Goal: Transaction & Acquisition: Purchase product/service

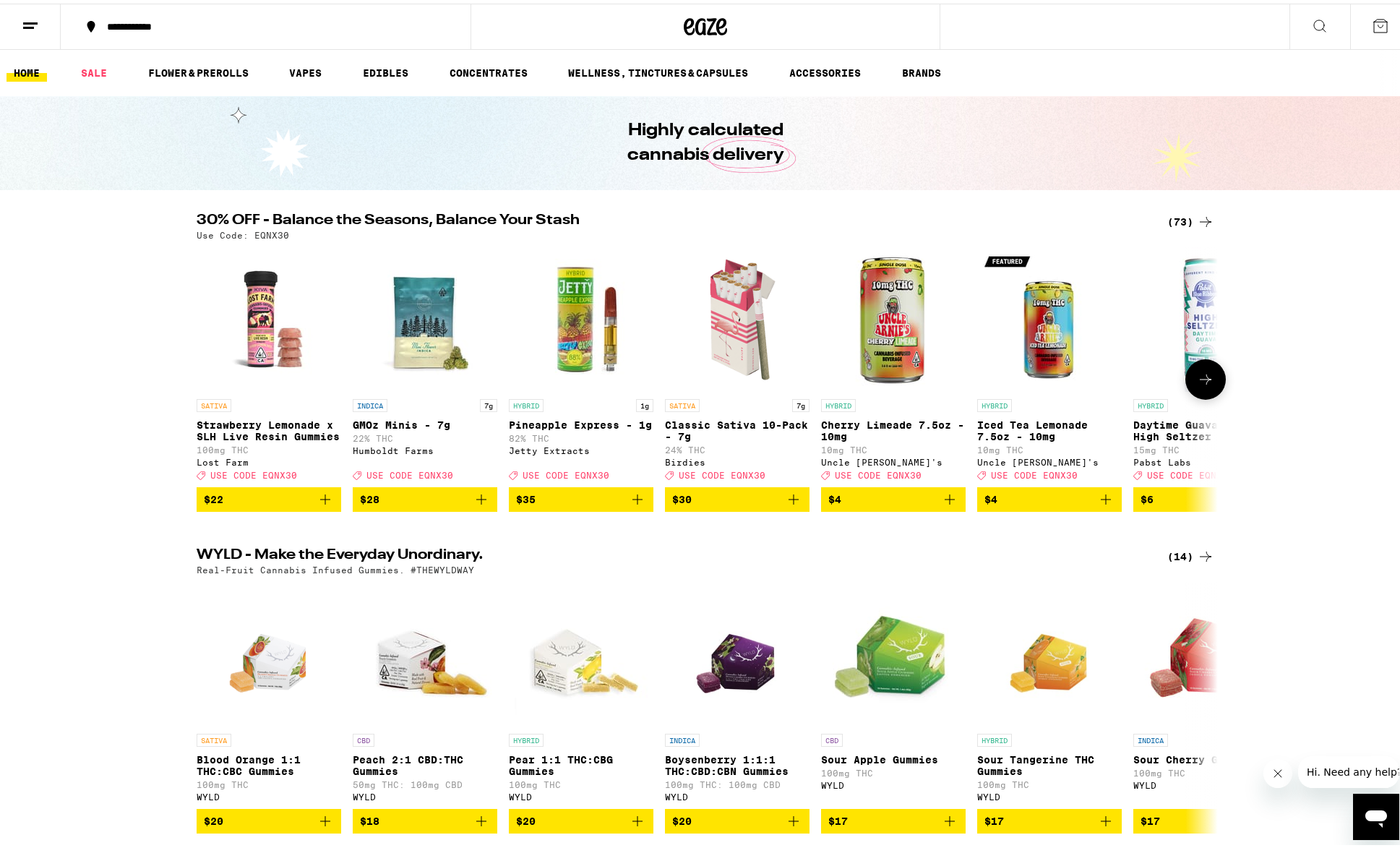
click at [1214, 385] on button at bounding box center [1205, 376] width 40 height 40
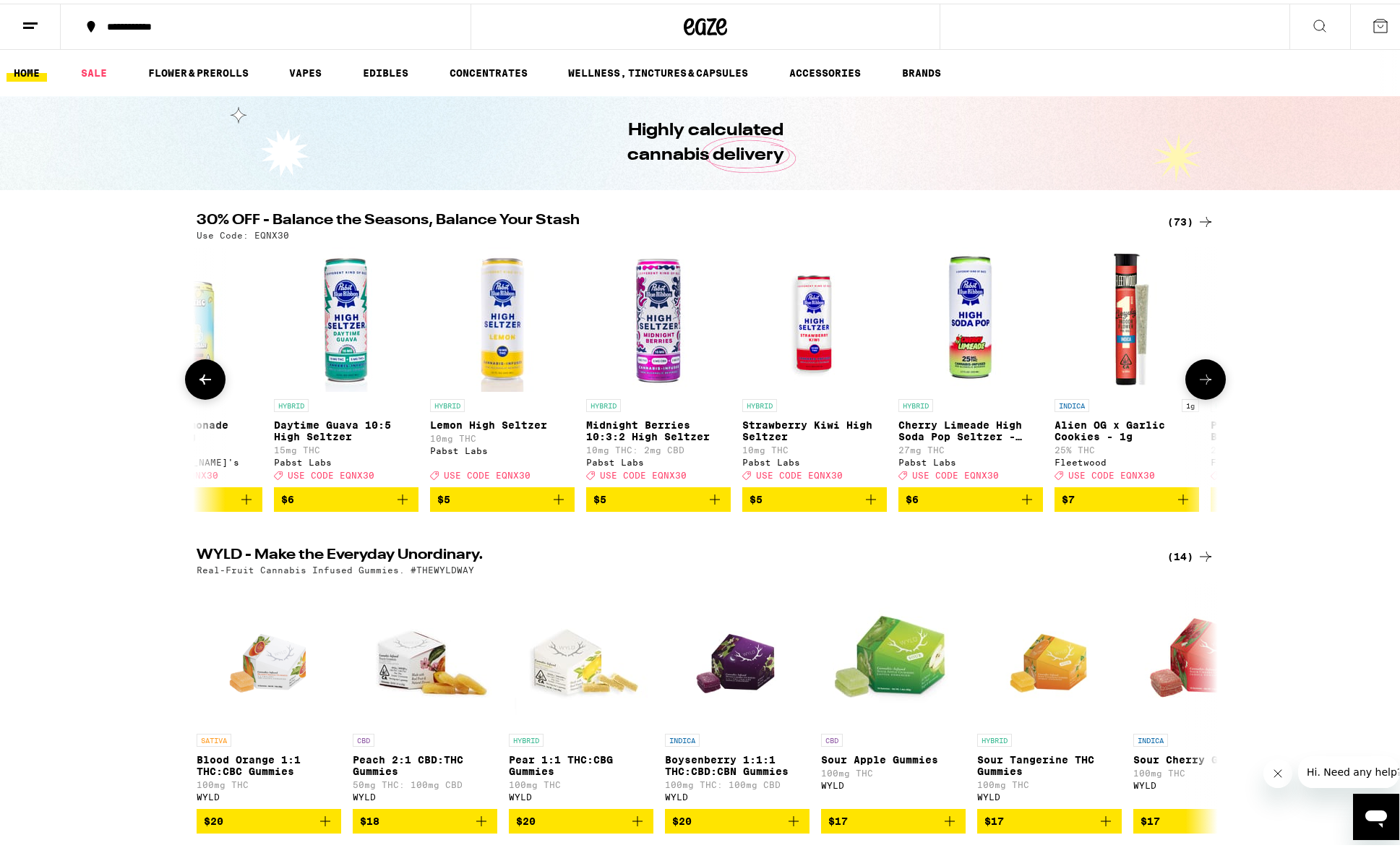
scroll to position [0, 860]
click at [216, 71] on link "FLOWER & PREROLLS" at bounding box center [198, 70] width 115 height 17
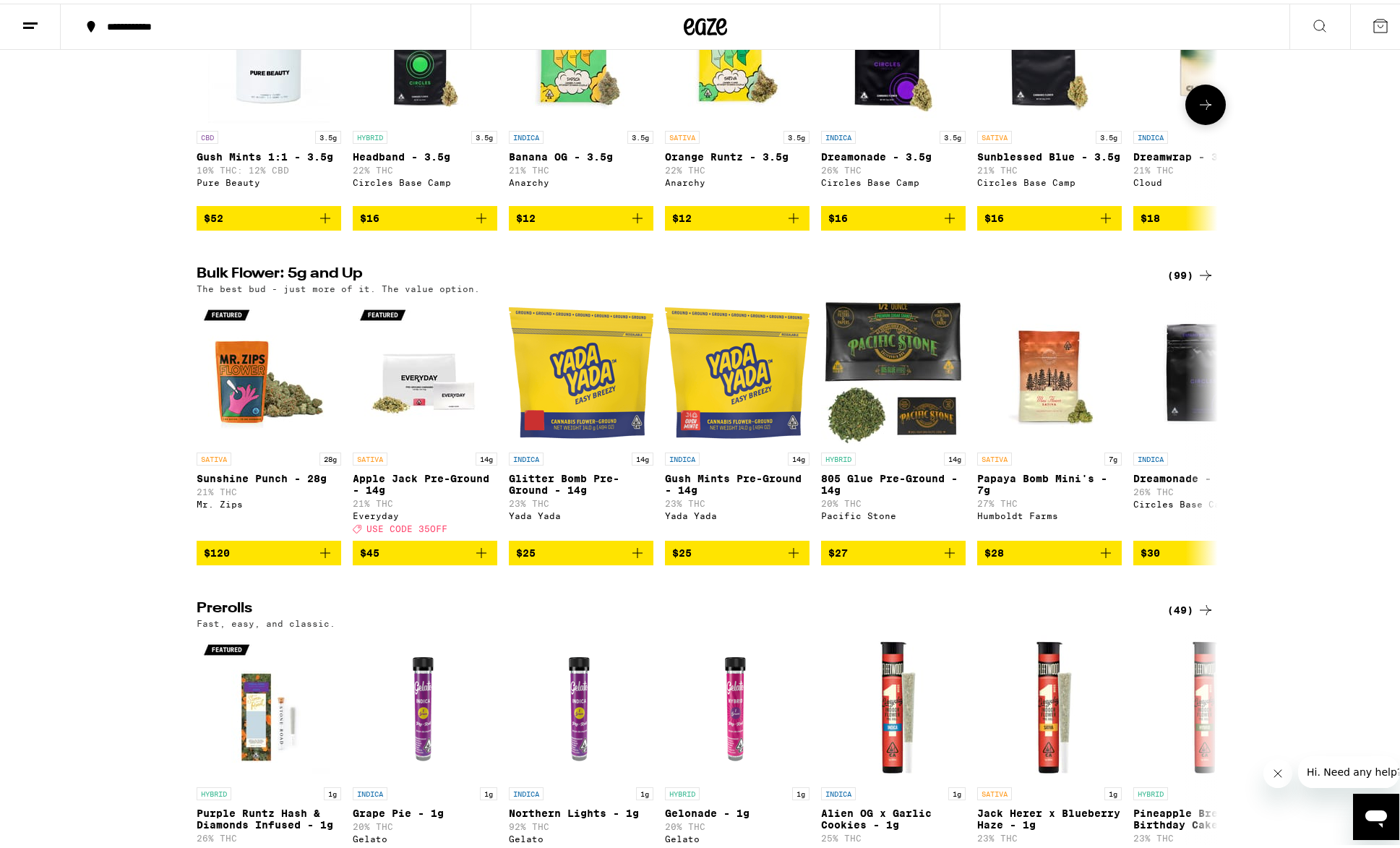
scroll to position [289, 0]
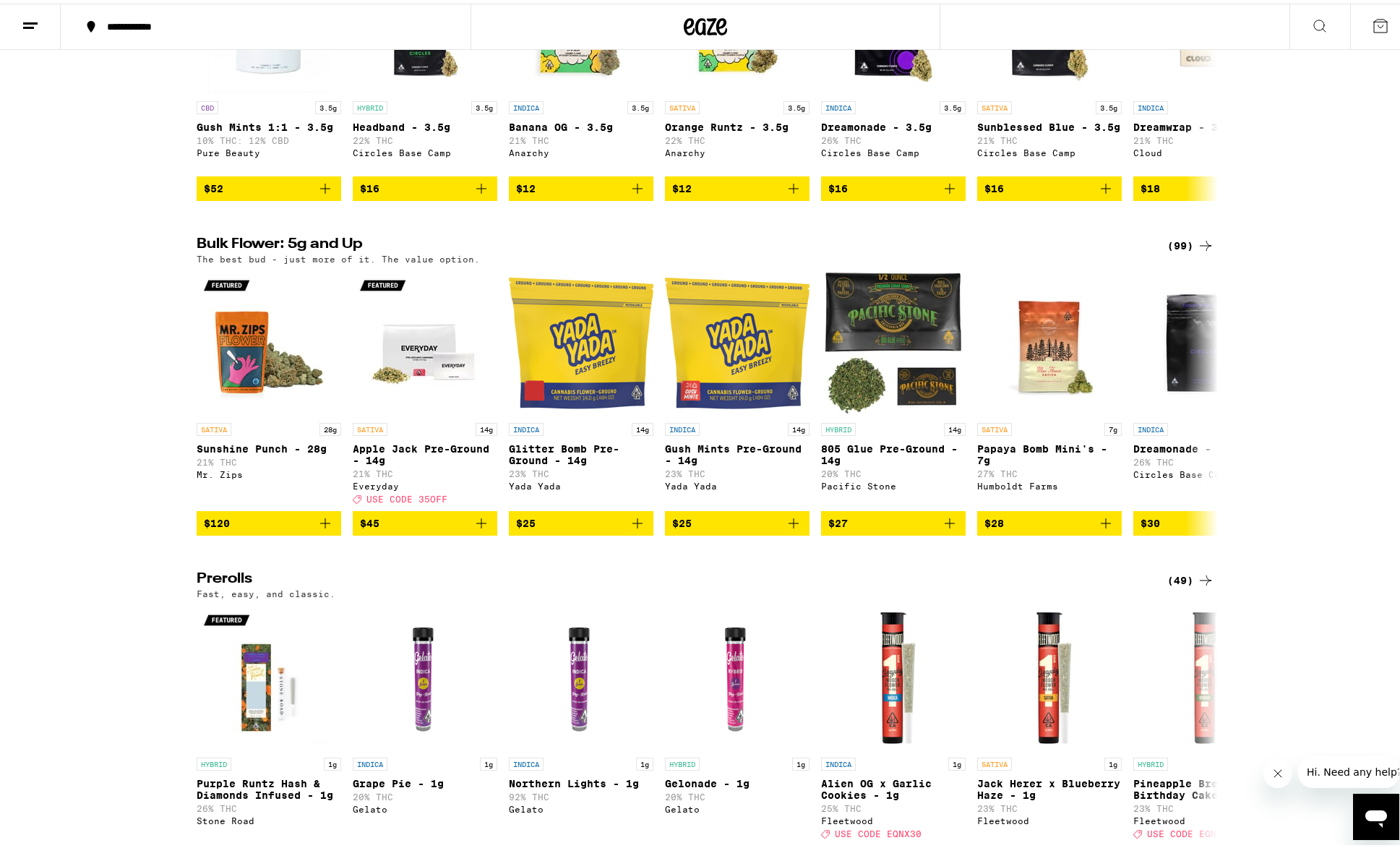
click at [1197, 250] on icon at bounding box center [1205, 242] width 17 height 17
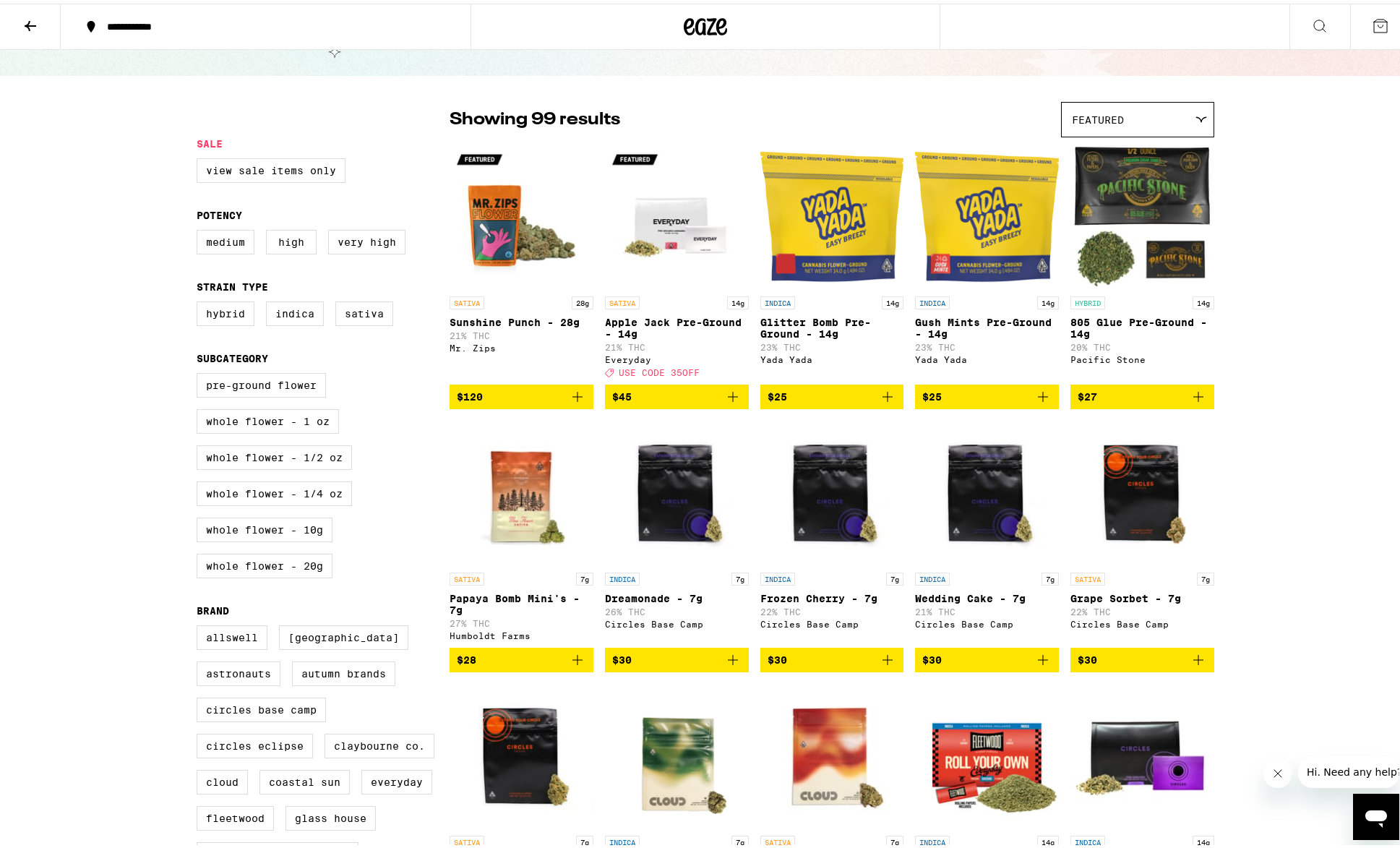
scroll to position [72, 0]
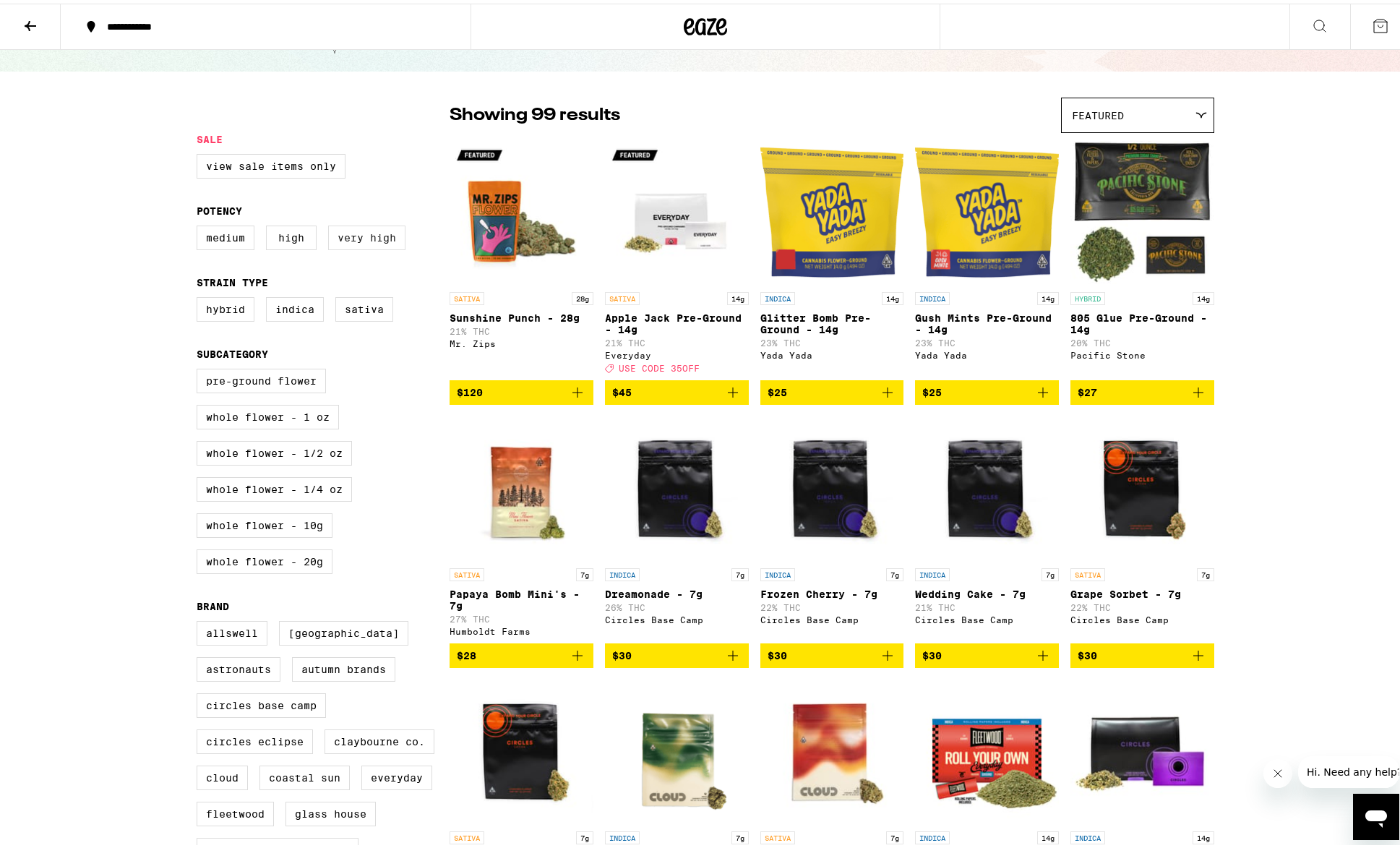
click at [395, 247] on label "Very High" at bounding box center [366, 234] width 77 height 25
click at [200, 225] on input "Very High" at bounding box center [199, 224] width 1 height 1
checkbox input "true"
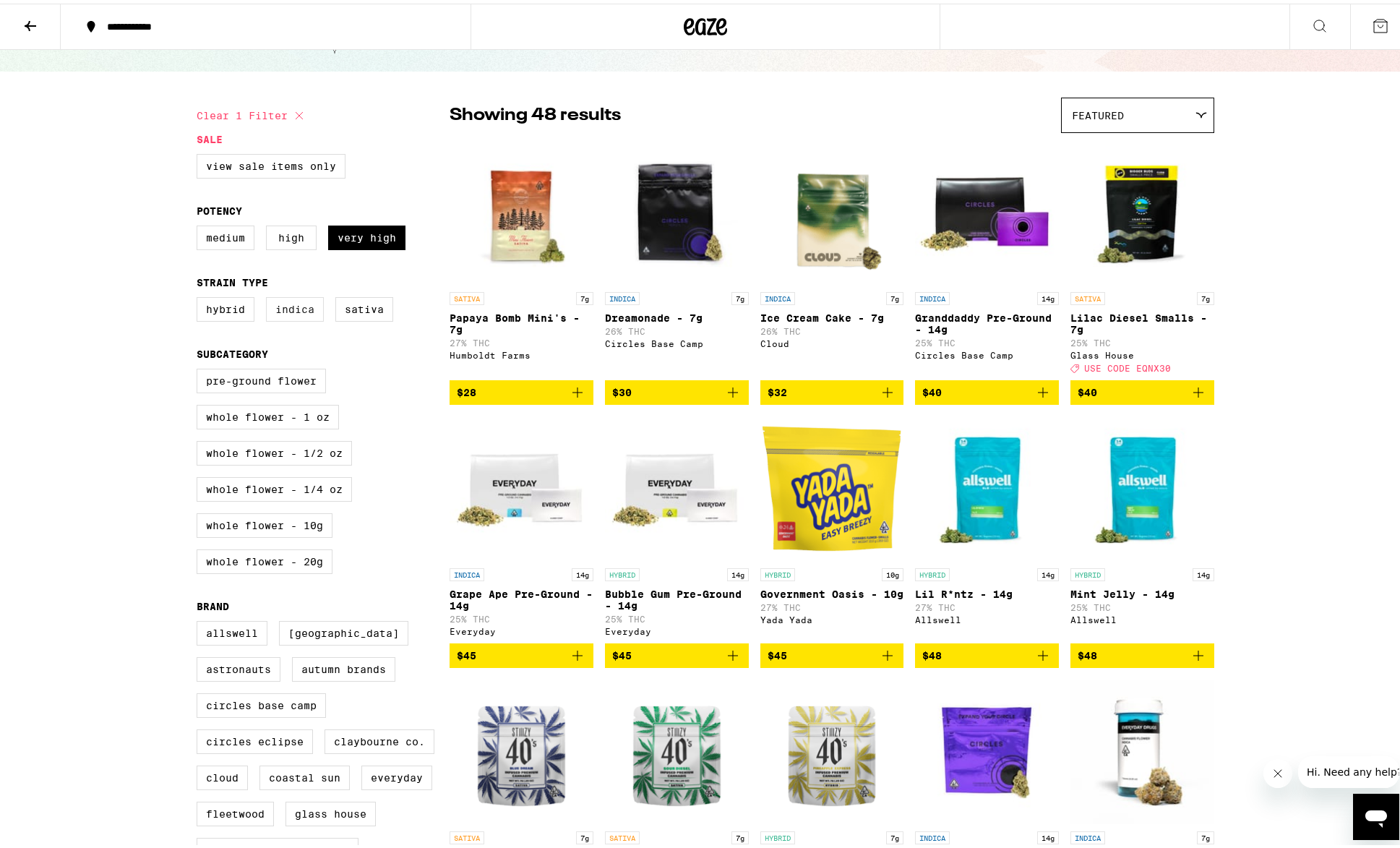
click at [283, 315] on label "Indica" at bounding box center [295, 306] width 58 height 25
click at [200, 296] on input "Indica" at bounding box center [199, 295] width 1 height 1
checkbox input "true"
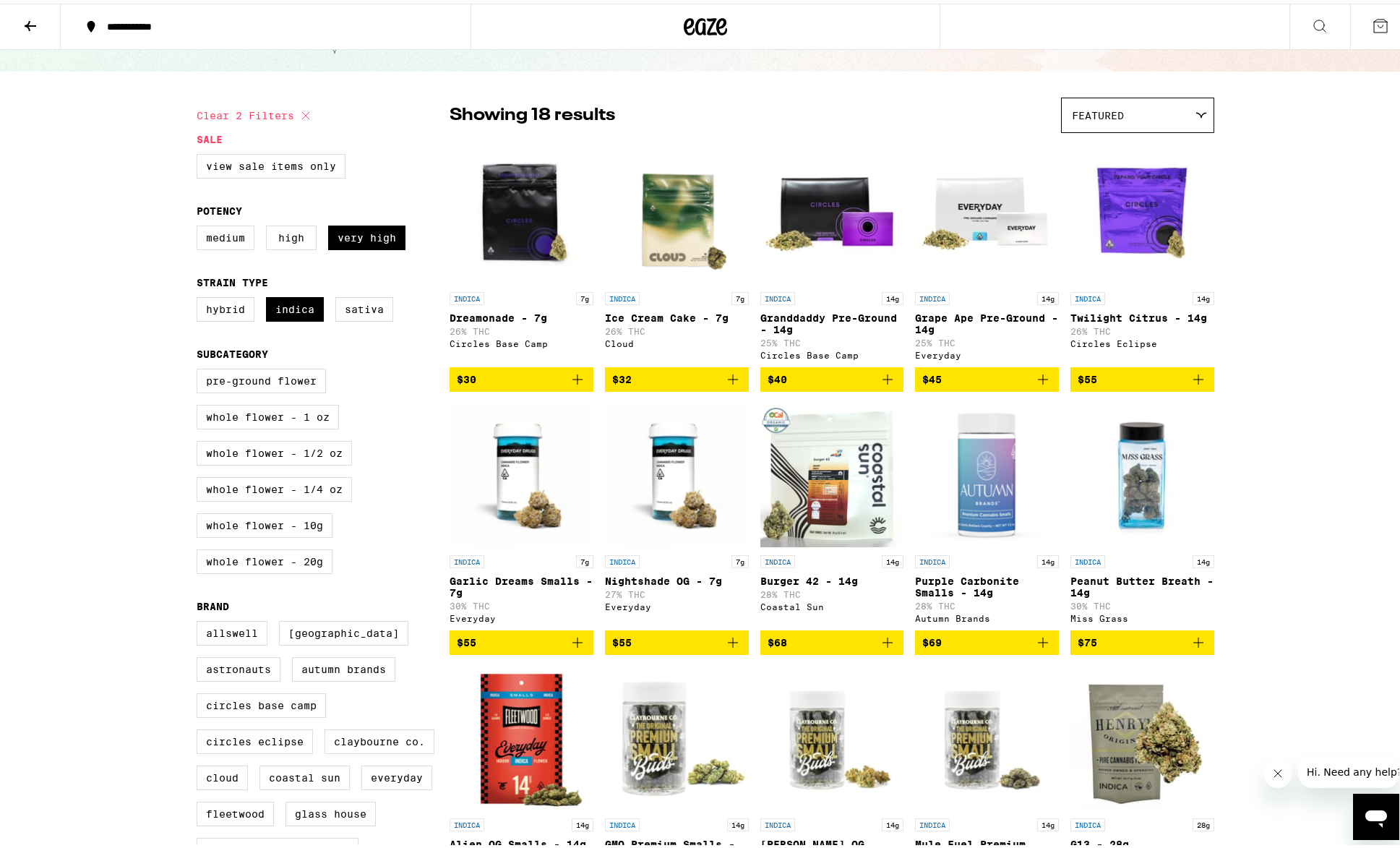
click at [283, 438] on div "Pre-ground Flower Whole Flower - 1 oz Whole Flower - 1/2 oz Whole Flower - 1/4 …" at bounding box center [322, 473] width 253 height 216
click at [283, 426] on label "Whole Flower - 1 oz" at bounding box center [267, 414] width 142 height 25
click at [200, 368] on input "Whole Flower - 1 oz" at bounding box center [199, 367] width 1 height 1
checkbox input "true"
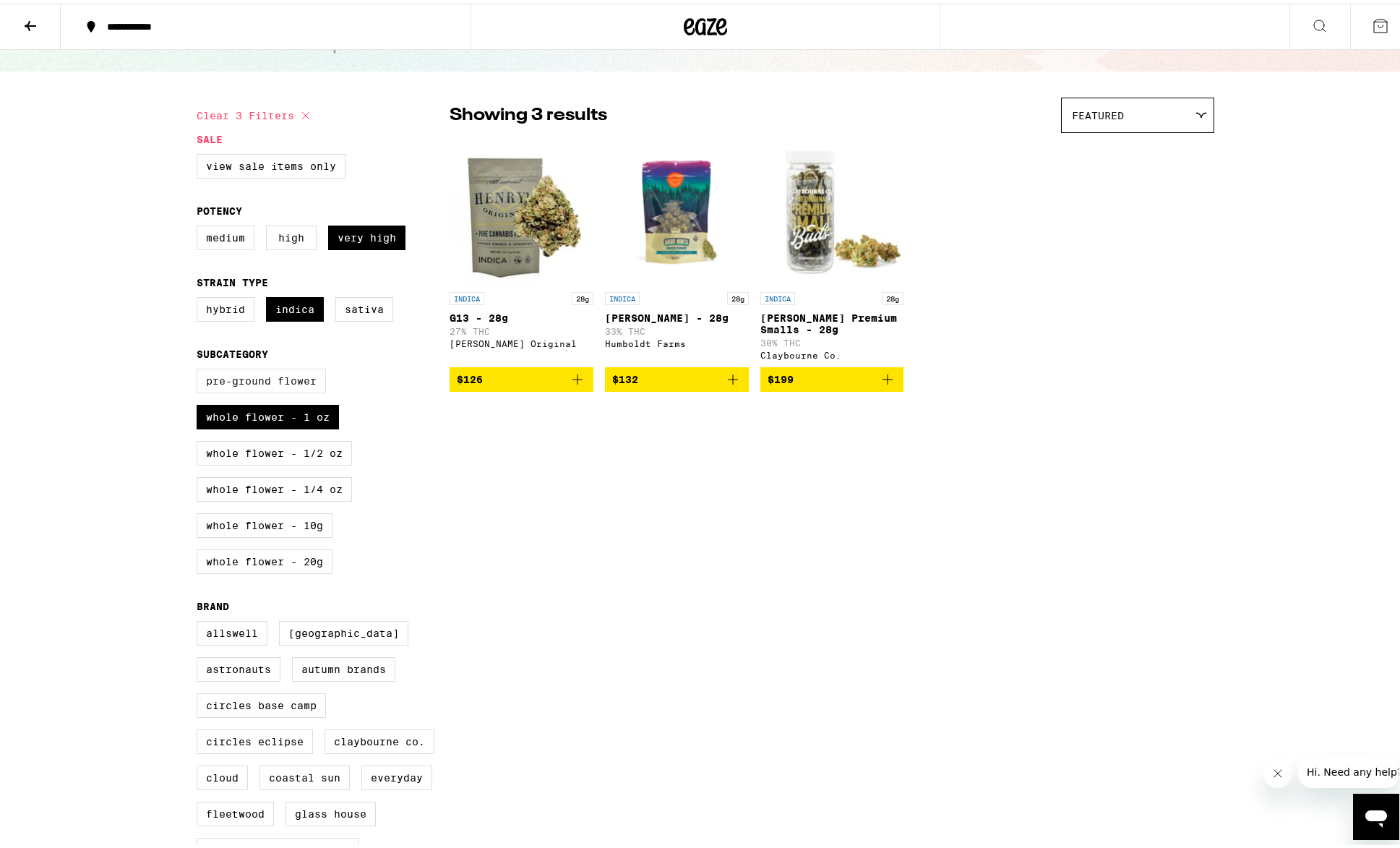
click at [261, 390] on label "Pre-ground Flower" at bounding box center [261, 377] width 129 height 25
click at [200, 368] on input "Pre-ground Flower" at bounding box center [199, 367] width 1 height 1
checkbox input "true"
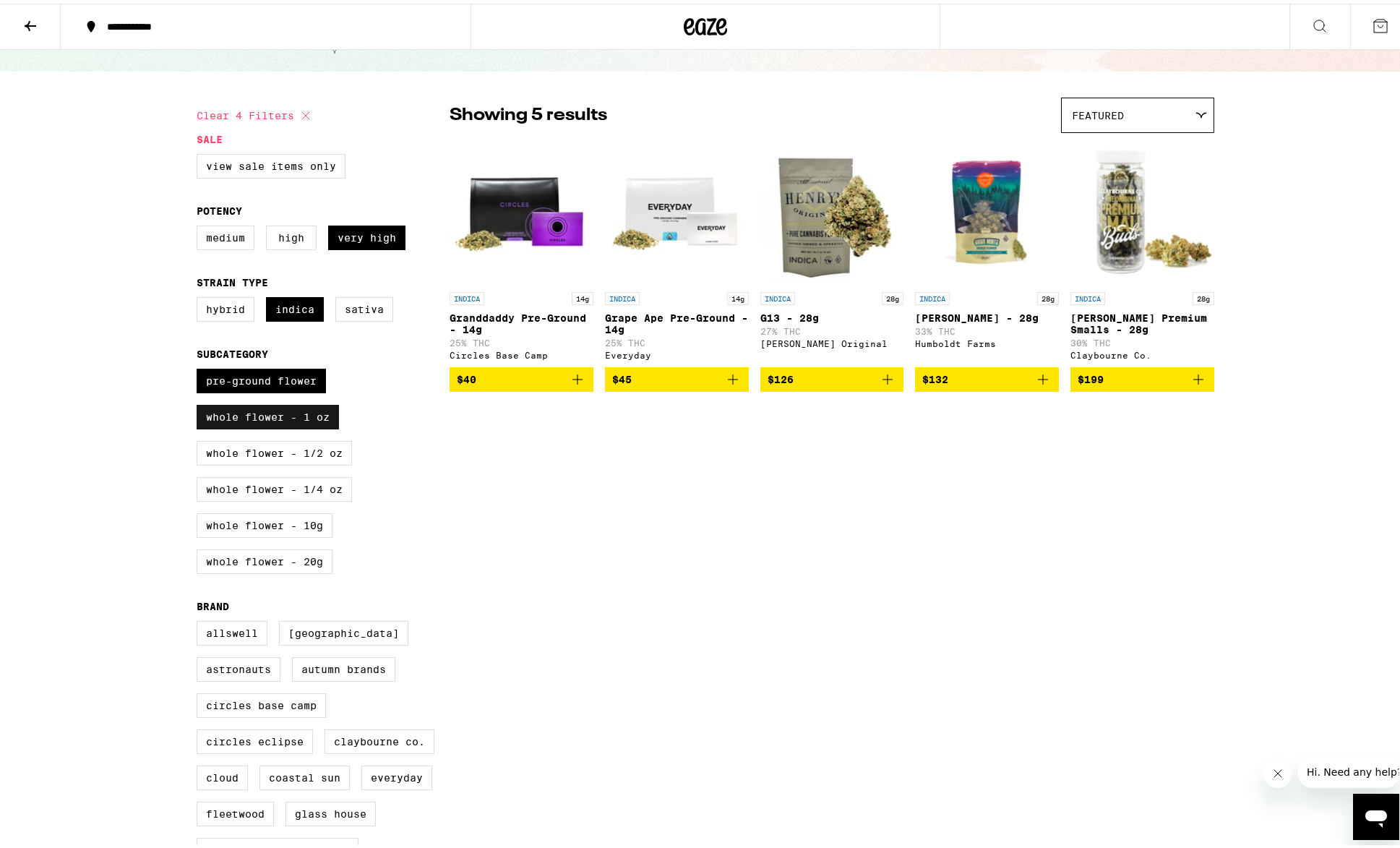
click at [256, 426] on label "Whole Flower - 1 oz" at bounding box center [267, 414] width 142 height 25
click at [200, 368] on input "Whole Flower - 1 oz" at bounding box center [199, 367] width 1 height 1
checkbox input "false"
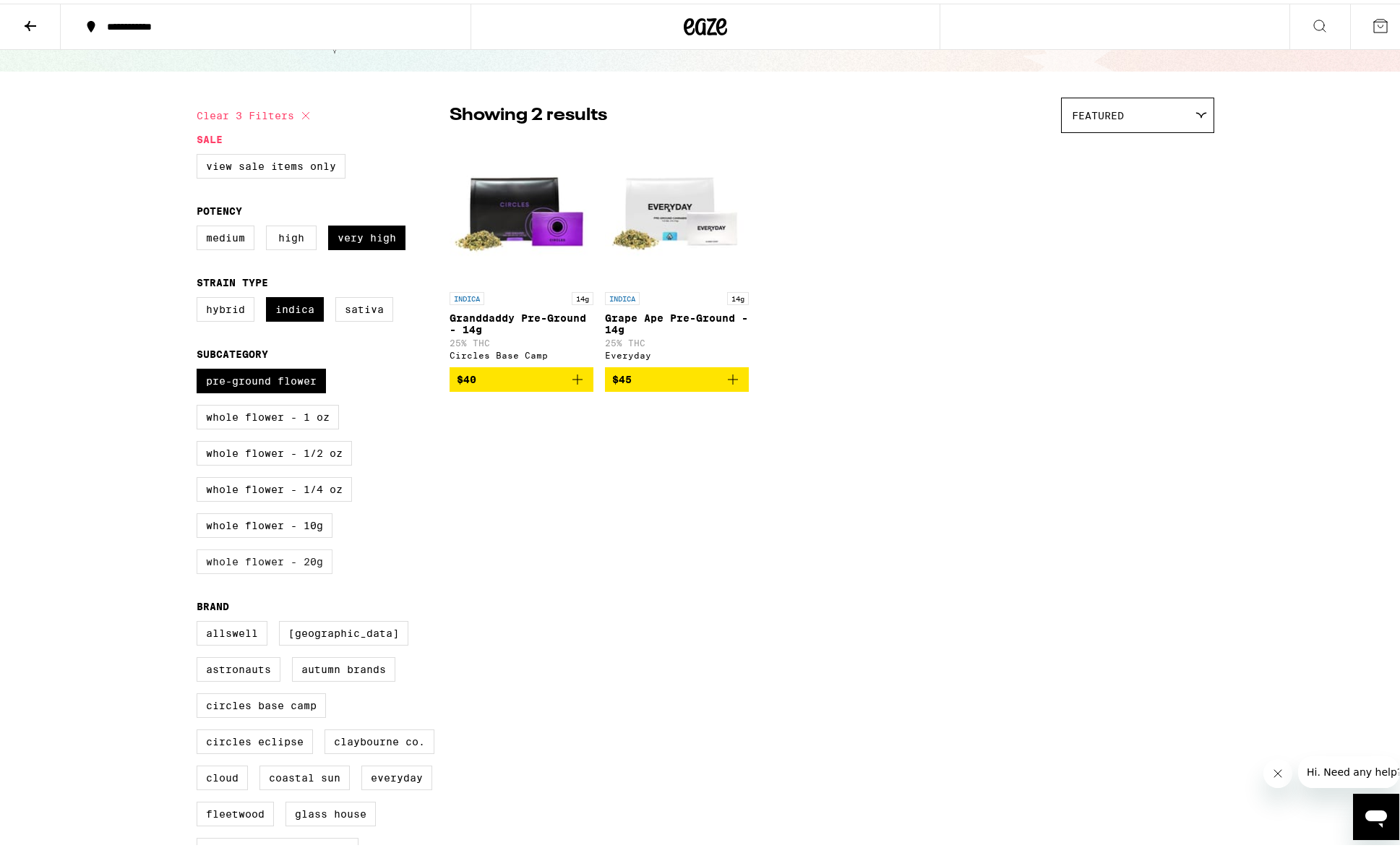
click at [254, 565] on label "Whole Flower - 20g" at bounding box center [264, 558] width 136 height 25
click at [200, 368] on input "Whole Flower - 20g" at bounding box center [199, 367] width 1 height 1
checkbox input "true"
click at [244, 390] on label "Pre-ground Flower" at bounding box center [261, 377] width 129 height 25
click at [200, 368] on input "Pre-ground Flower" at bounding box center [199, 367] width 1 height 1
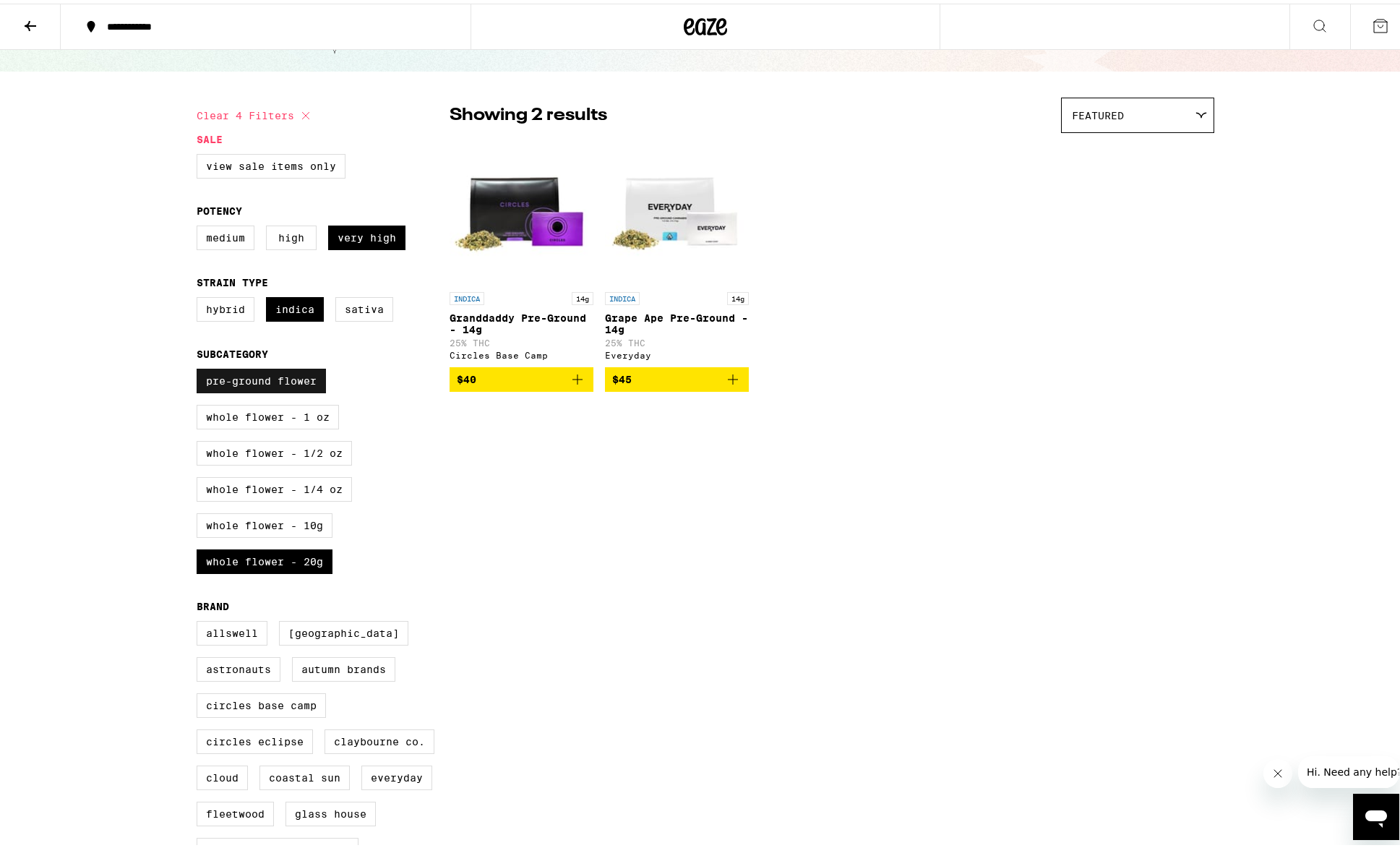
checkbox input "false"
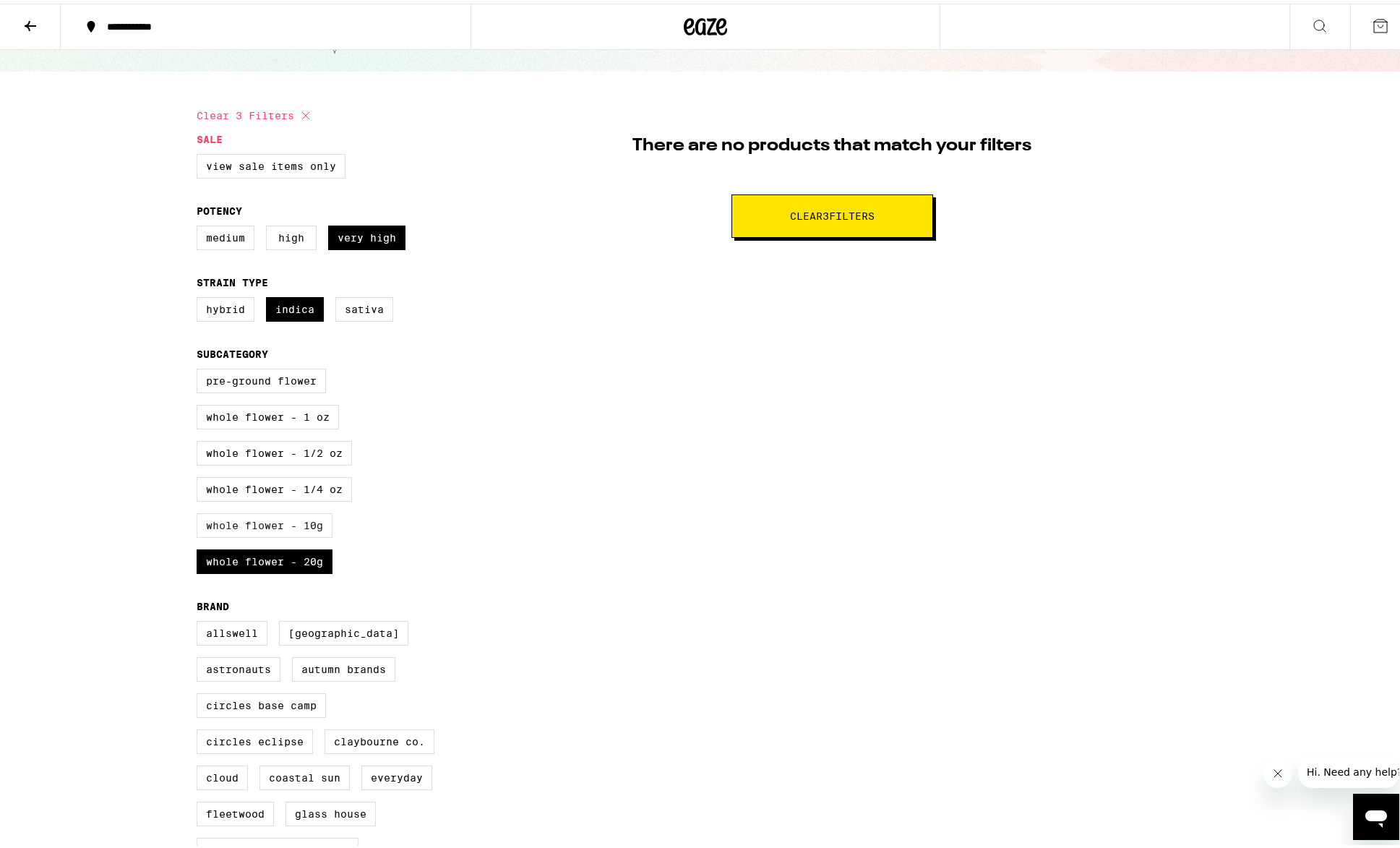
click at [255, 534] on label "Whole Flower - 10g" at bounding box center [264, 522] width 136 height 25
click at [200, 368] on input "Whole Flower - 10g" at bounding box center [199, 367] width 1 height 1
checkbox input "true"
click at [264, 495] on label "Whole Flower - 1/4 oz" at bounding box center [274, 485] width 155 height 25
click at [200, 368] on input "Whole Flower - 1/4 oz" at bounding box center [199, 367] width 1 height 1
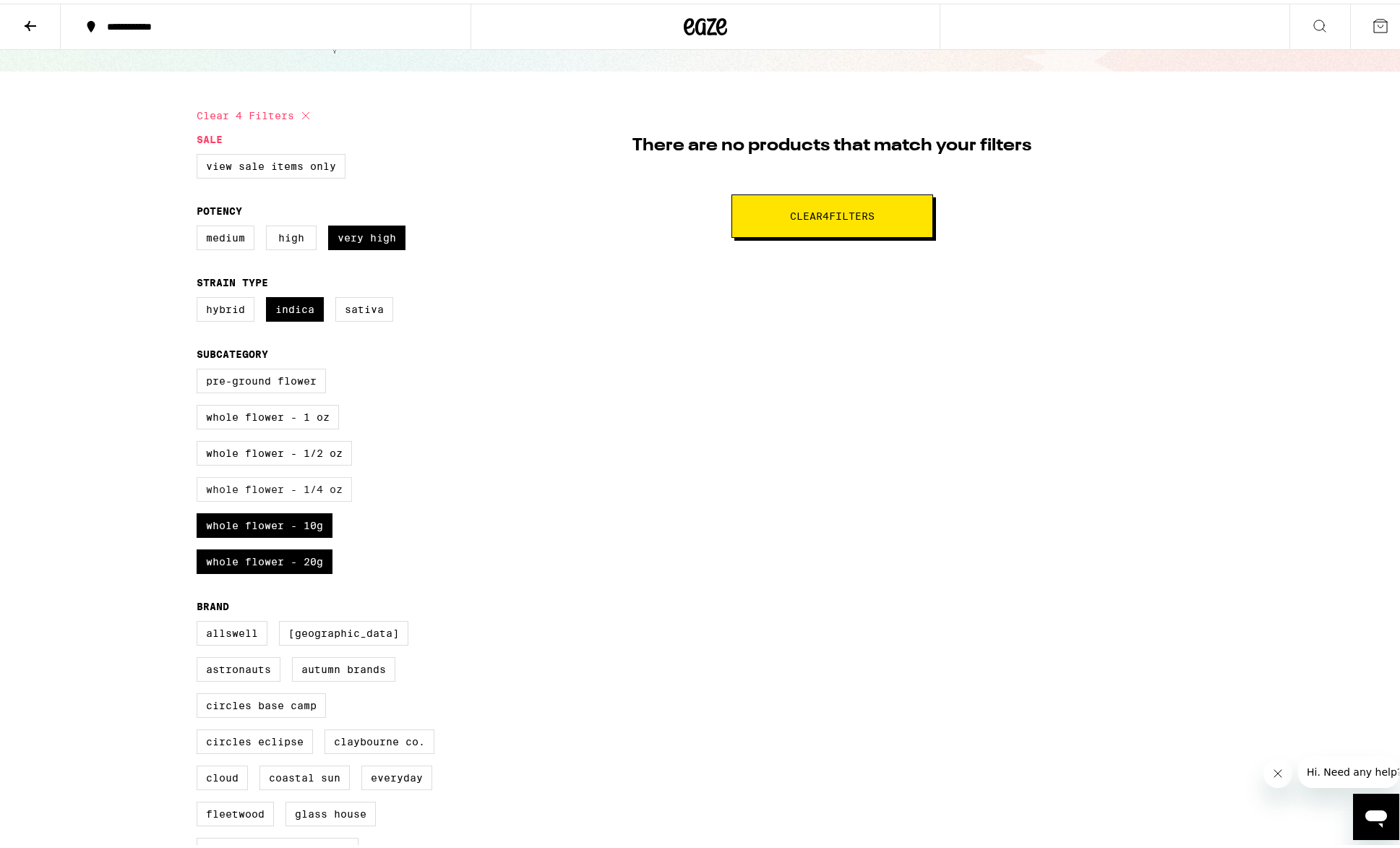
checkbox input "true"
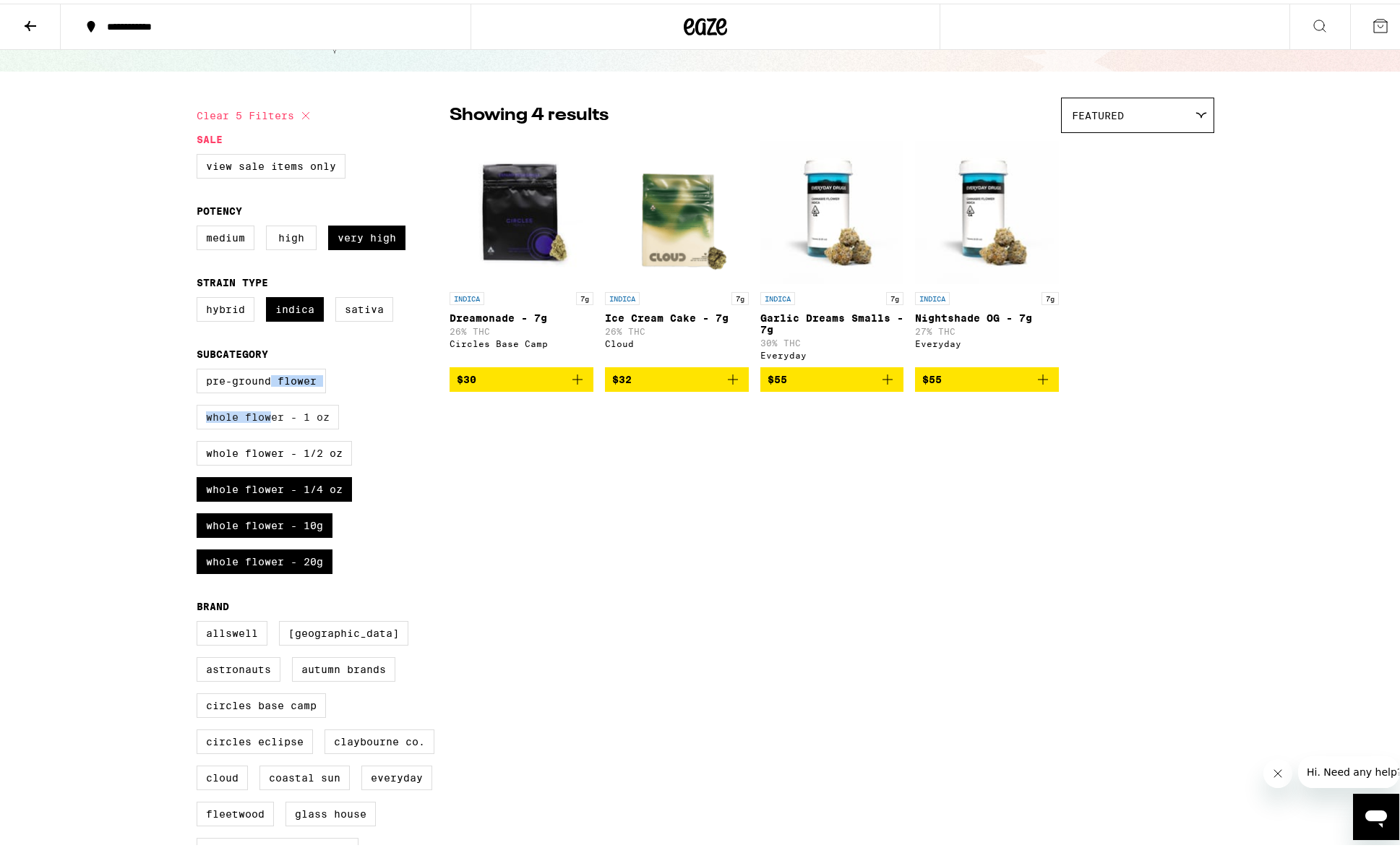
drag, startPoint x: 267, startPoint y: 389, endPoint x: 264, endPoint y: 428, distance: 39.1
click at [264, 431] on div "Pre-ground Flower Whole Flower - 1 oz Whole Flower - 1/2 oz Whole Flower - 1/4 …" at bounding box center [322, 473] width 253 height 216
click at [264, 426] on label "Whole Flower - 1 oz" at bounding box center [267, 414] width 142 height 25
click at [200, 368] on input "Whole Flower - 1 oz" at bounding box center [199, 367] width 1 height 1
checkbox input "true"
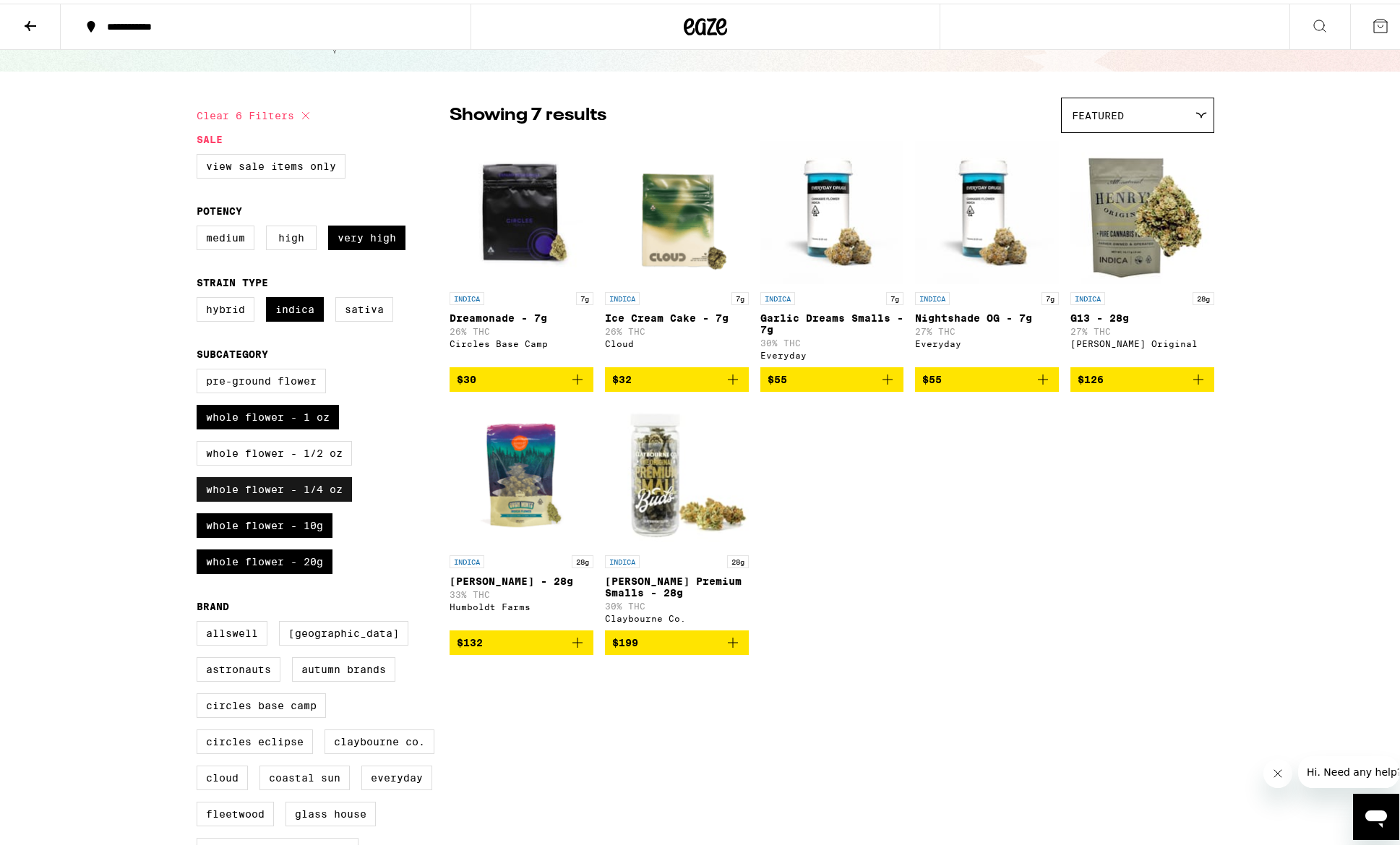
drag, startPoint x: 264, startPoint y: 462, endPoint x: 264, endPoint y: 490, distance: 28.0
click at [264, 461] on label "Whole Flower - 1/2 oz" at bounding box center [274, 450] width 155 height 25
click at [200, 368] on input "Whole Flower - 1/2 oz" at bounding box center [199, 367] width 1 height 1
checkbox input "true"
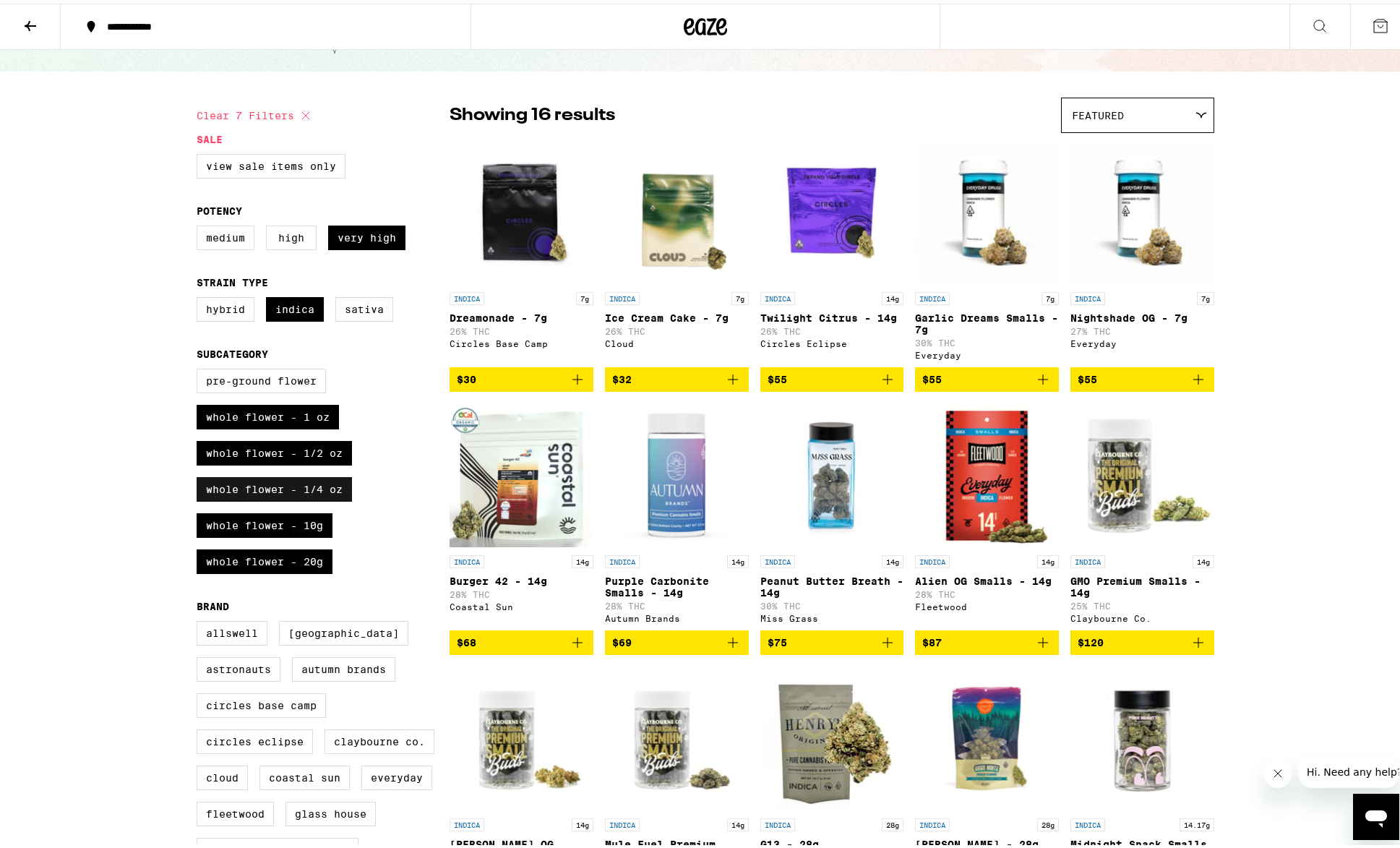
click at [265, 498] on label "Whole Flower - 1/4 oz" at bounding box center [274, 485] width 155 height 25
click at [200, 368] on input "Whole Flower - 1/4 oz" at bounding box center [199, 367] width 1 height 1
checkbox input "false"
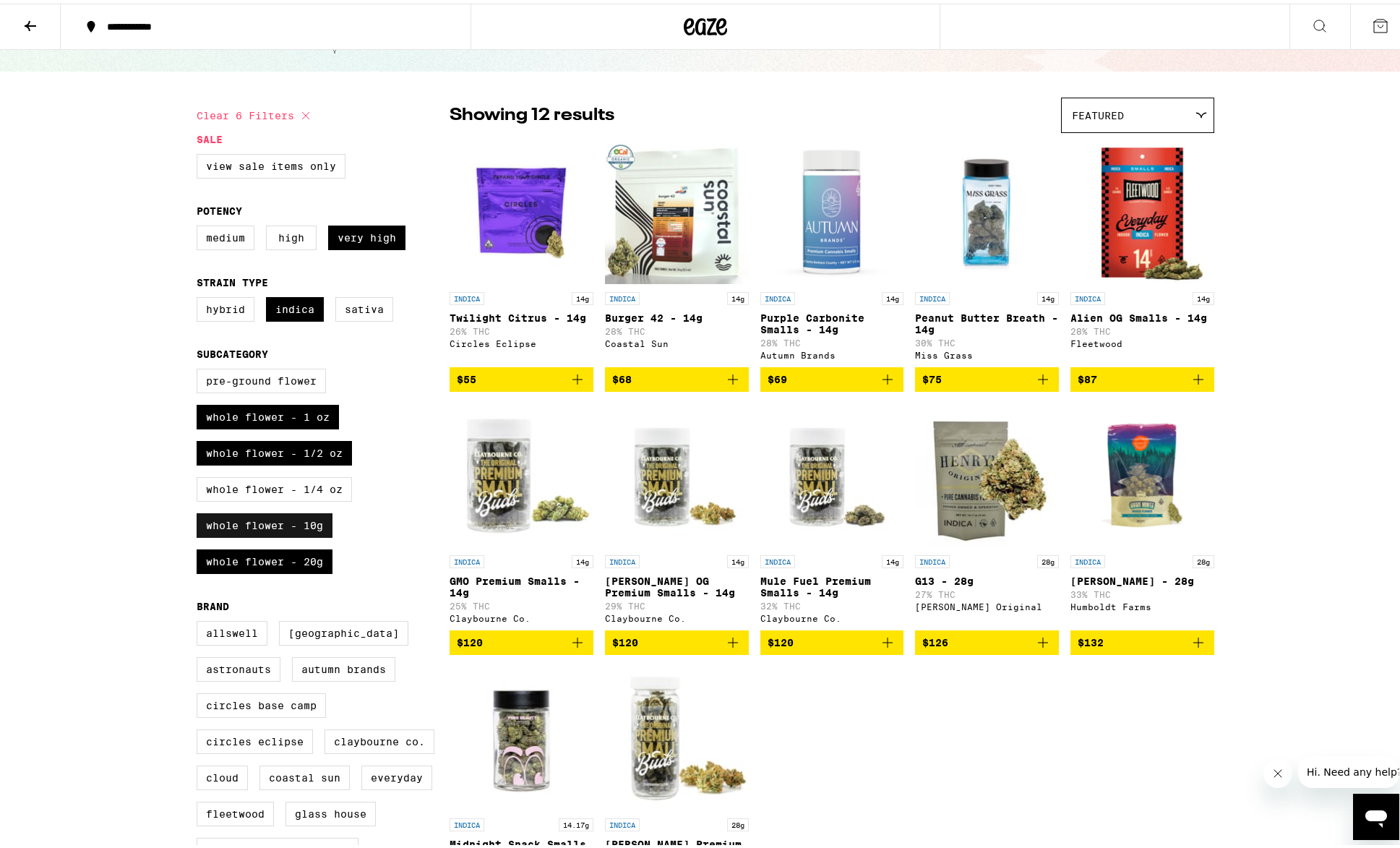
click at [267, 528] on label "Whole Flower - 10g" at bounding box center [264, 522] width 136 height 25
click at [200, 368] on input "Whole Flower - 10g" at bounding box center [199, 367] width 1 height 1
checkbox input "false"
click at [273, 570] on label "Whole Flower - 20g" at bounding box center [264, 558] width 136 height 25
click at [200, 368] on input "Whole Flower - 20g" at bounding box center [199, 367] width 1 height 1
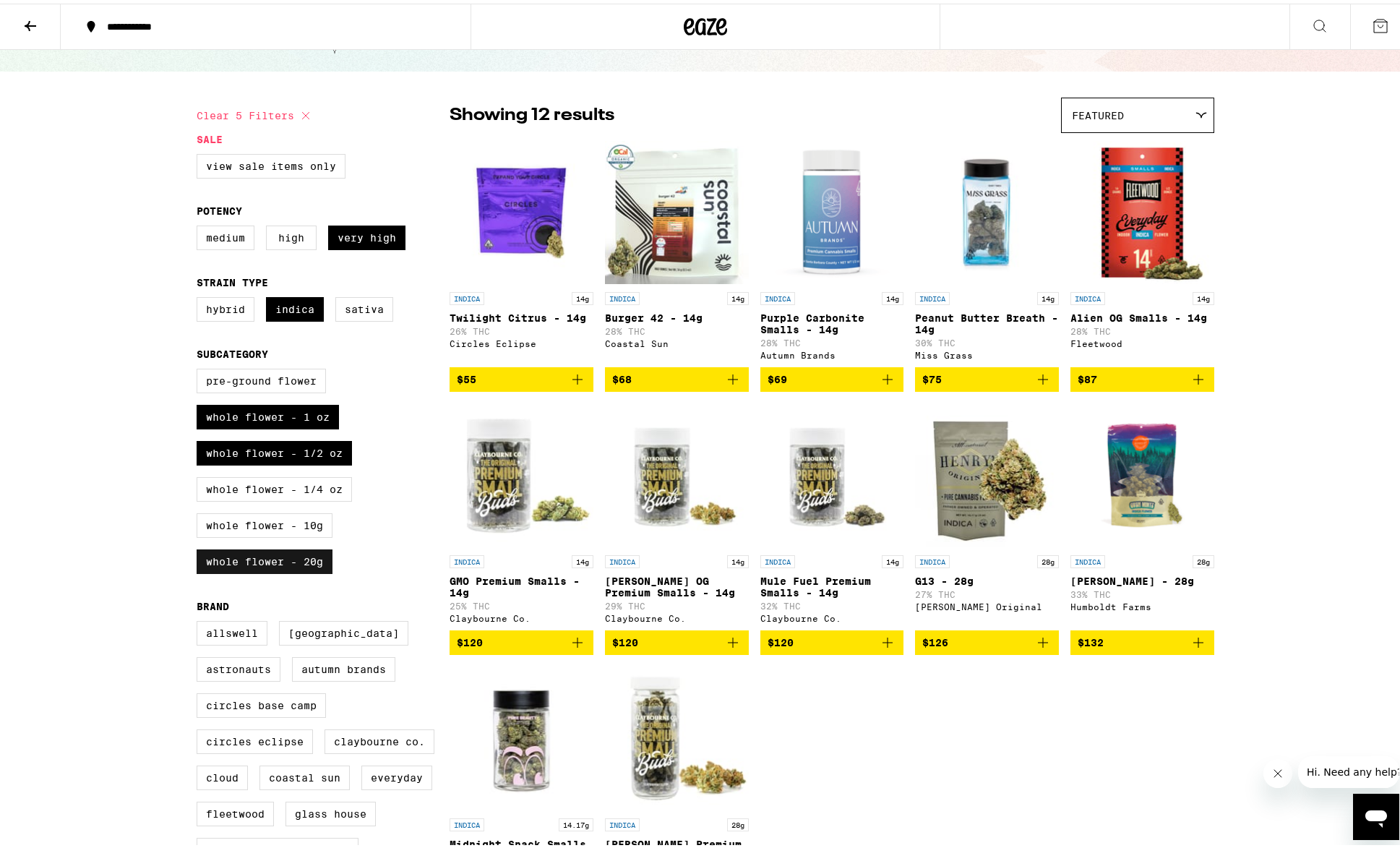
checkbox input "false"
click at [281, 426] on label "Whole Flower - 1 oz" at bounding box center [267, 414] width 142 height 25
click at [200, 368] on input "Whole Flower - 1 oz" at bounding box center [199, 367] width 1 height 1
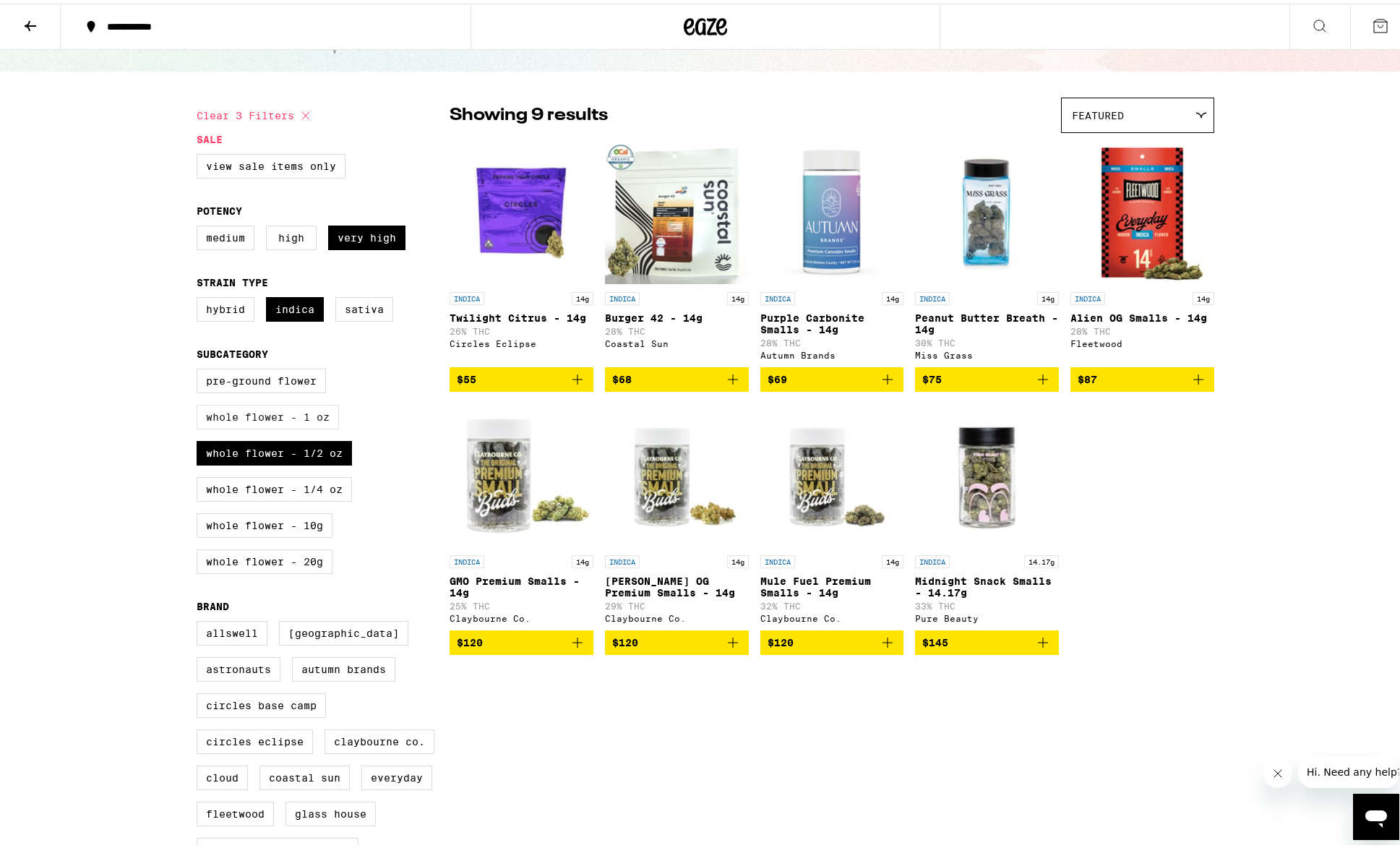
click at [281, 426] on label "Whole Flower - 1 oz" at bounding box center [267, 414] width 142 height 25
click at [200, 368] on input "Whole Flower - 1 oz" at bounding box center [199, 367] width 1 height 1
checkbox input "true"
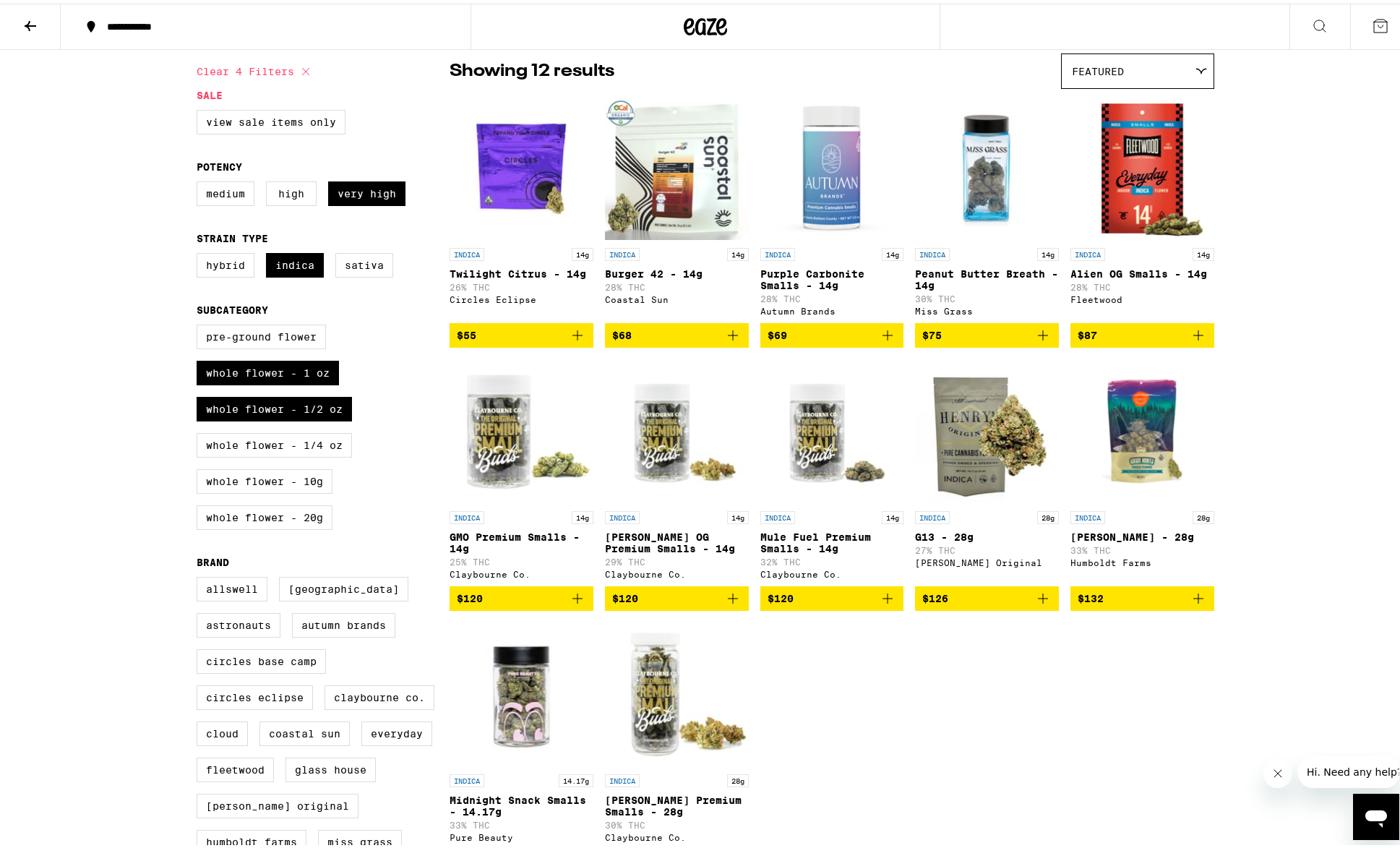
scroll to position [72, 0]
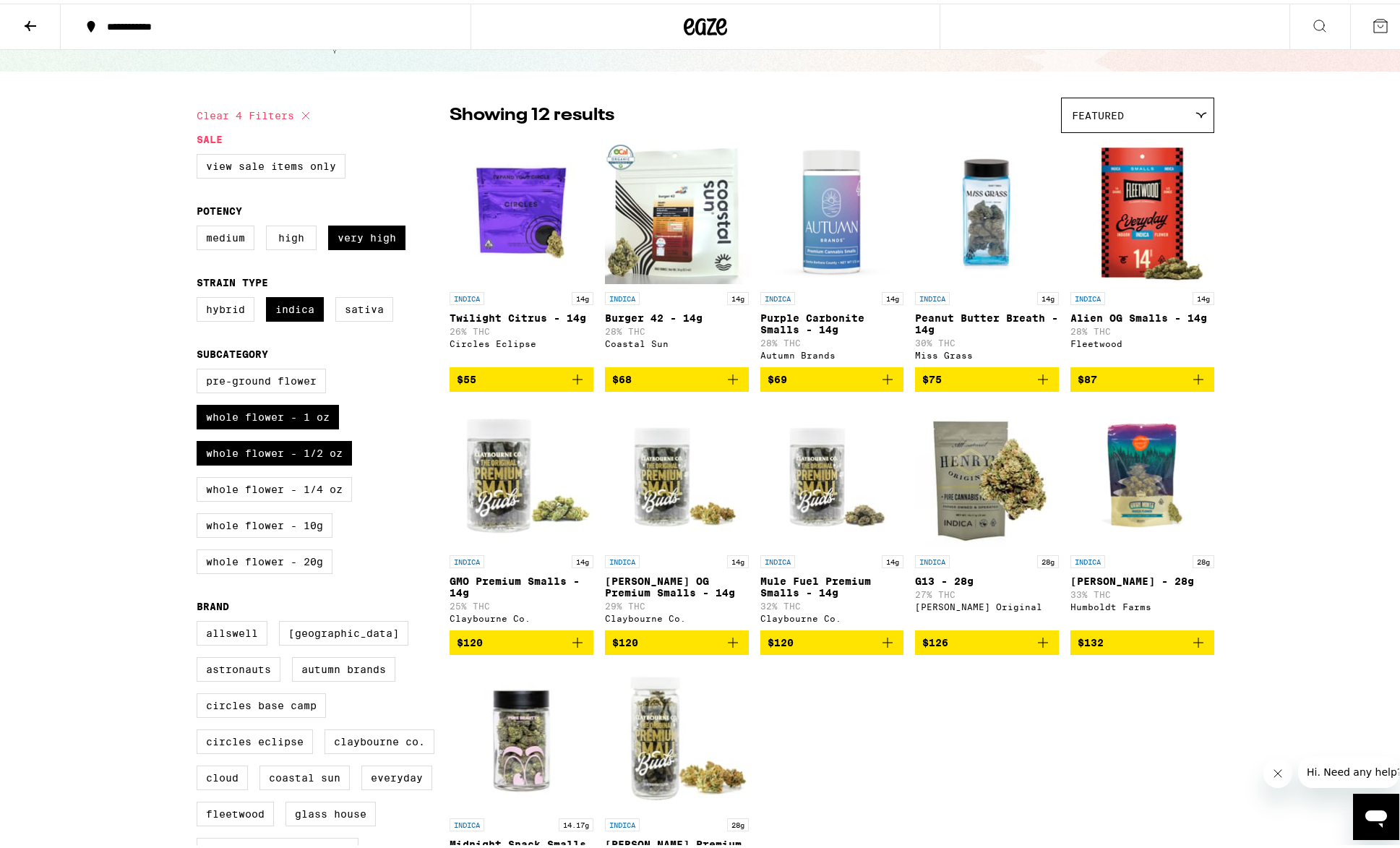
click at [491, 384] on span "$55" at bounding box center [521, 376] width 129 height 17
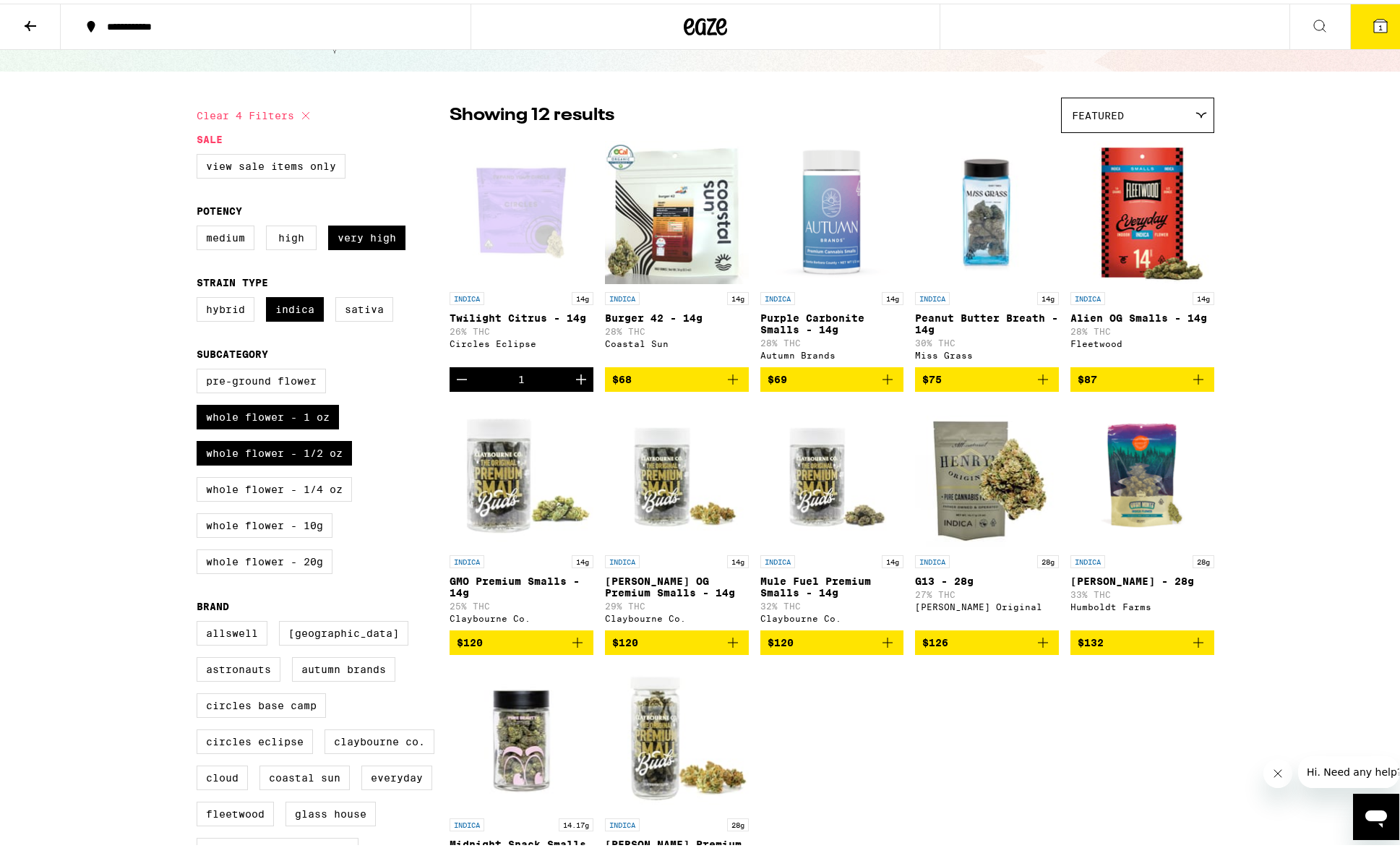
click at [577, 384] on icon "Increment" at bounding box center [581, 376] width 17 height 17
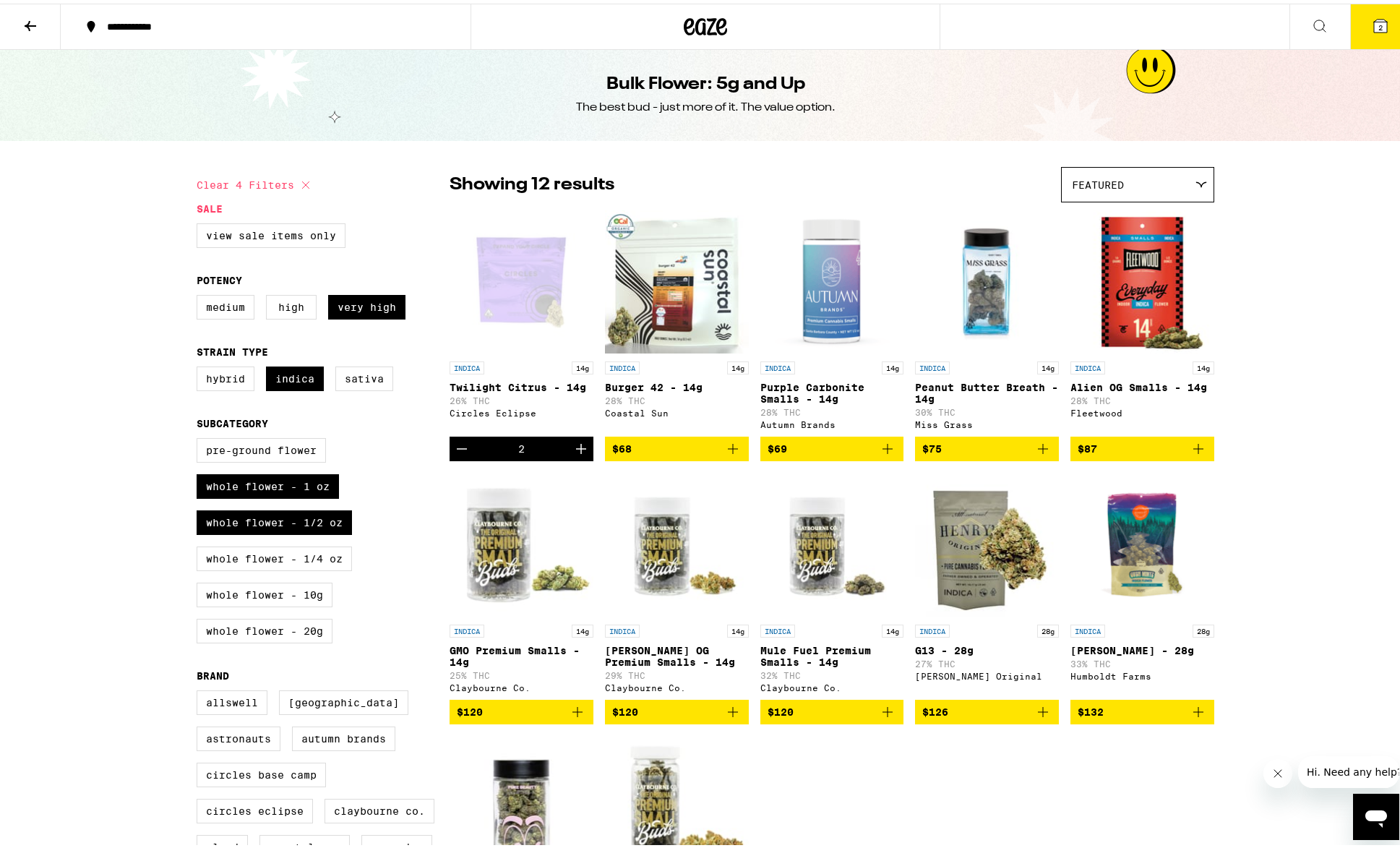
scroll to position [0, 0]
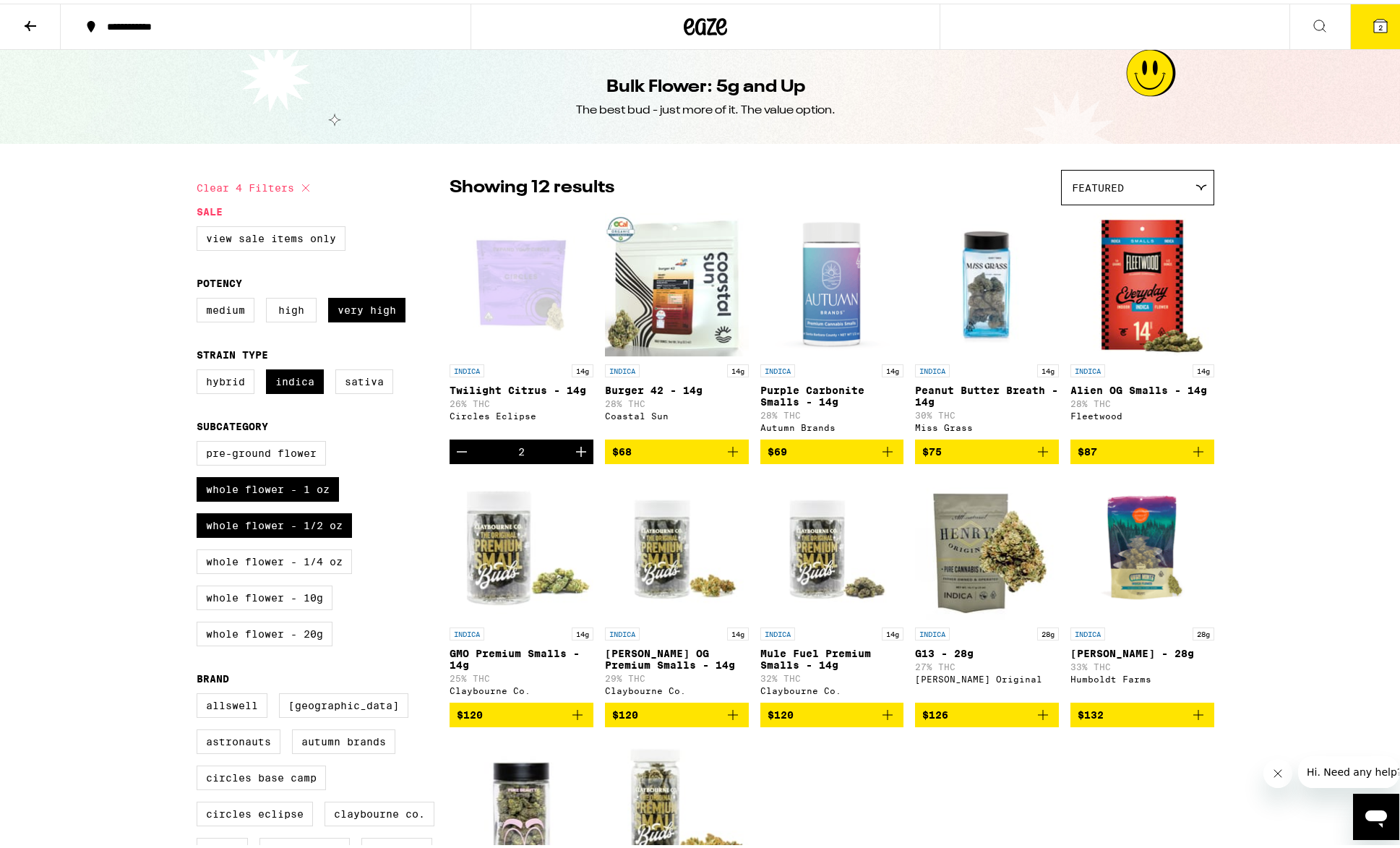
click at [27, 28] on icon at bounding box center [30, 22] width 17 height 17
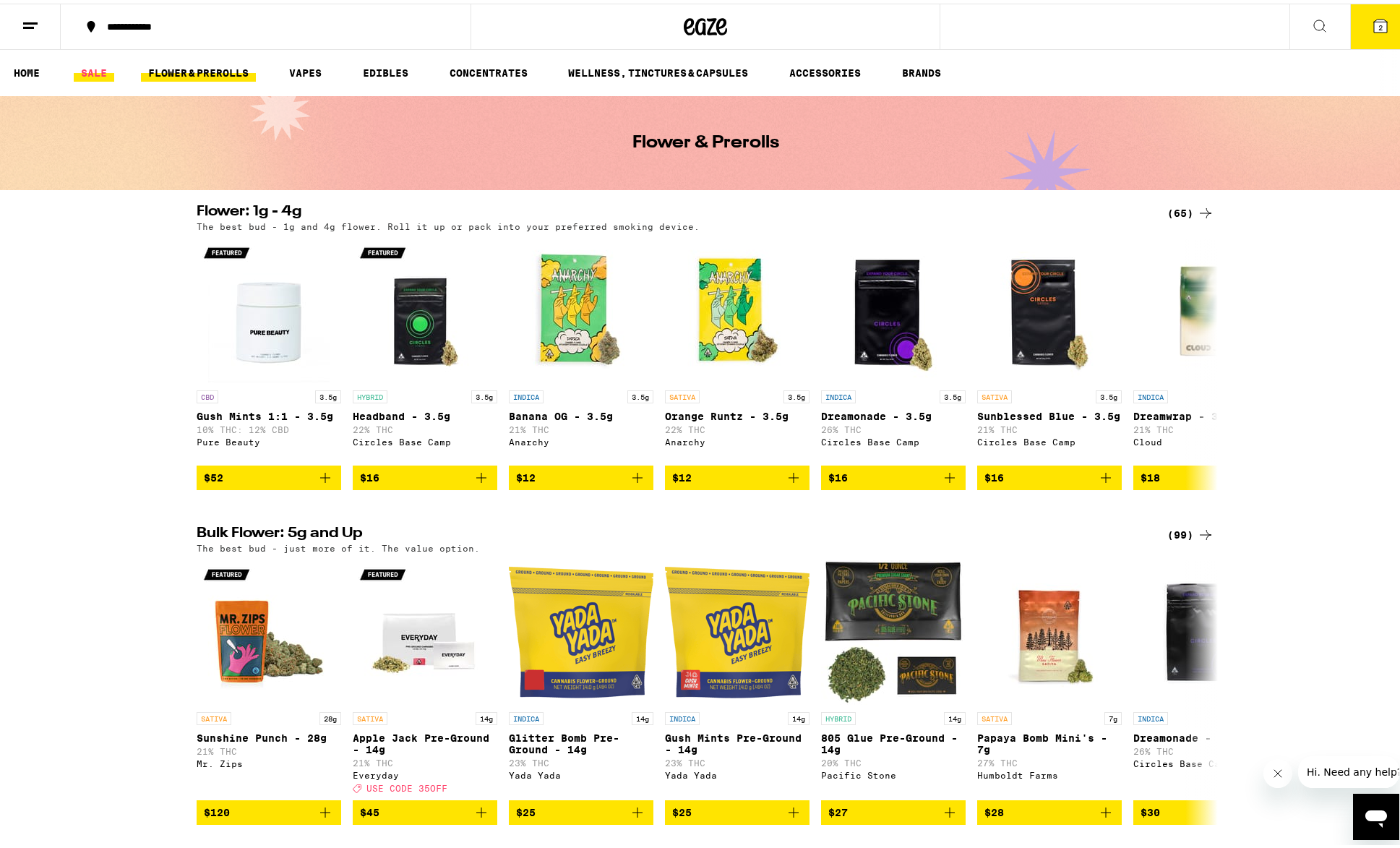
click at [108, 72] on link "SALE" at bounding box center [94, 70] width 40 height 17
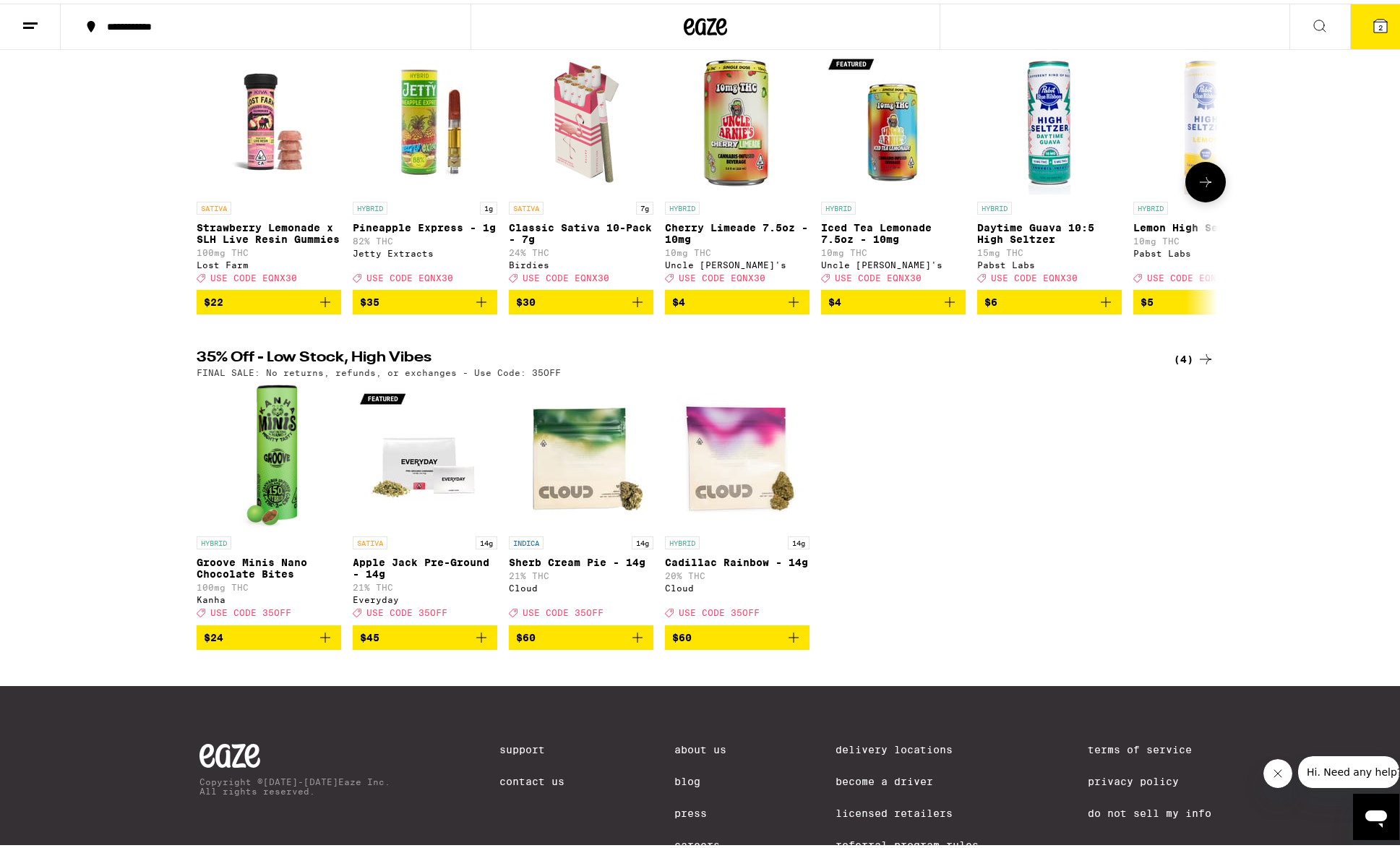
scroll to position [281, 0]
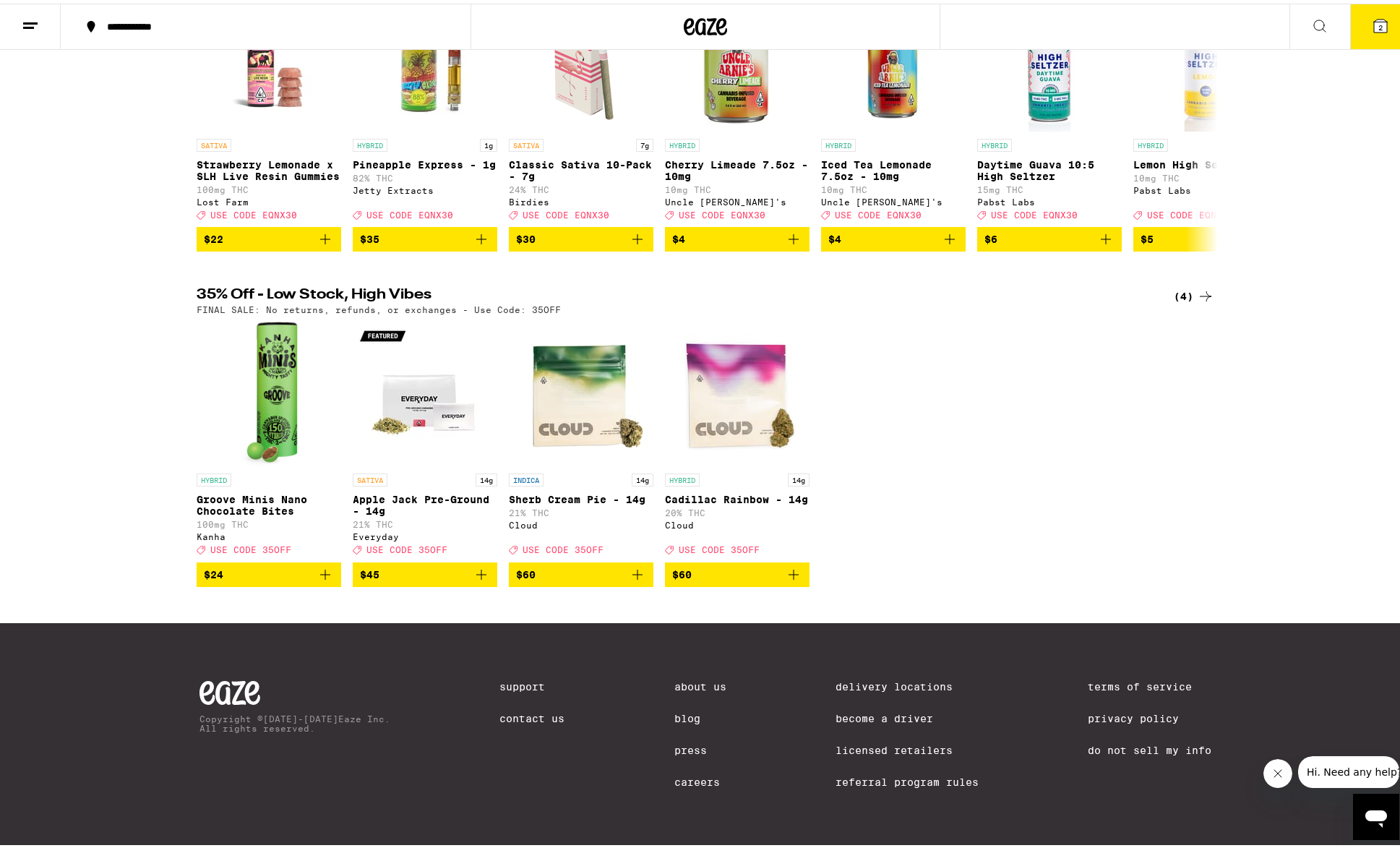
click at [557, 567] on span "$60" at bounding box center [581, 570] width 130 height 17
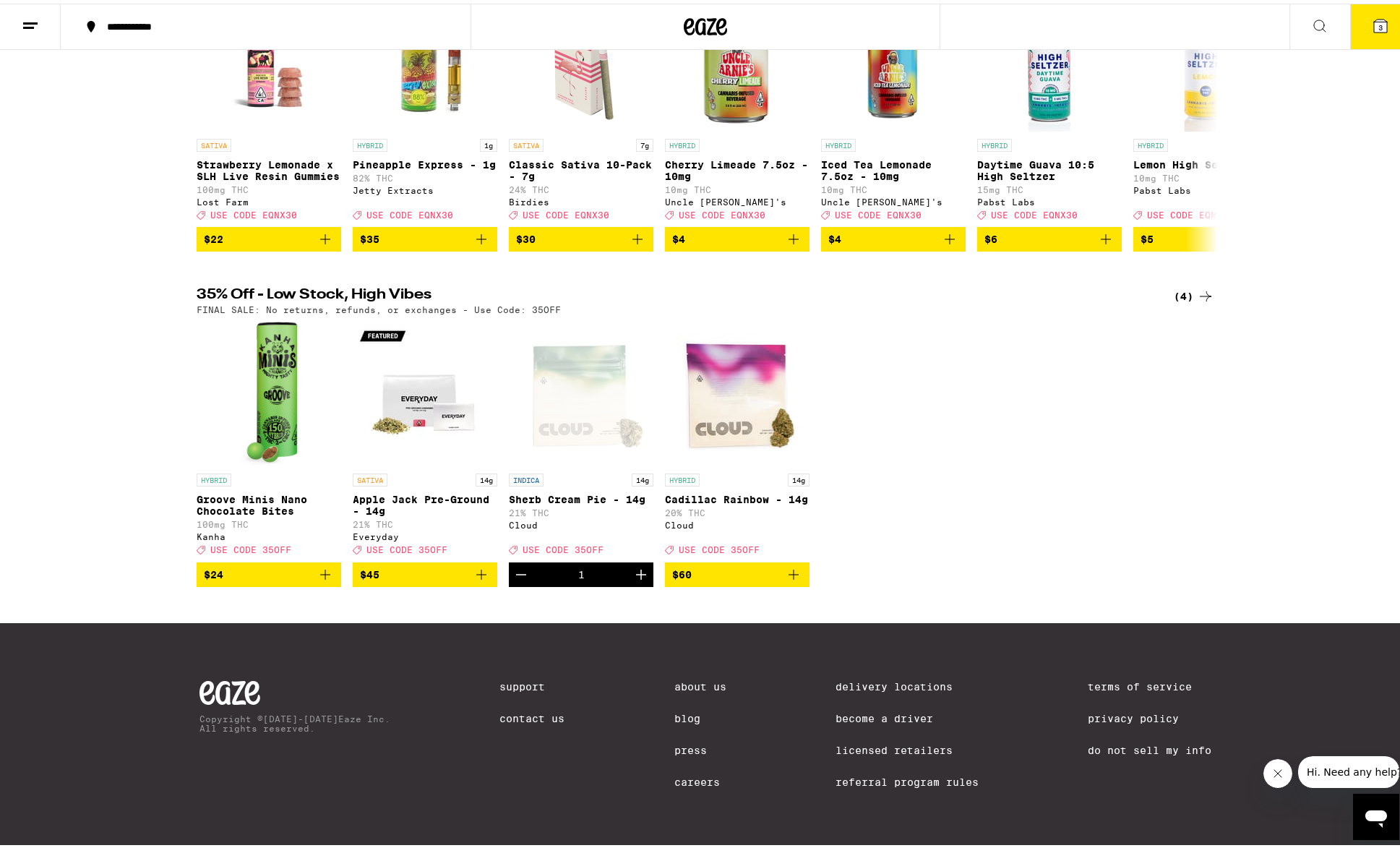
click at [693, 564] on span "$60" at bounding box center [737, 570] width 130 height 17
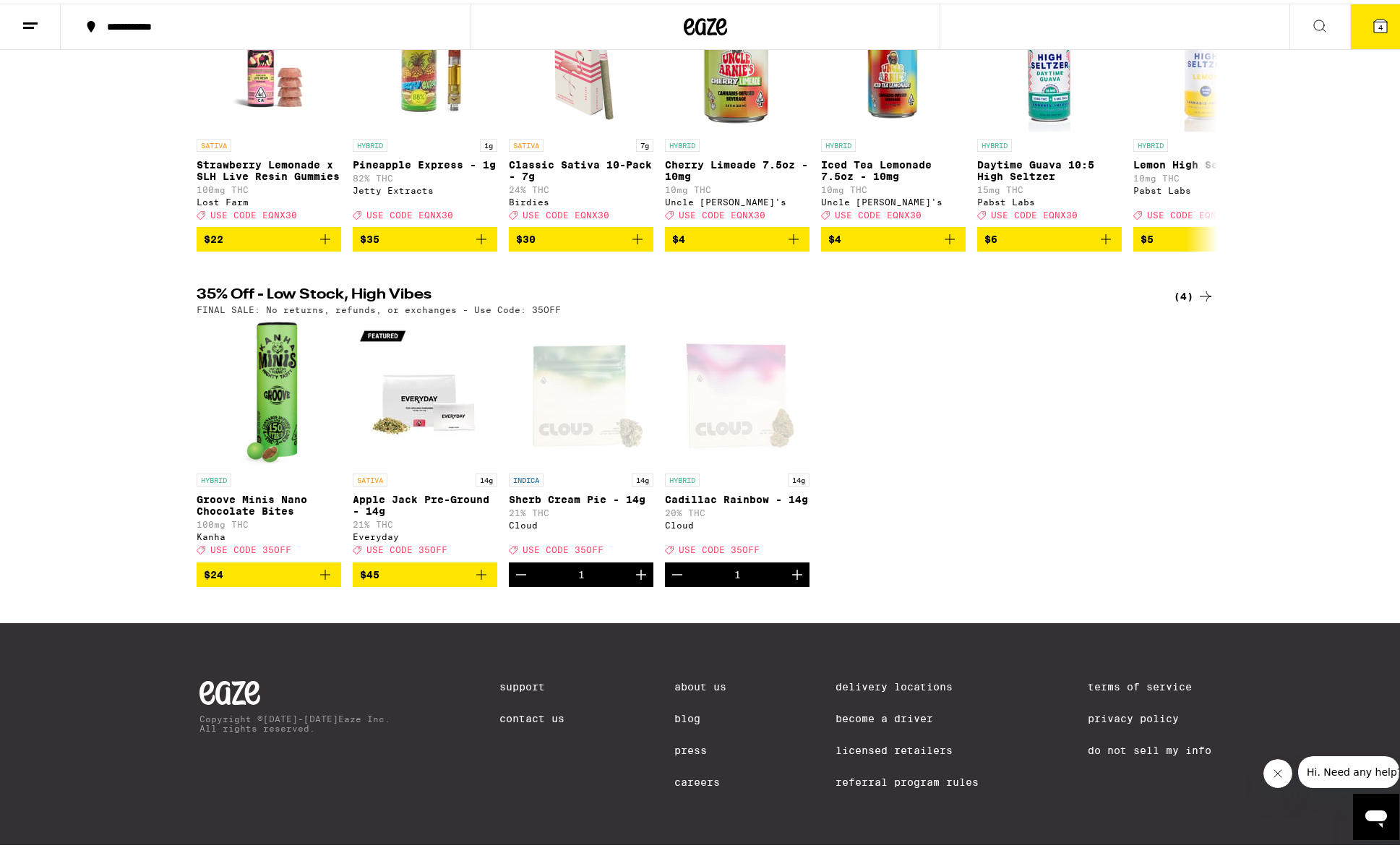
click at [1366, 36] on button "4" at bounding box center [1380, 23] width 61 height 45
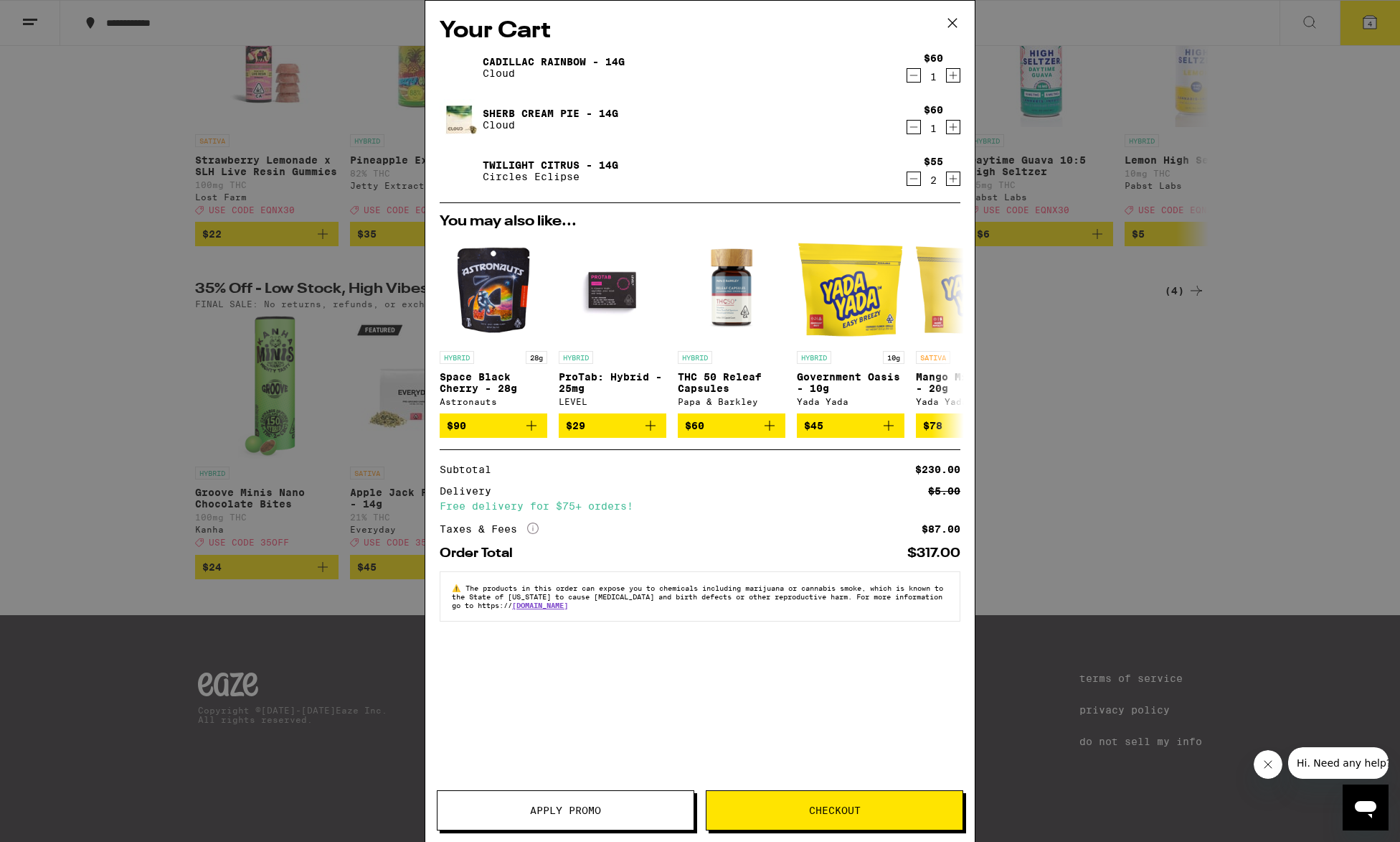
click at [917, 181] on icon "Decrement" at bounding box center [914, 179] width 13 height 17
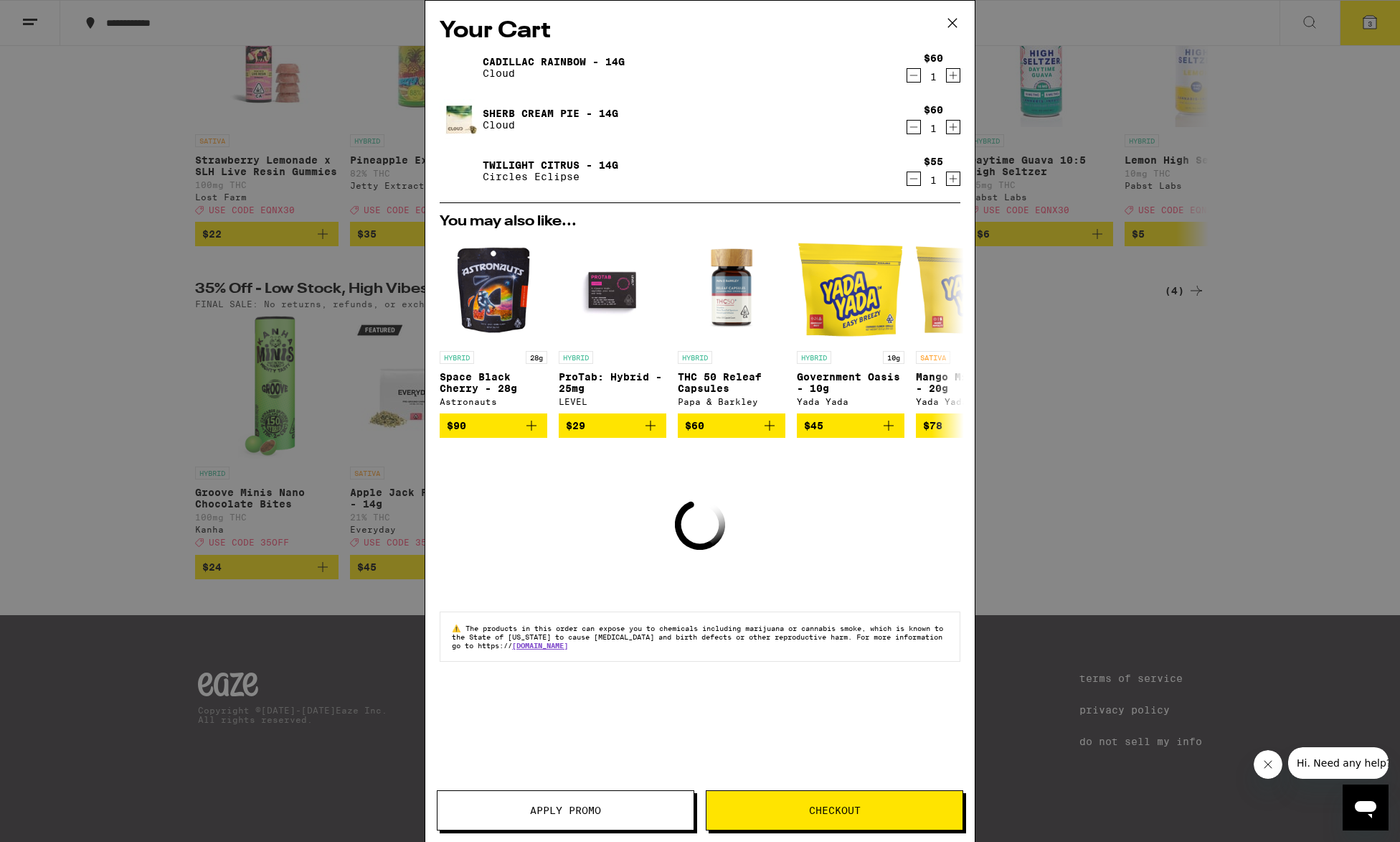
click at [917, 181] on icon "Decrement" at bounding box center [914, 179] width 13 height 17
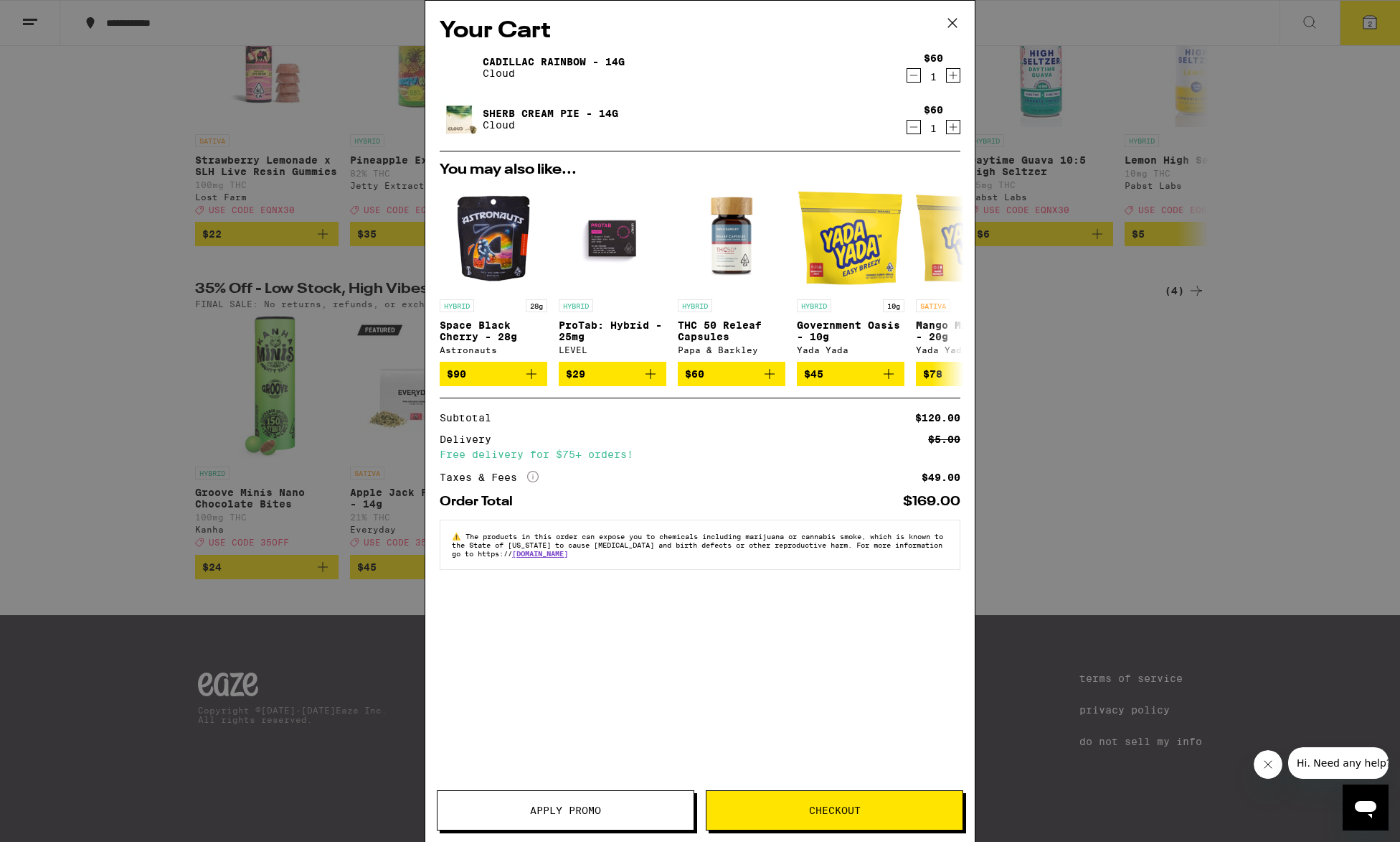
click at [1076, 389] on div "Your Cart Cadillac Rainbow - 14g Cloud $60 1 Sherb Cream Pie - 14g Cloud $60 1 …" at bounding box center [700, 421] width 1400 height 842
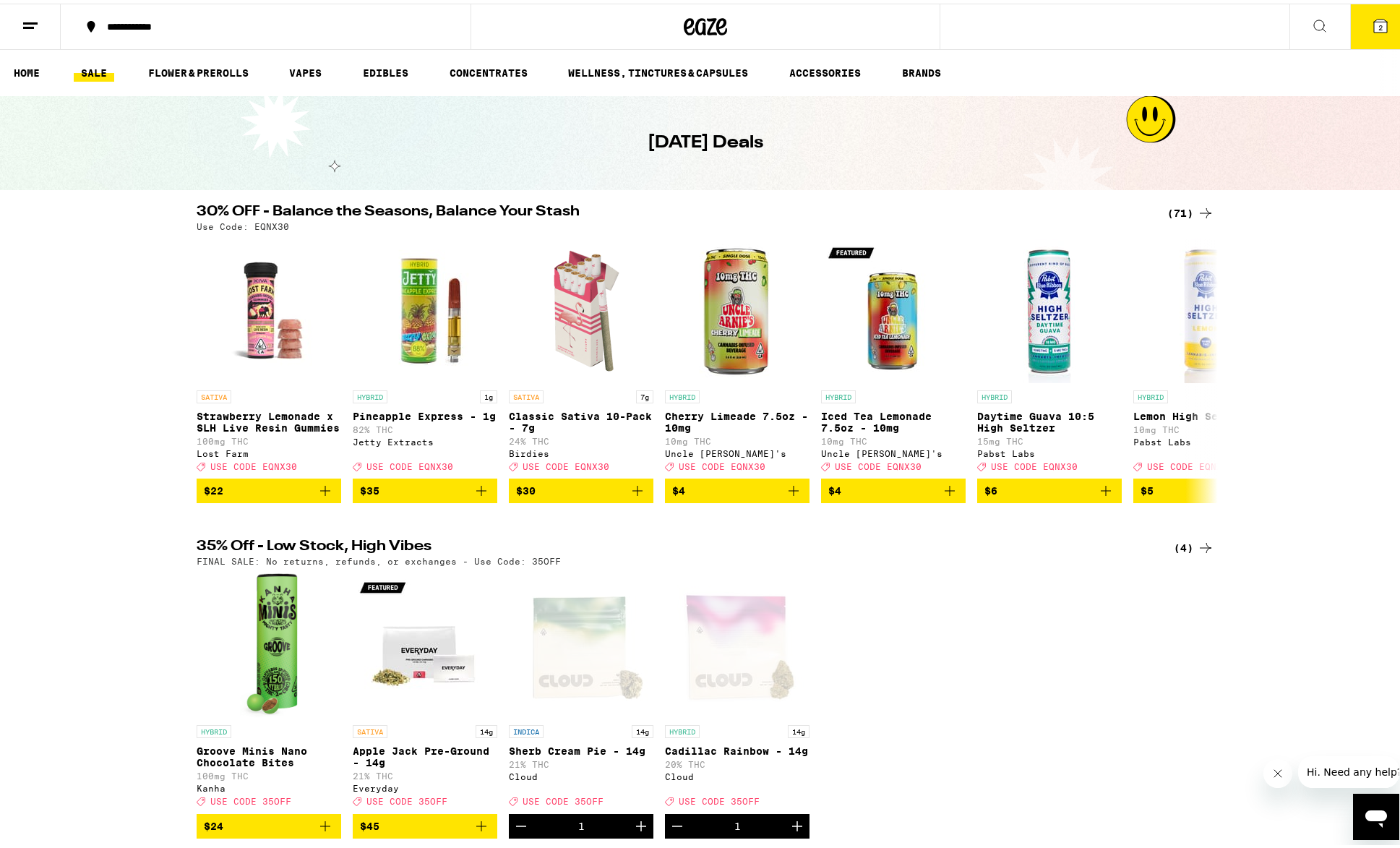
click at [1177, 213] on div "(71)" at bounding box center [1191, 209] width 47 height 17
click at [1197, 211] on icon at bounding box center [1205, 209] width 17 height 17
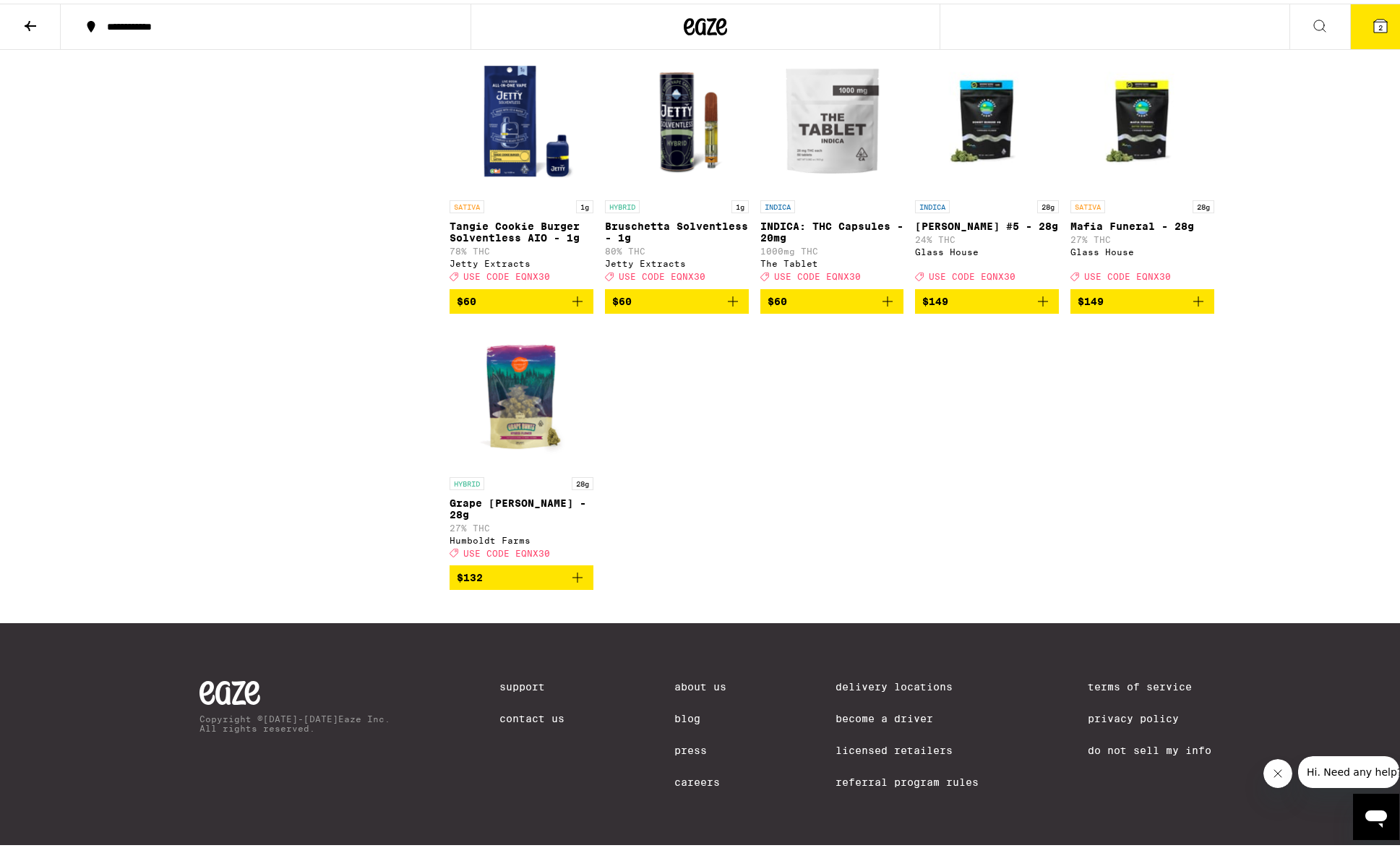
scroll to position [3758, 0]
click at [509, 582] on span "$132" at bounding box center [521, 574] width 129 height 17
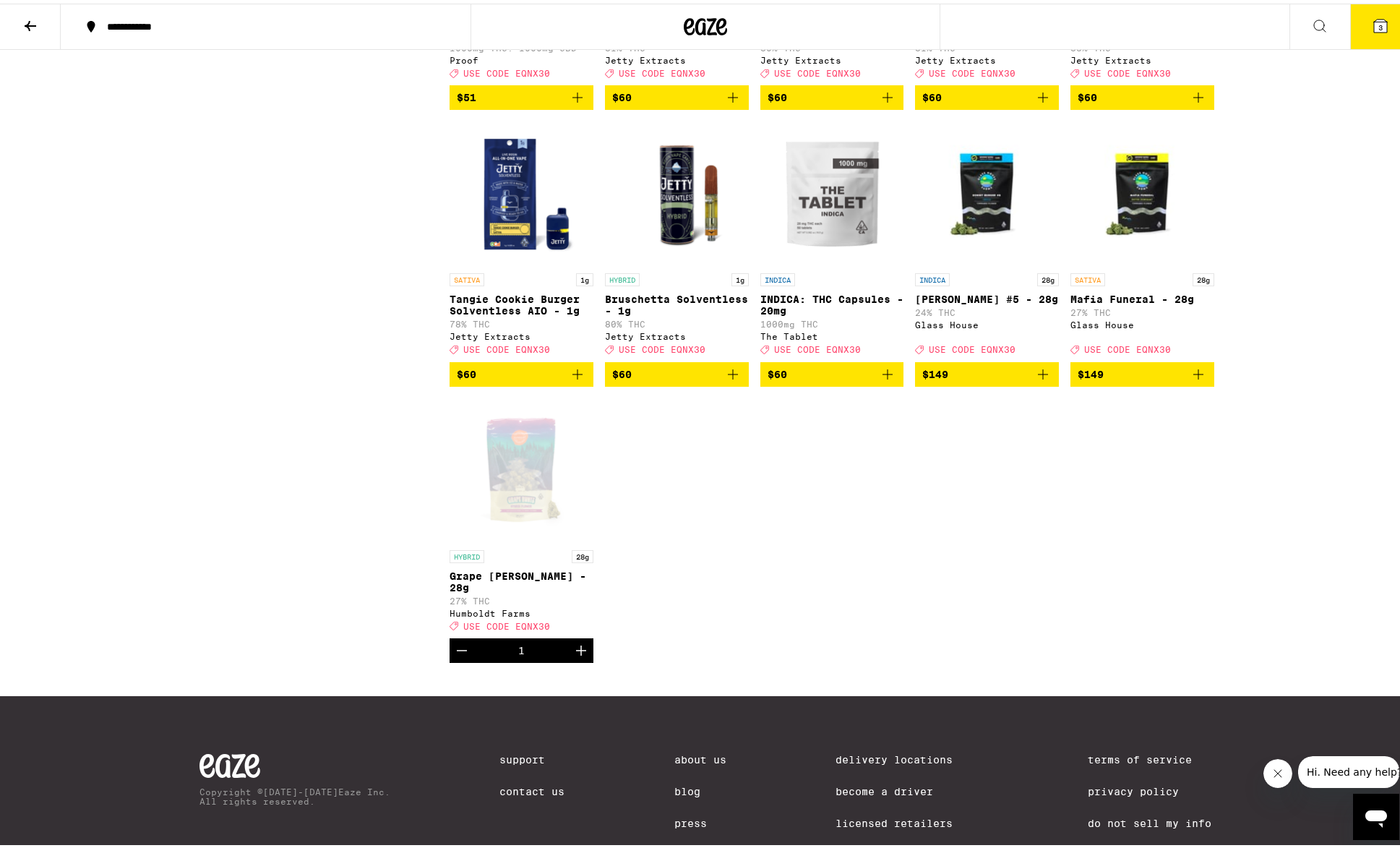
scroll to position [3613, 0]
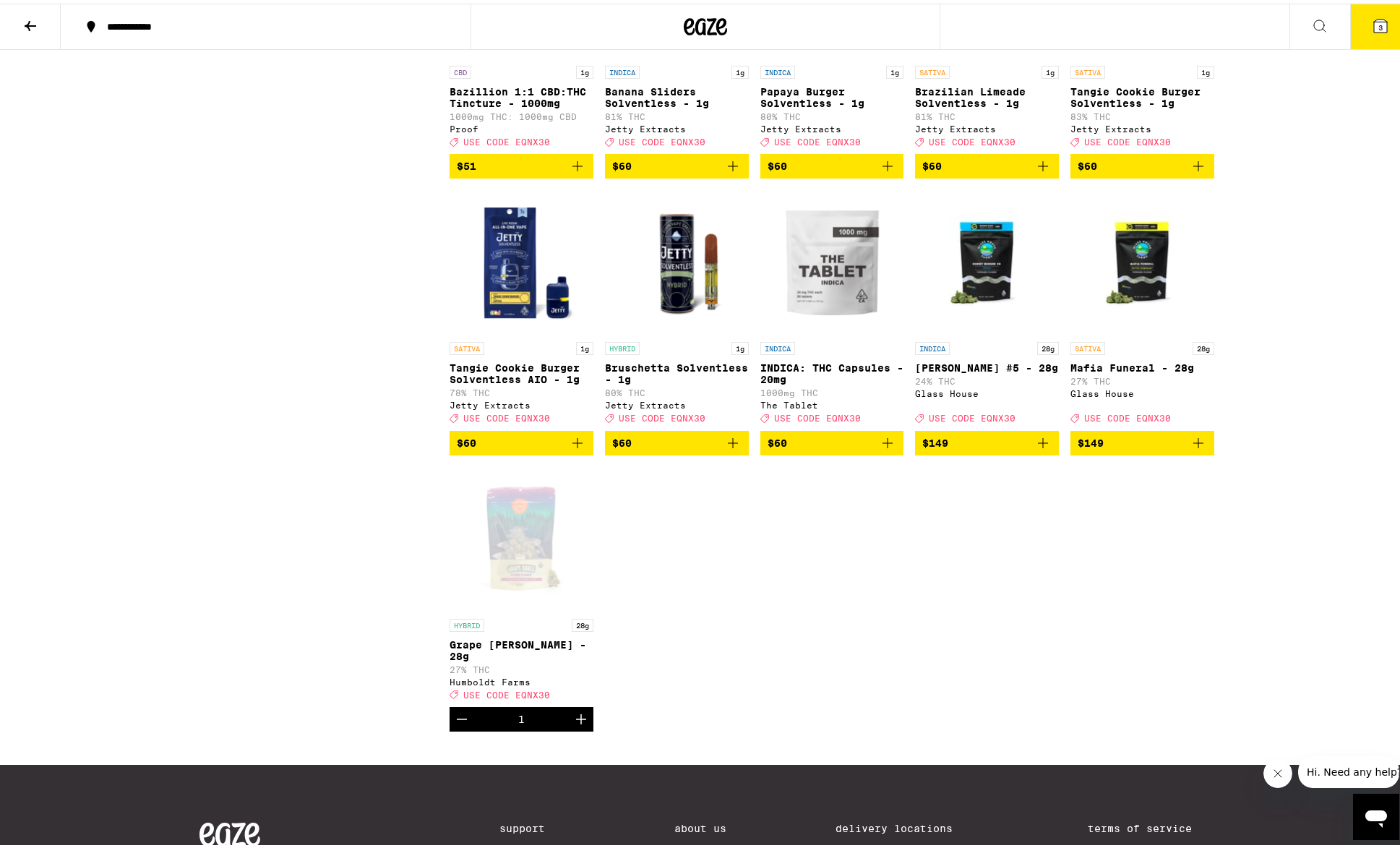
click at [507, 331] on img "Open page for Tangie Cookie Burger Solventless AIO - 1g from Jetty Extracts" at bounding box center [521, 258] width 144 height 145
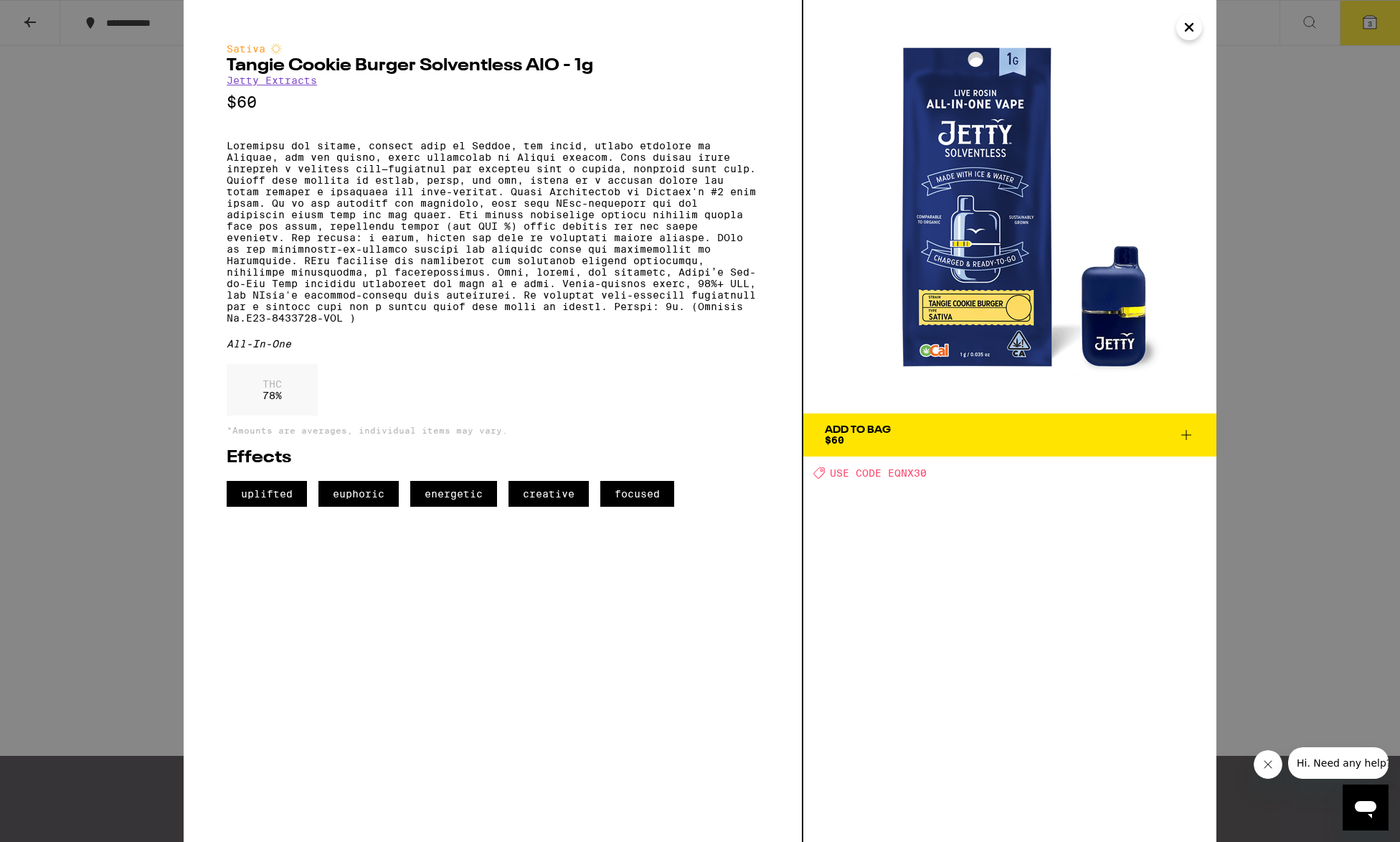
click at [140, 204] on div "Sativa [PERSON_NAME] Cookie Burger Solventless AIO - 1g Jetty Extracts $60 All-…" at bounding box center [700, 421] width 1400 height 842
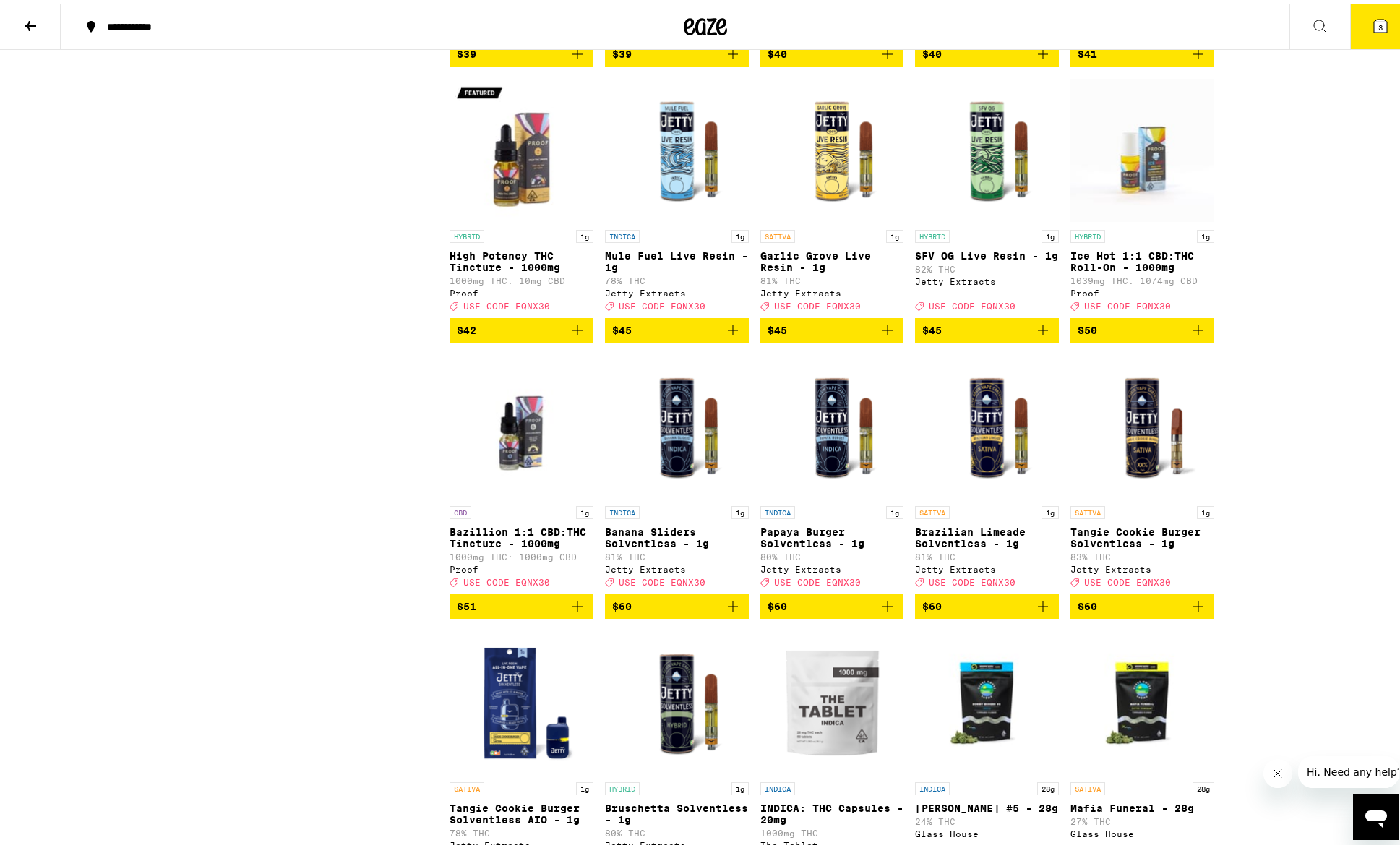
scroll to position [3557, 0]
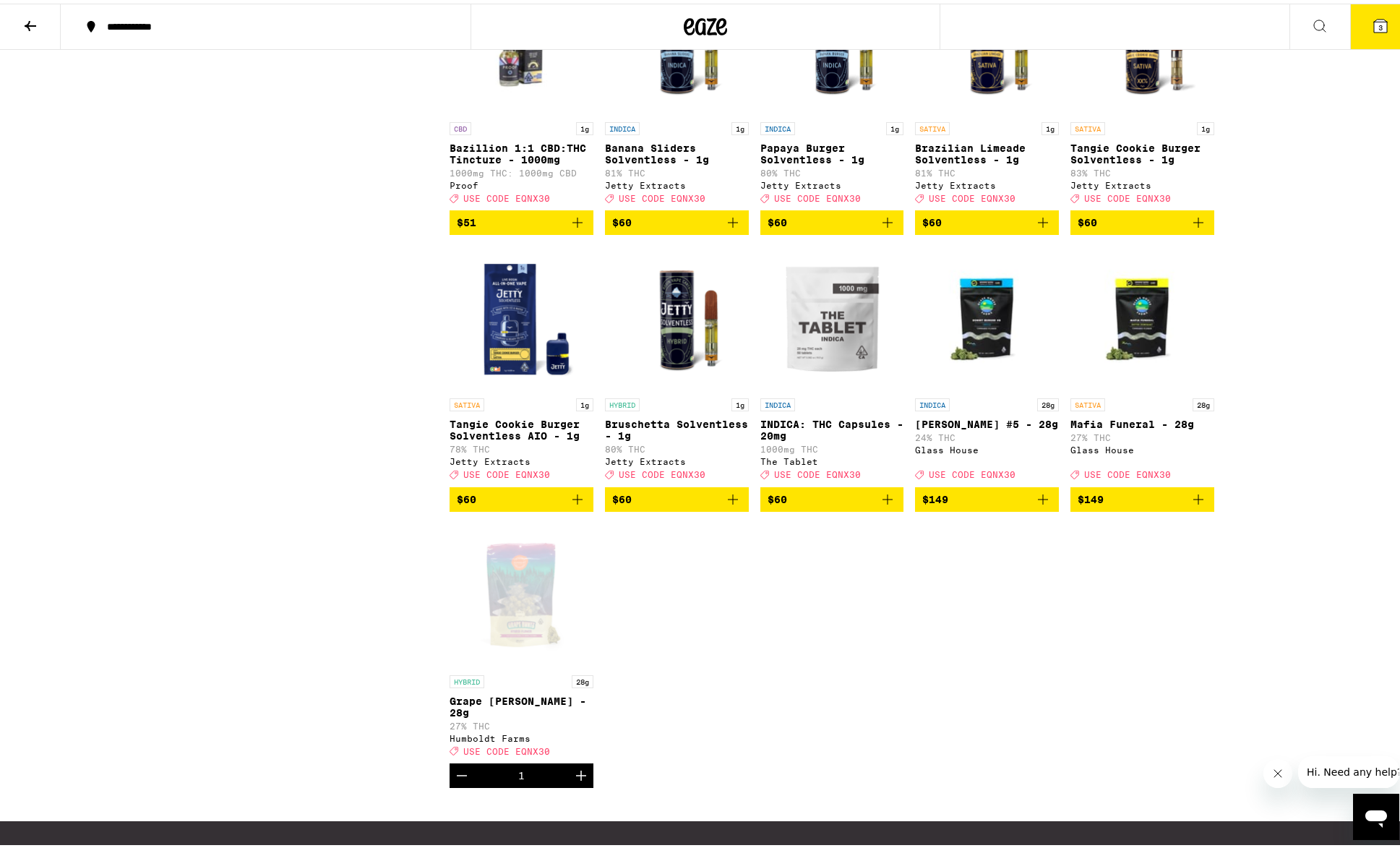
click at [516, 504] on span "$60" at bounding box center [521, 496] width 129 height 17
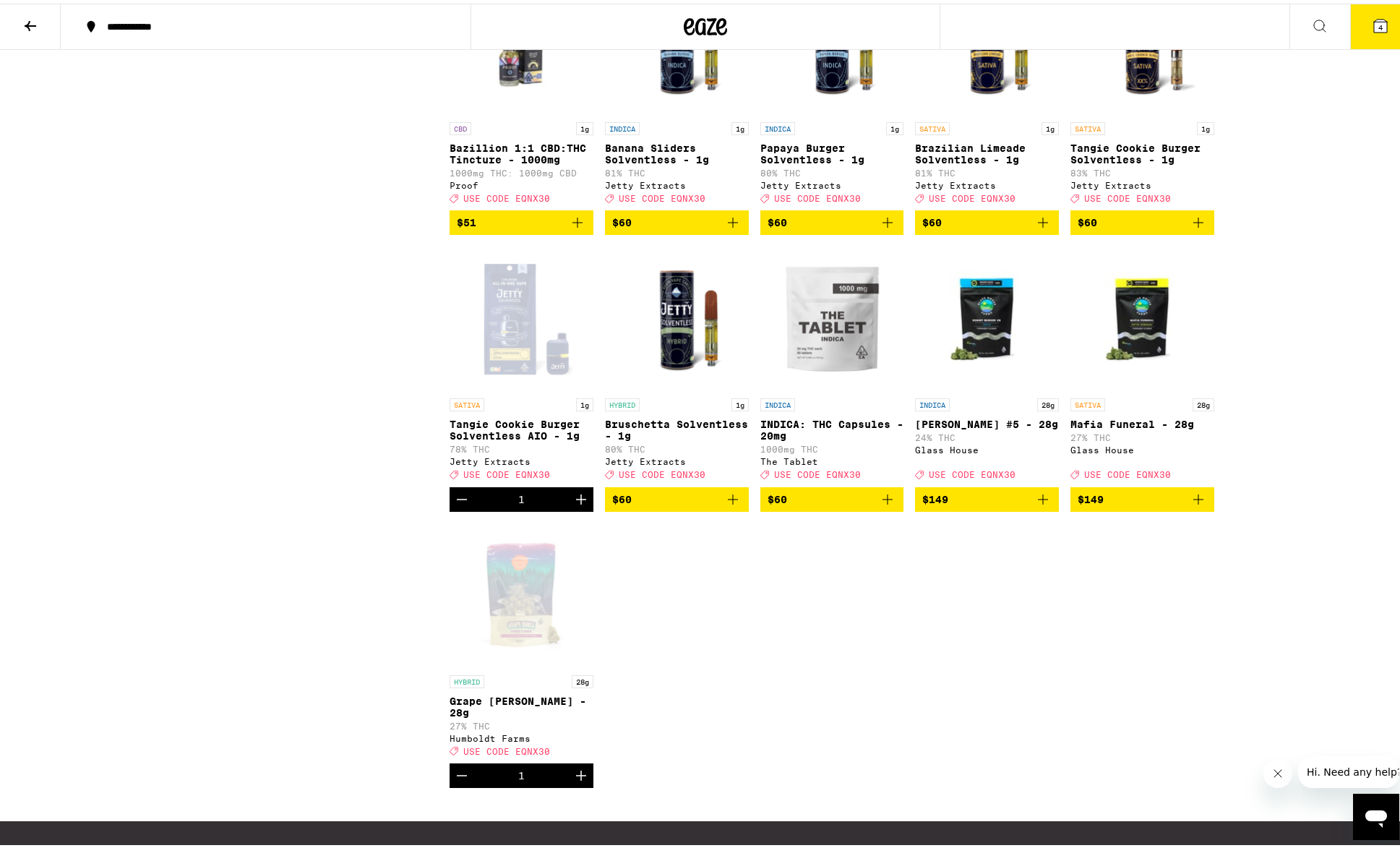
click at [576, 501] on icon "Increment" at bounding box center [581, 496] width 10 height 10
click at [458, 504] on icon "Decrement" at bounding box center [462, 496] width 17 height 17
click at [1350, 32] on button "5" at bounding box center [1380, 23] width 61 height 45
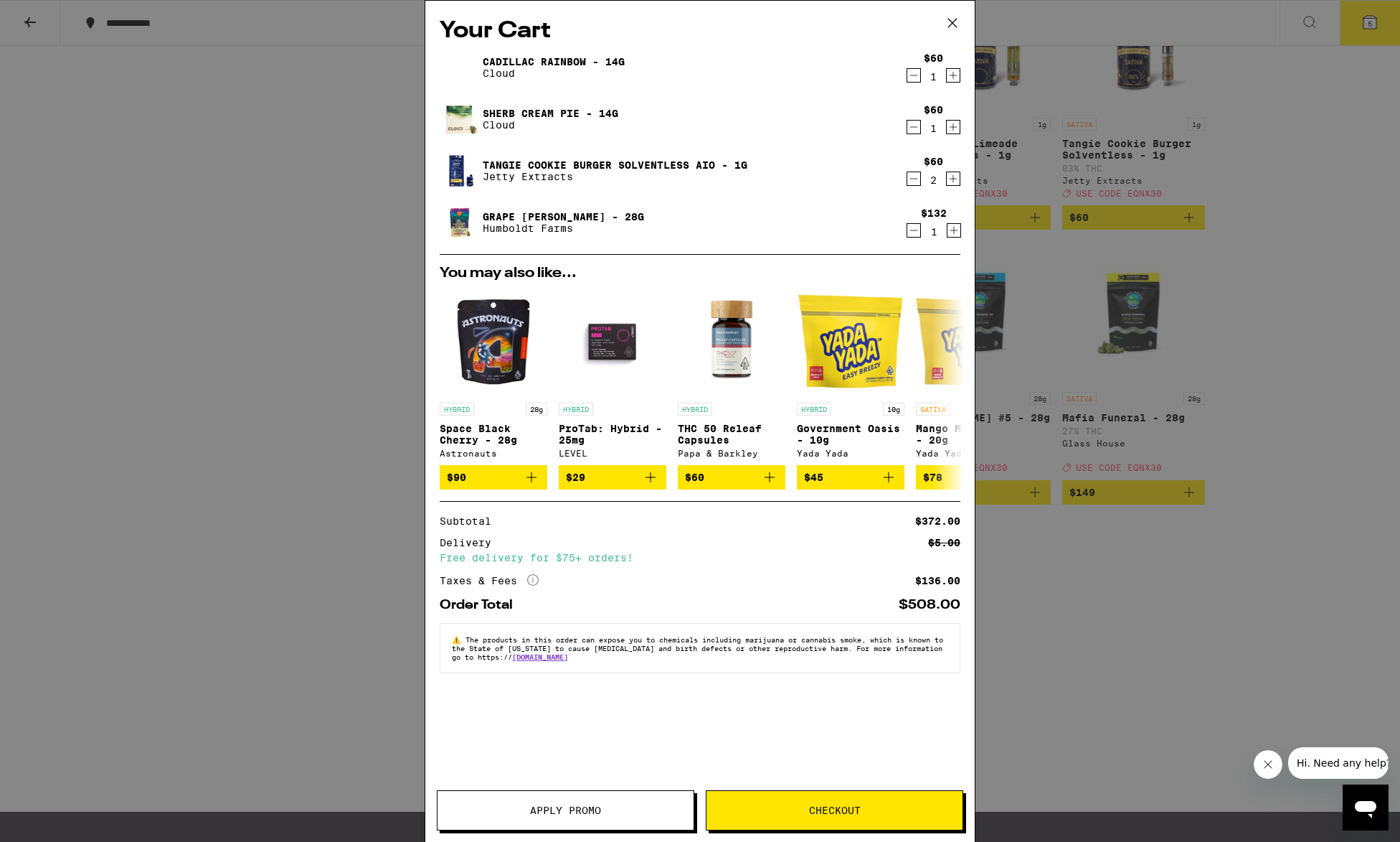
click at [915, 127] on icon "Decrement" at bounding box center [914, 127] width 13 height 17
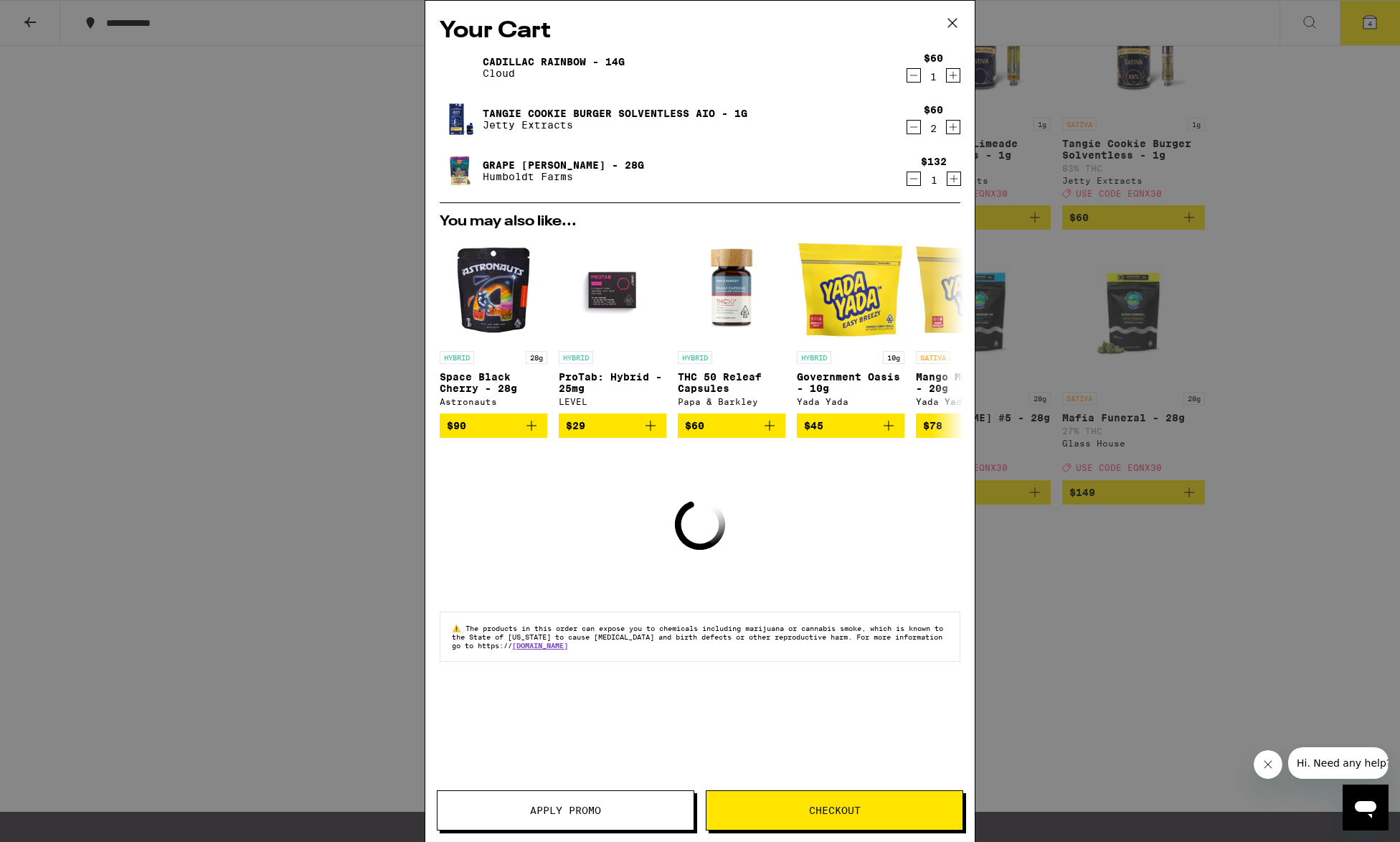
click at [913, 82] on icon "Decrement" at bounding box center [914, 75] width 13 height 17
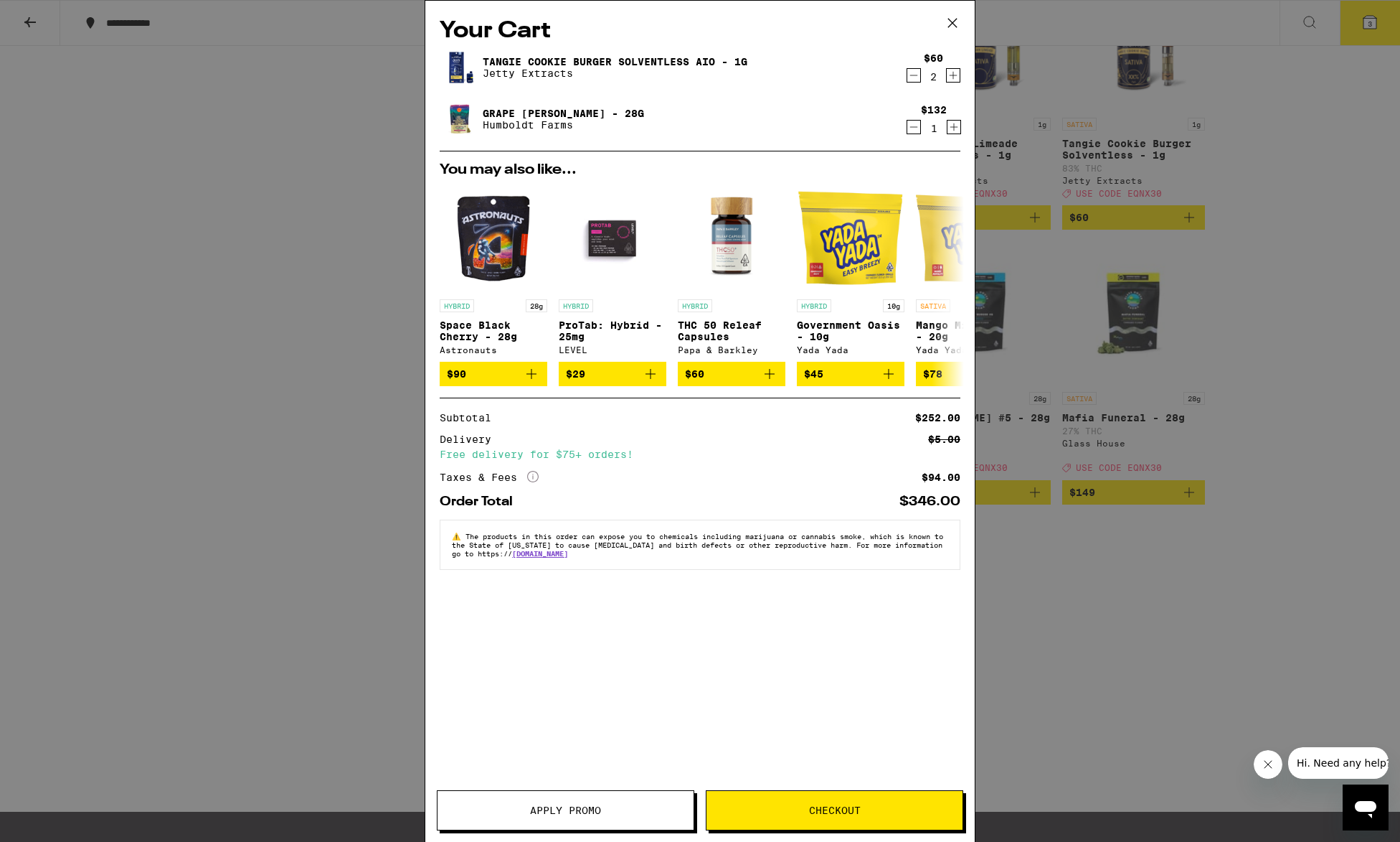
click at [567, 806] on span "Apply Promo" at bounding box center [565, 810] width 71 height 10
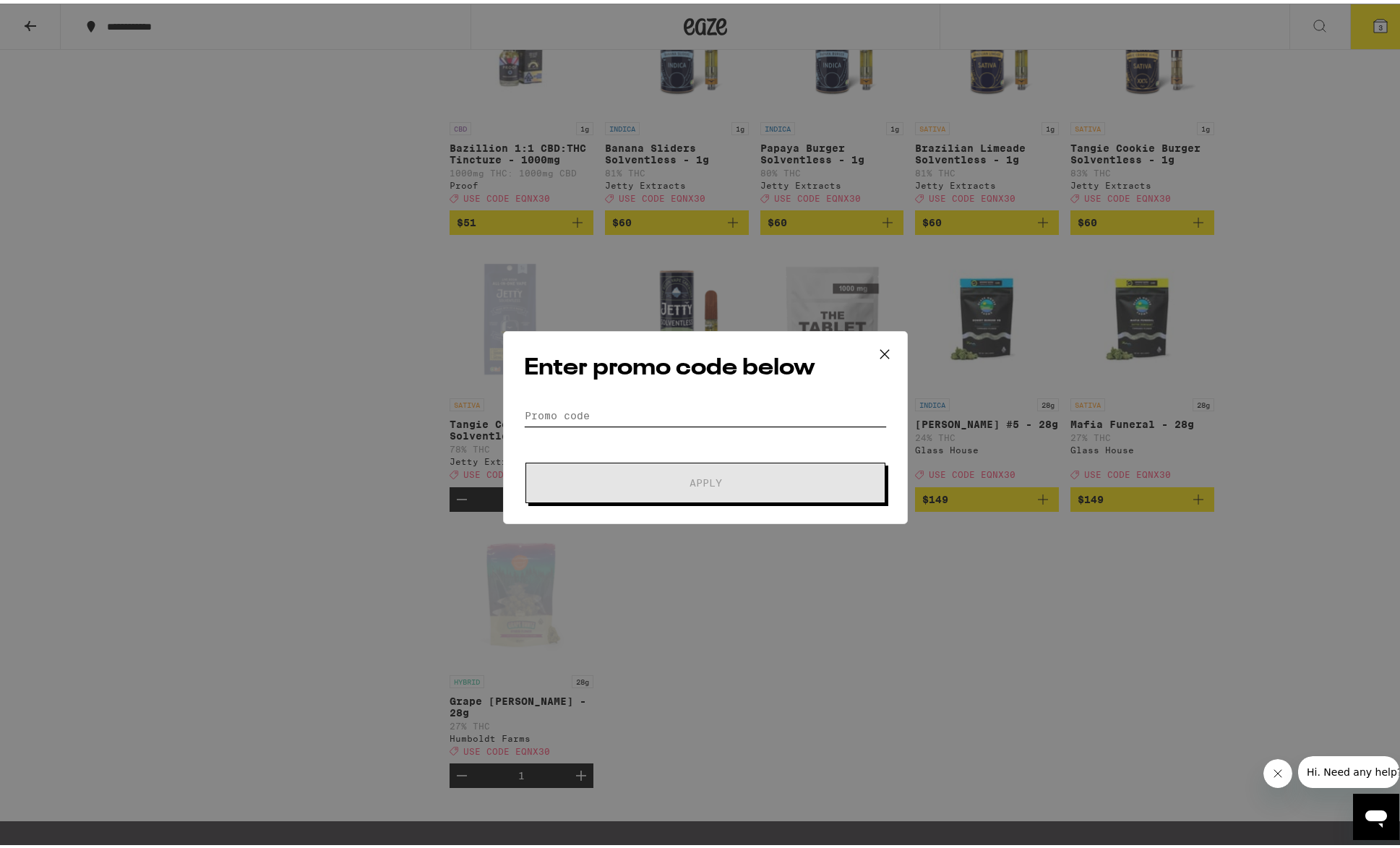
click at [711, 417] on input "Promo Code" at bounding box center [705, 412] width 363 height 22
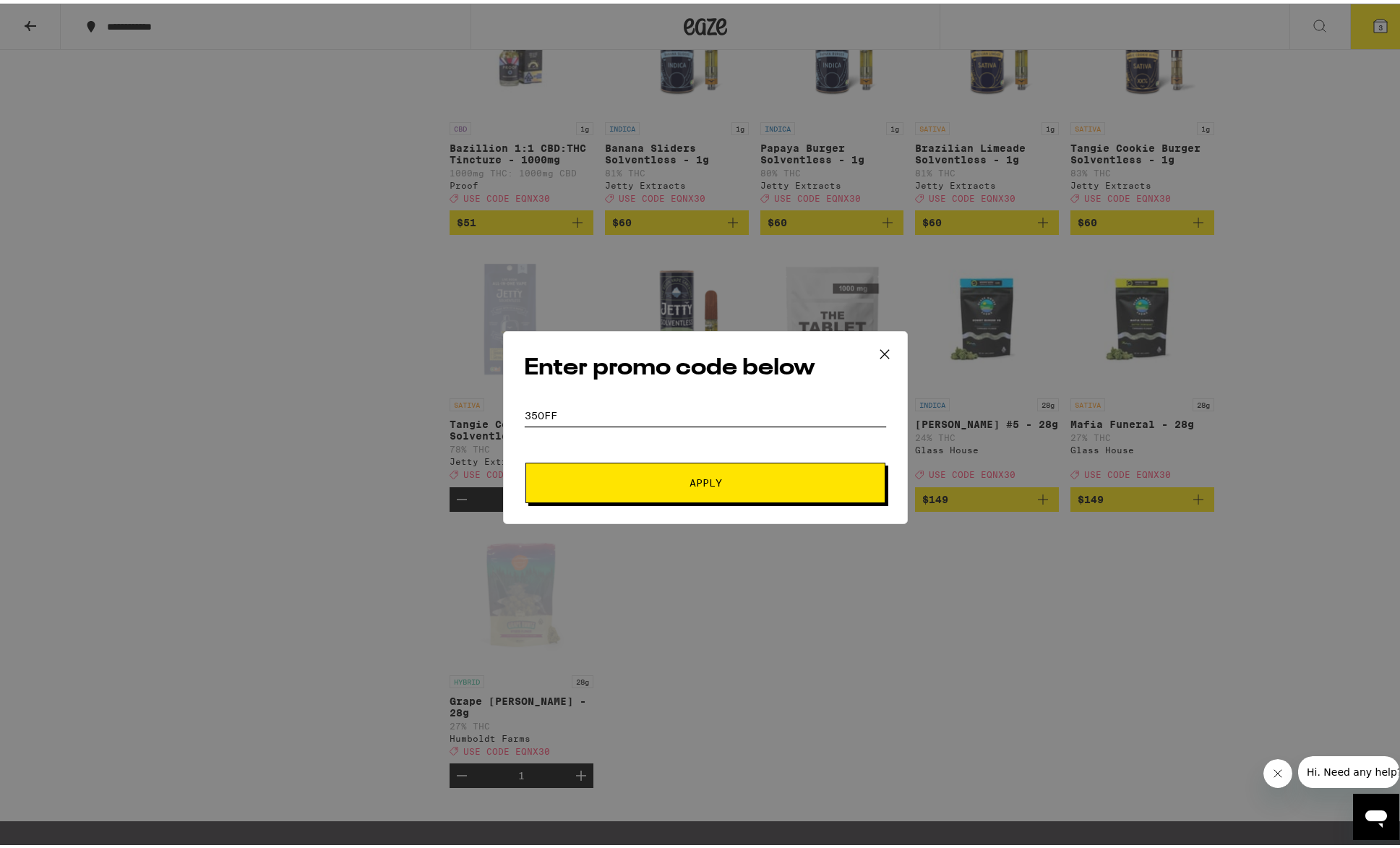
type input "35off"
click at [711, 457] on form "Promo Code 35off Apply" at bounding box center [705, 450] width 363 height 98
click at [700, 481] on span "Apply" at bounding box center [706, 478] width 32 height 10
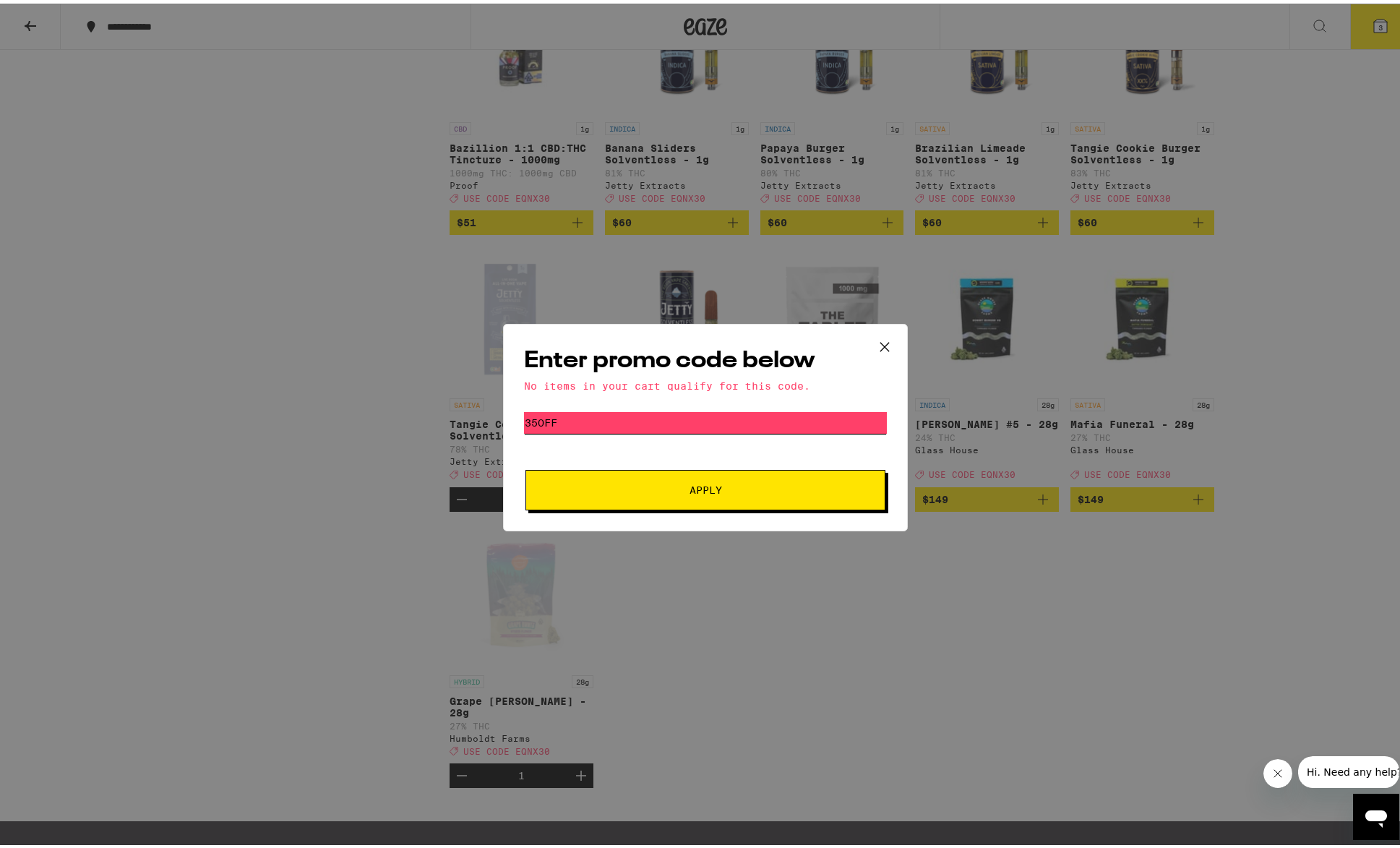
drag, startPoint x: 594, startPoint y: 423, endPoint x: 495, endPoint y: 416, distance: 99.2
click at [495, 416] on div "Enter promo code below No items in your cart qualify for this code. Promo Code …" at bounding box center [705, 424] width 1411 height 848
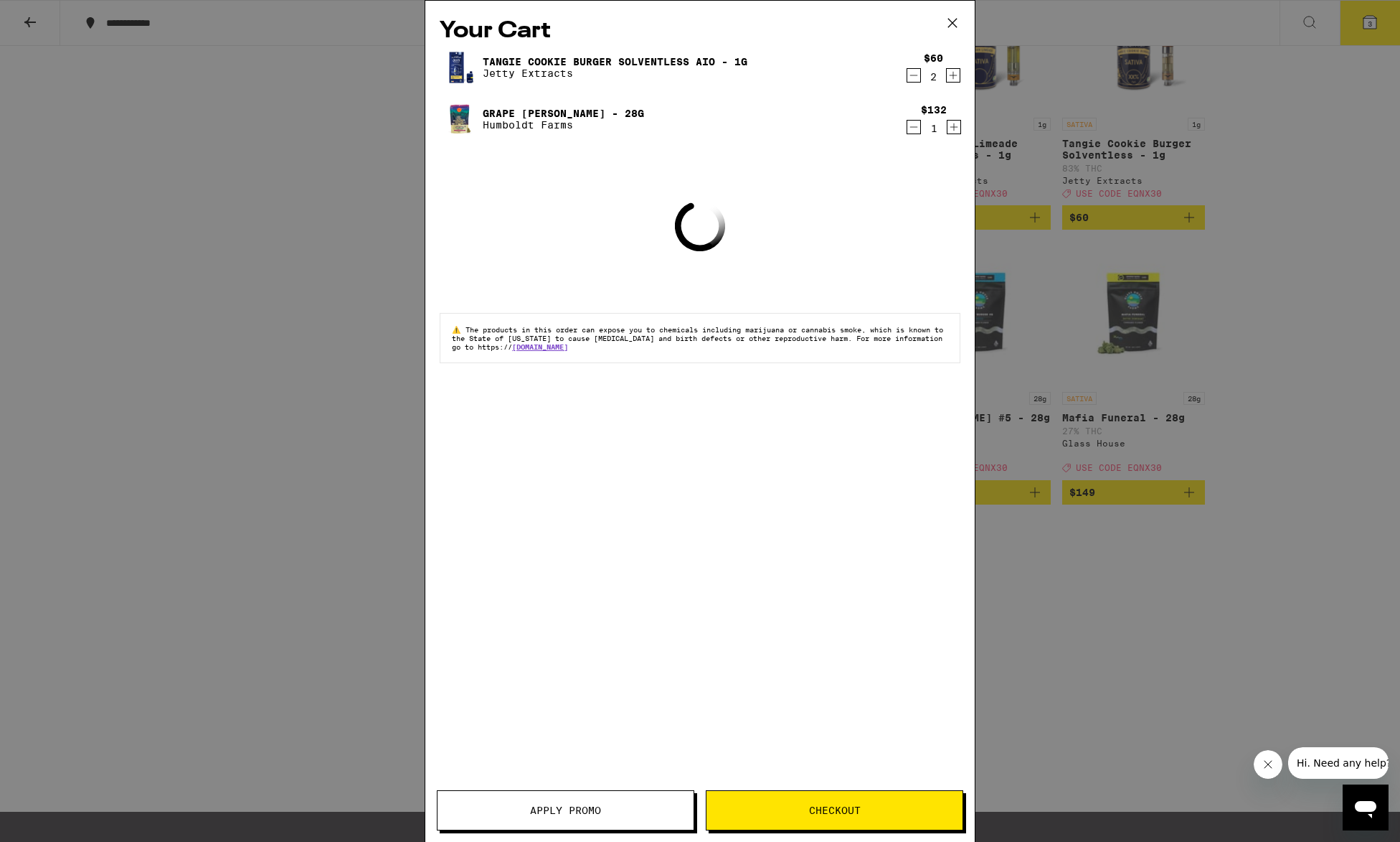
click at [568, 820] on button "Apply Promo" at bounding box center [565, 810] width 258 height 40
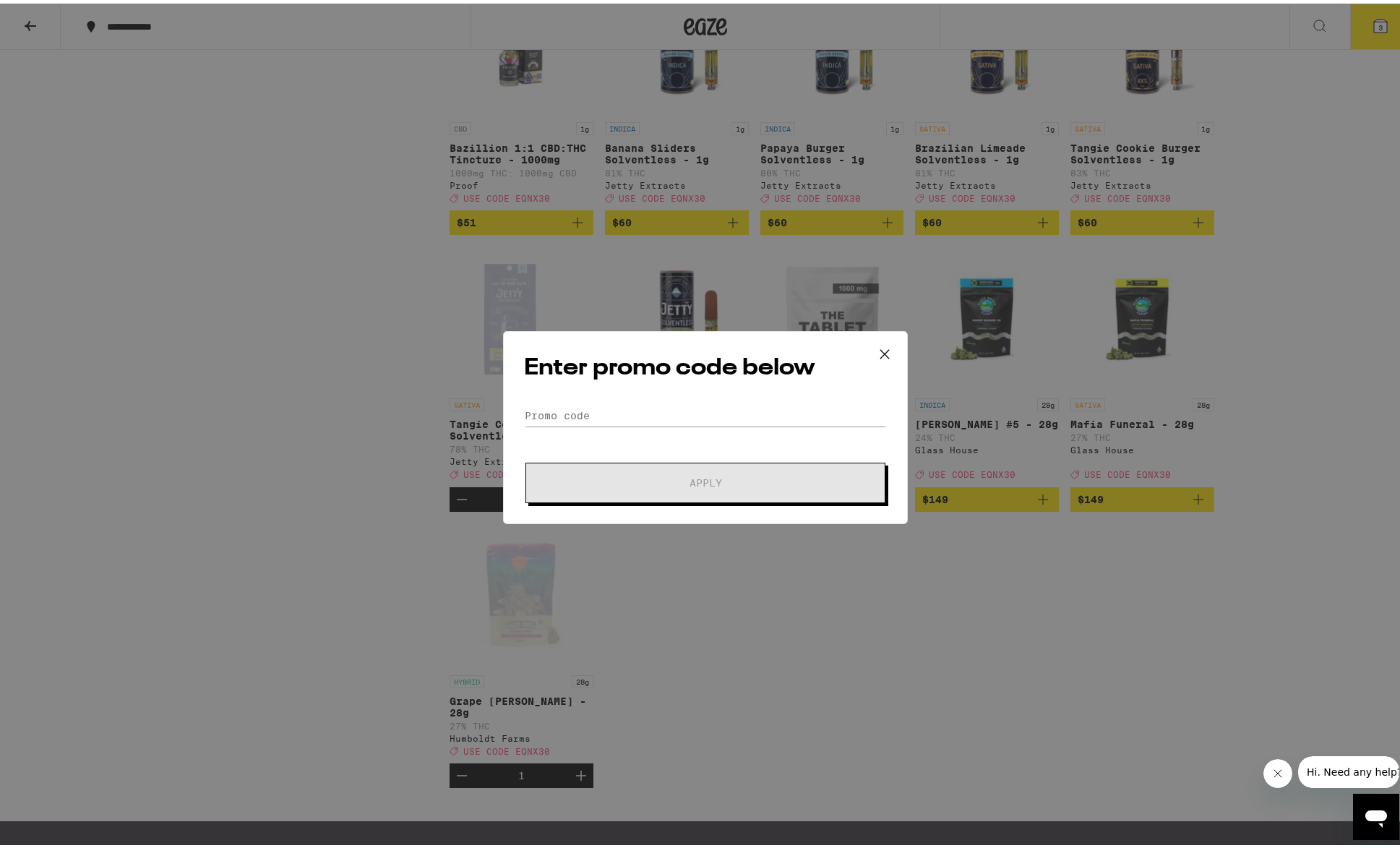
click at [567, 398] on div "Enter promo code below Promo Code Apply" at bounding box center [705, 424] width 404 height 193
click at [568, 419] on input "Promo Code" at bounding box center [705, 412] width 363 height 22
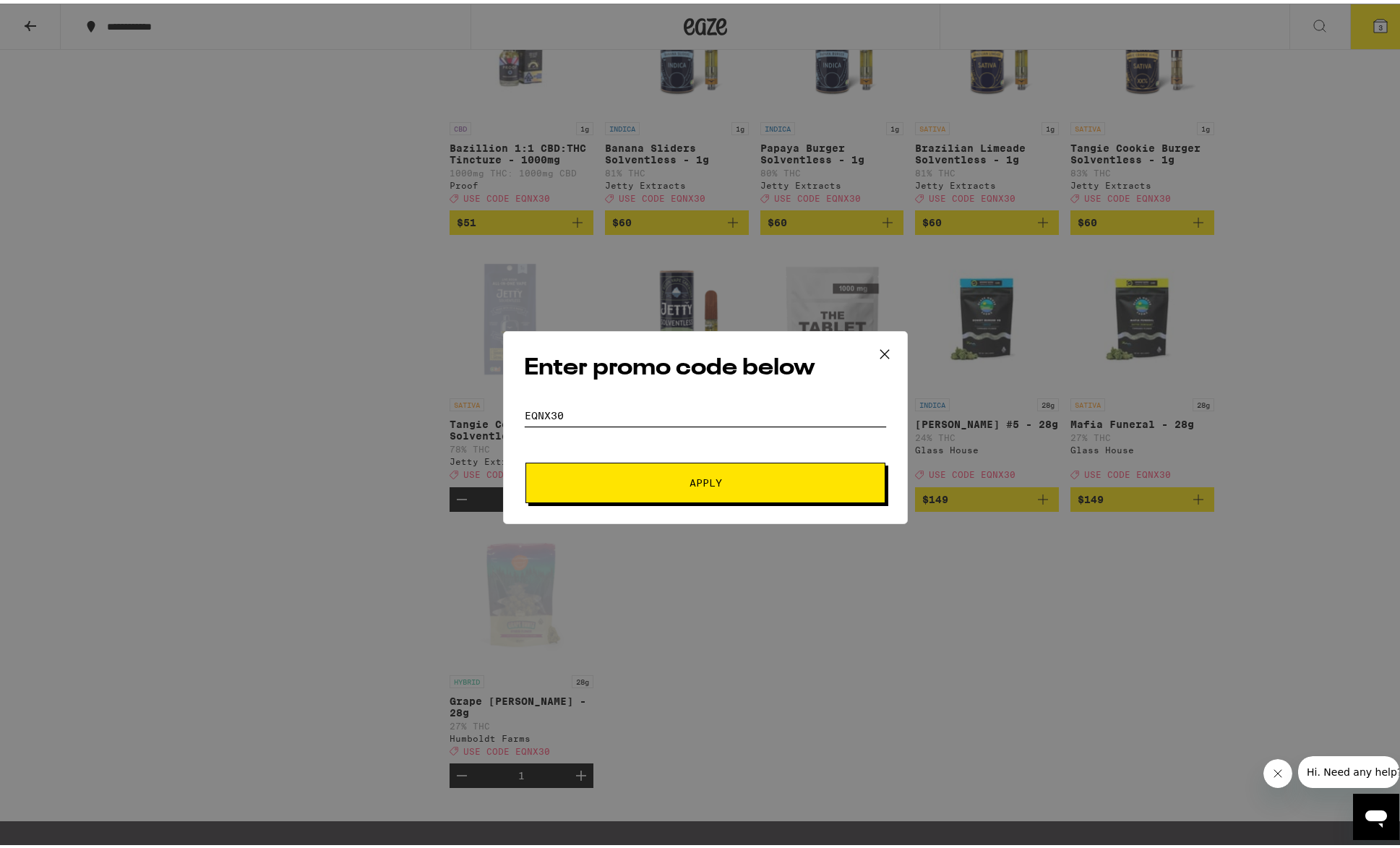
type input "eqnx30"
click at [719, 496] on button "Apply" at bounding box center [706, 479] width 360 height 40
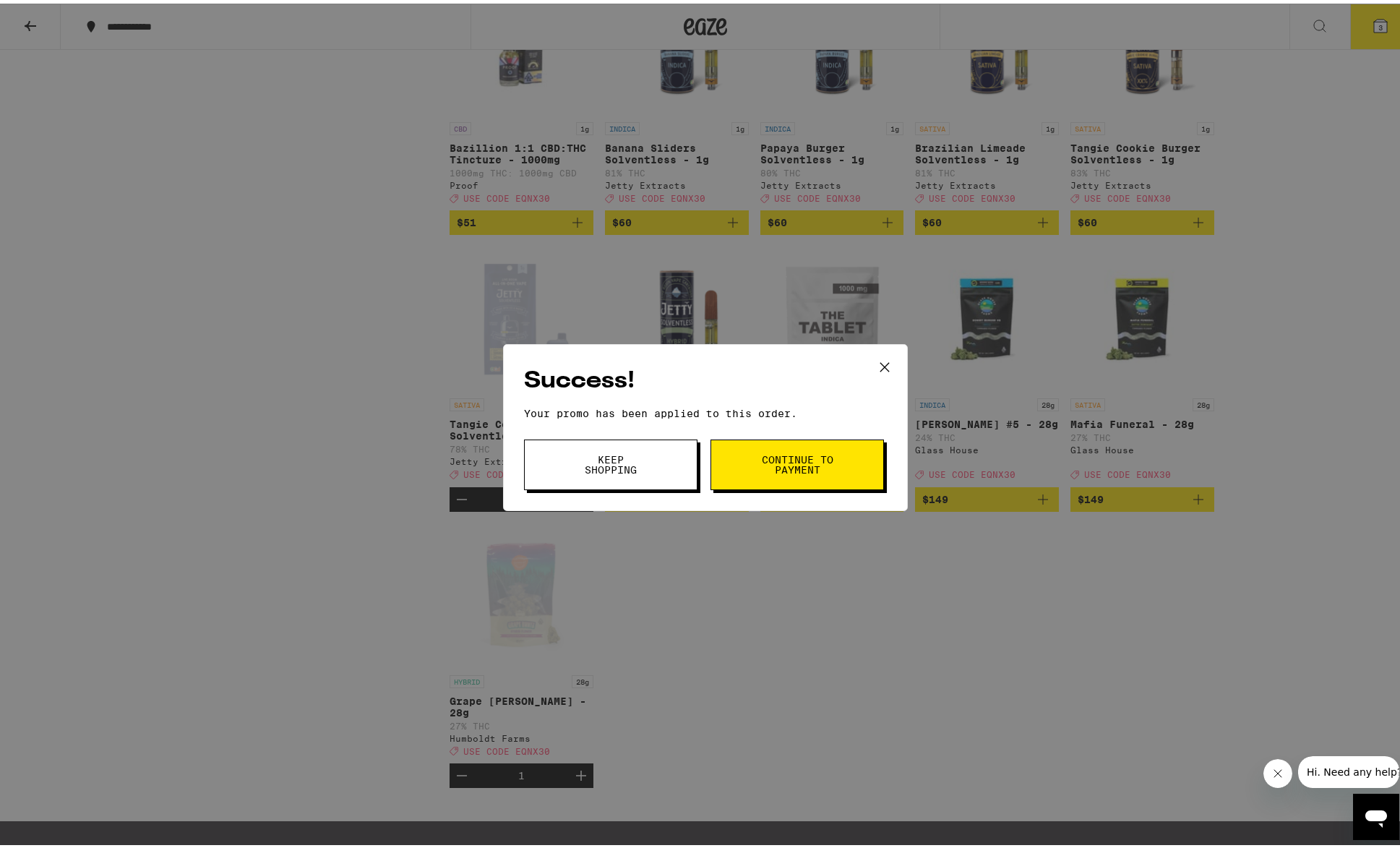
click at [784, 447] on button "Continue to payment" at bounding box center [797, 461] width 173 height 50
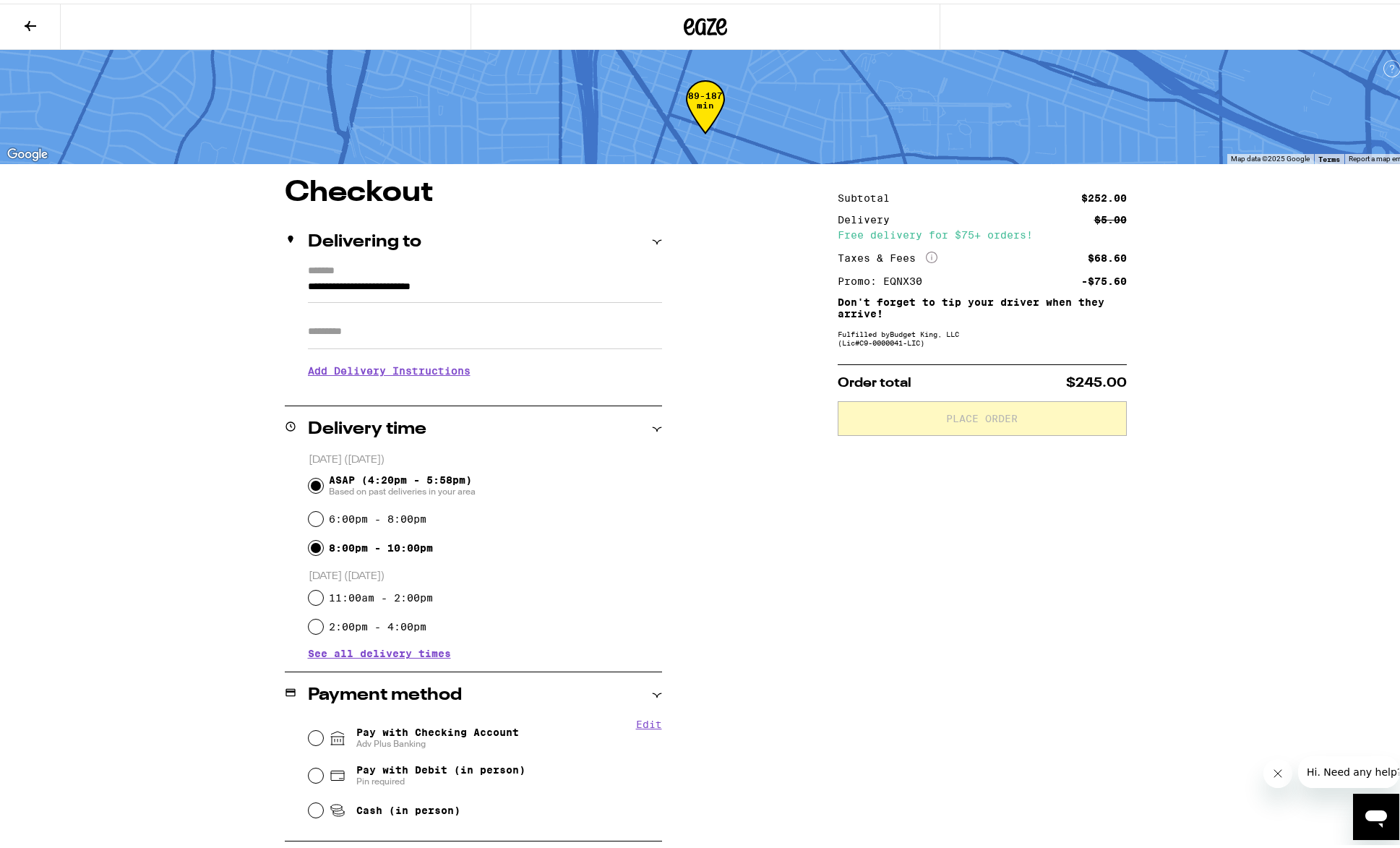
click at [315, 542] on input "8:00pm - 10:00pm" at bounding box center [315, 544] width 15 height 15
radio input "true"
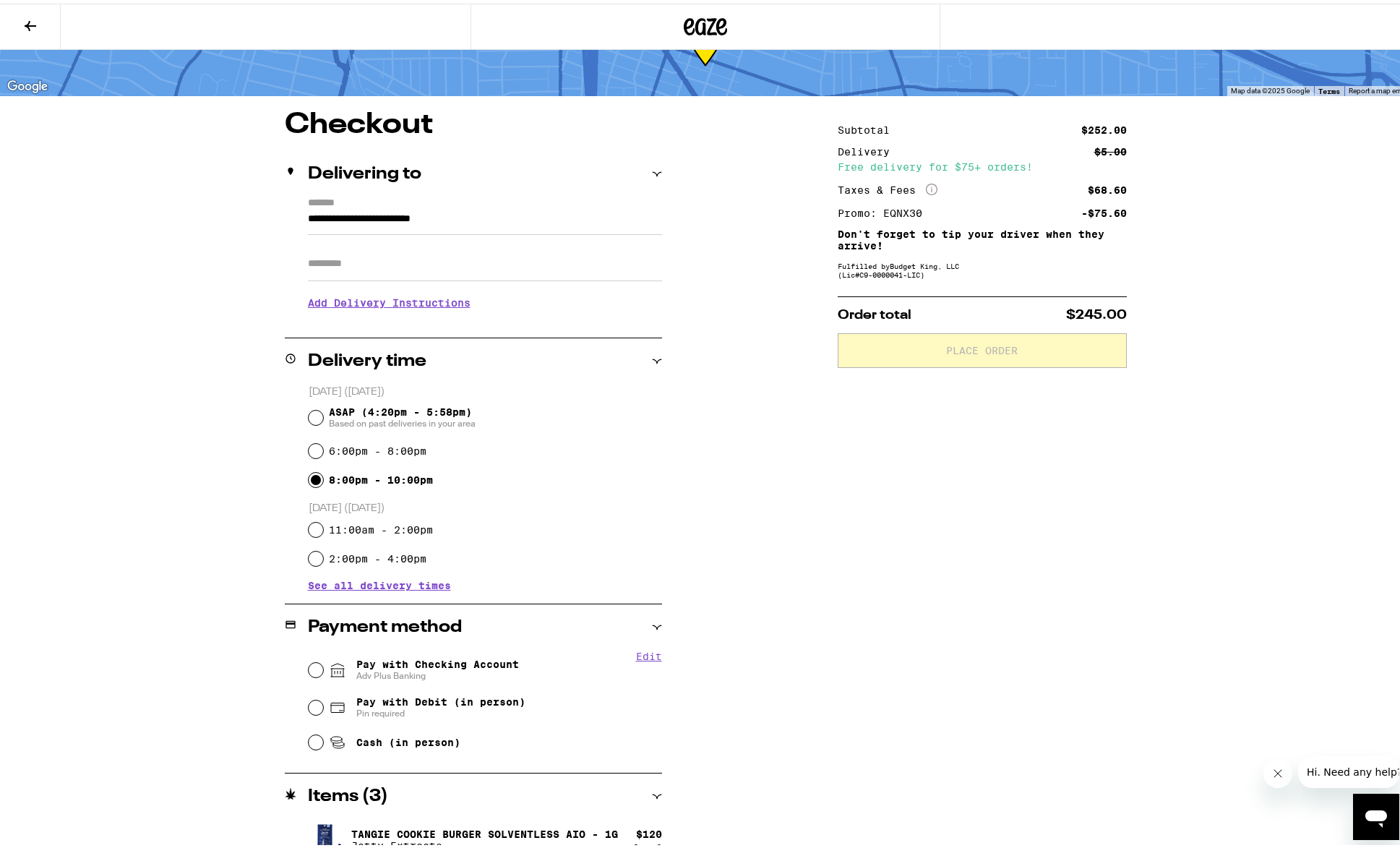
scroll to position [72, 0]
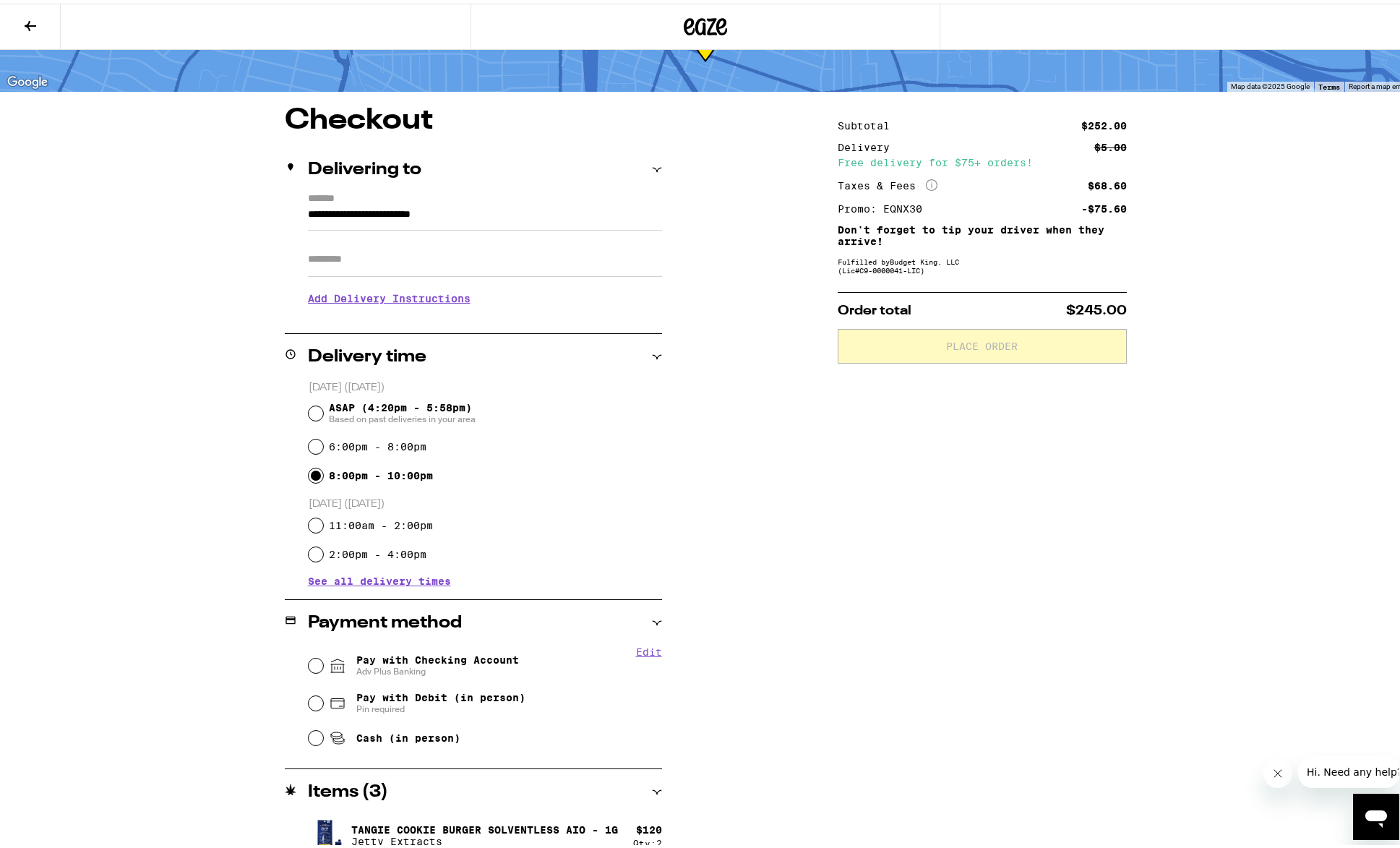
click at [388, 659] on span "Pay with Checking Account Adv Plus Banking" at bounding box center [438, 662] width 162 height 23
click at [323, 659] on input "Pay with Checking Account Adv Plus Banking" at bounding box center [315, 662] width 15 height 15
radio input "true"
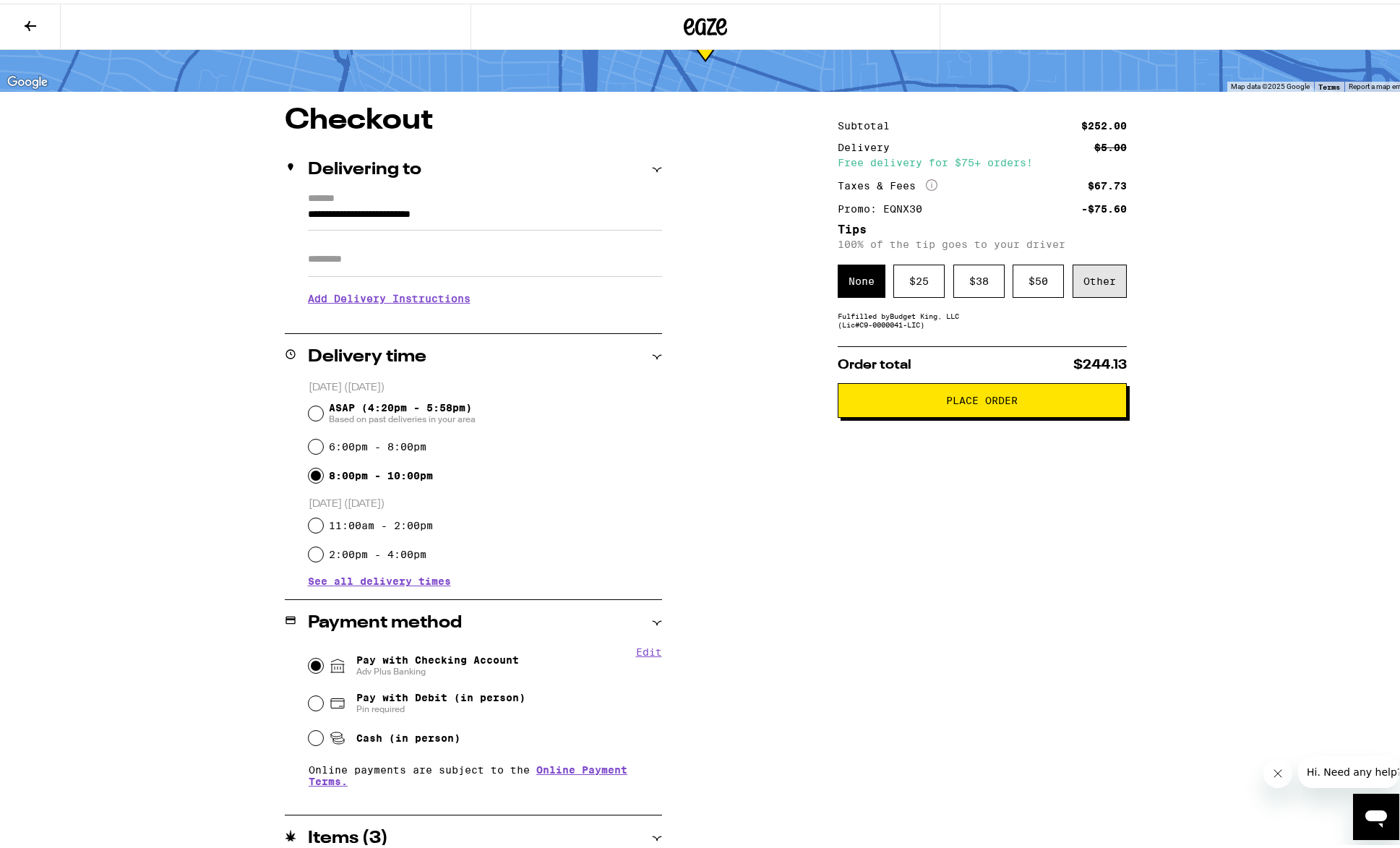
click at [1108, 289] on div "Other" at bounding box center [1099, 277] width 54 height 33
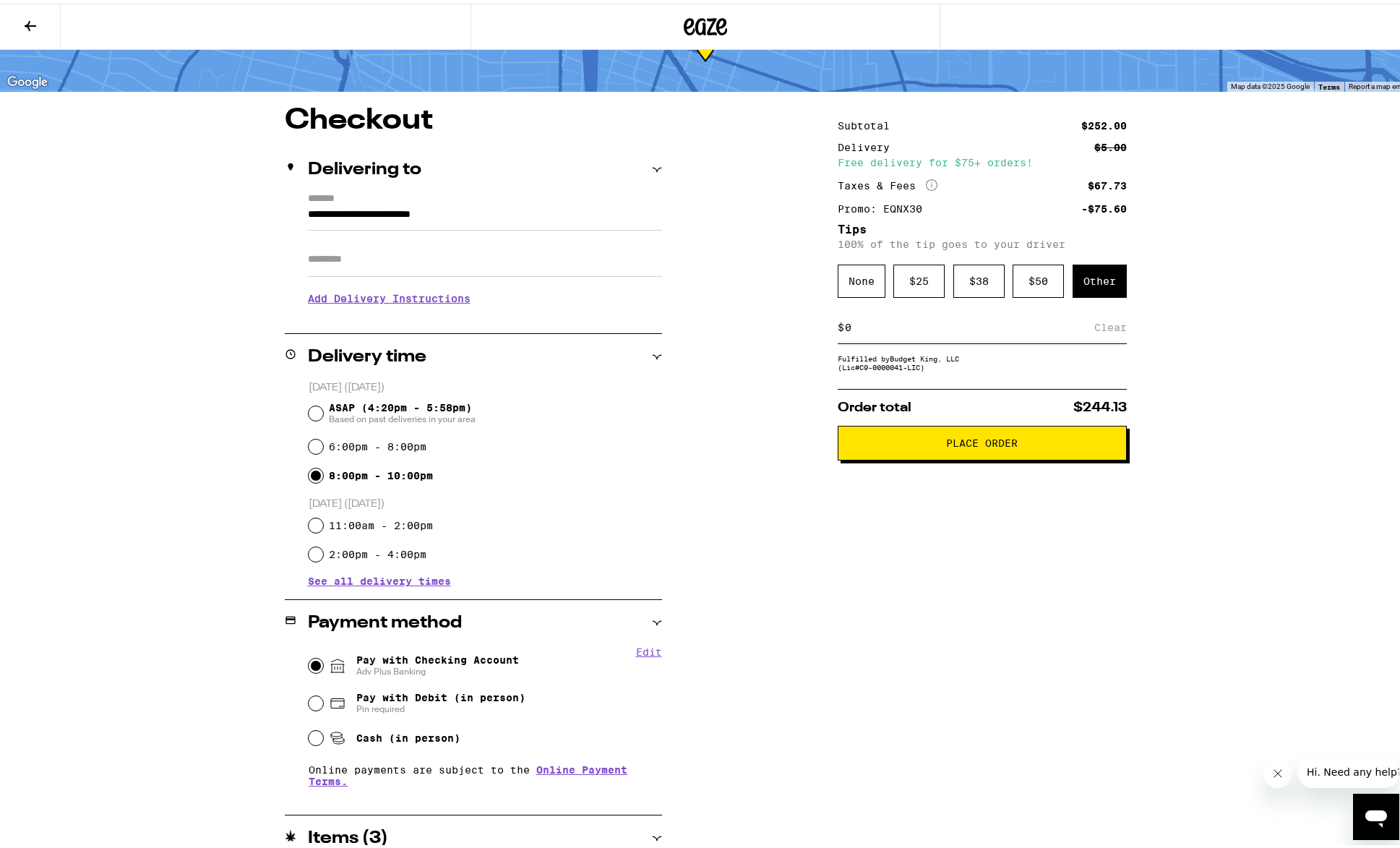
click at [1034, 336] on div "$ Clear" at bounding box center [982, 324] width 289 height 32
click at [1044, 321] on input at bounding box center [969, 323] width 250 height 13
type input "10"
click at [1101, 333] on div "Save" at bounding box center [1114, 323] width 26 height 32
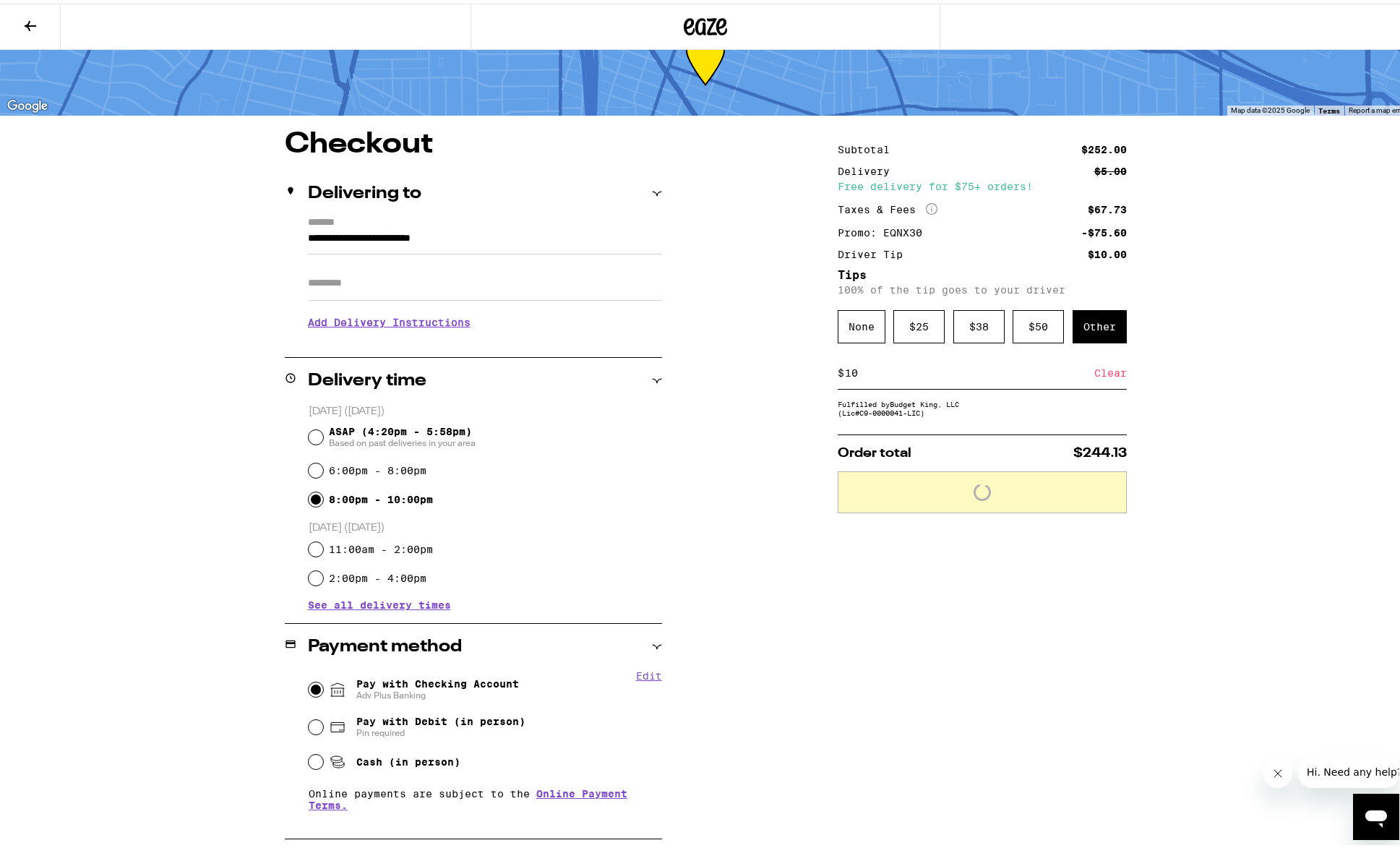
scroll to position [0, 0]
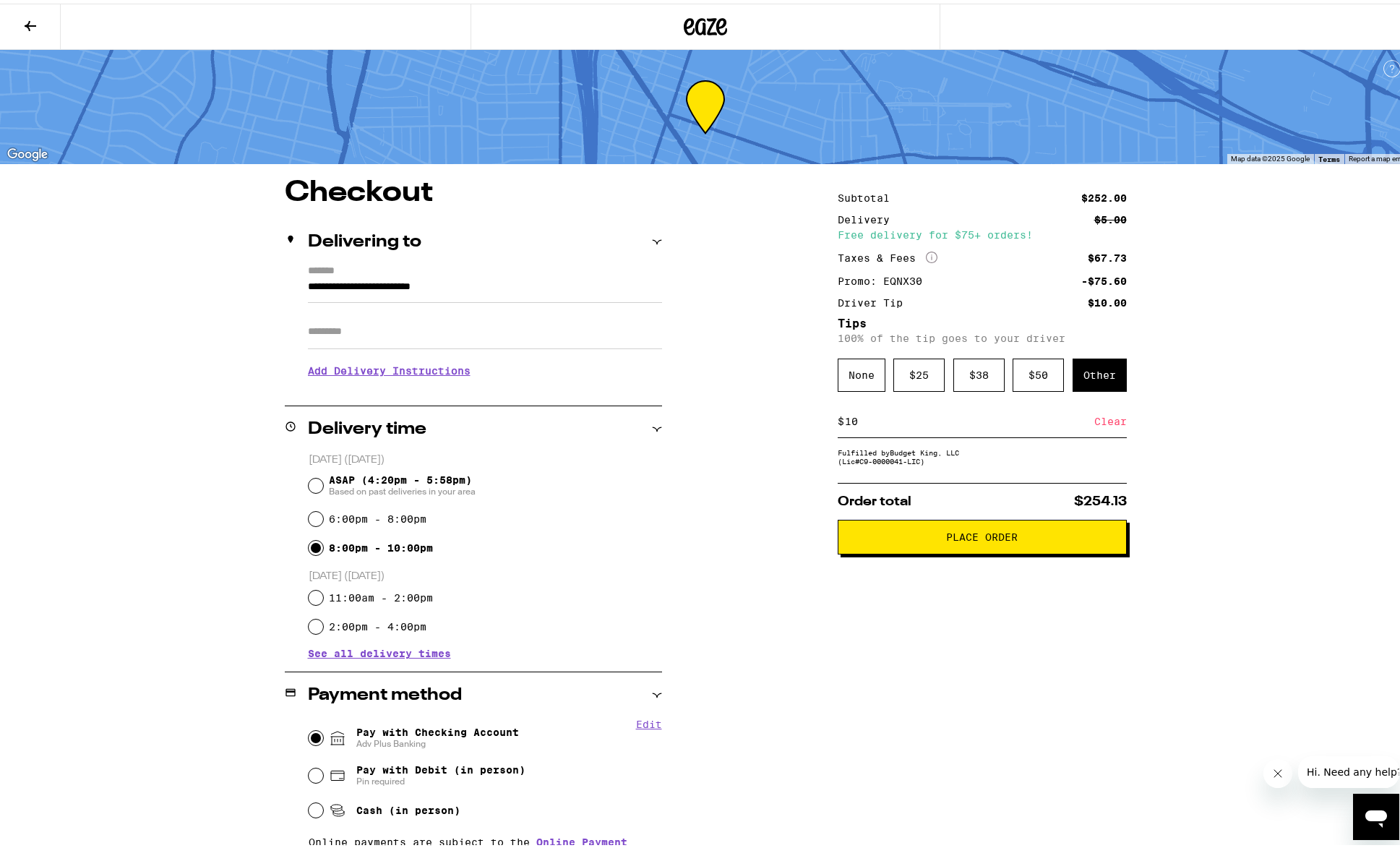
click at [39, 18] on button at bounding box center [30, 23] width 61 height 46
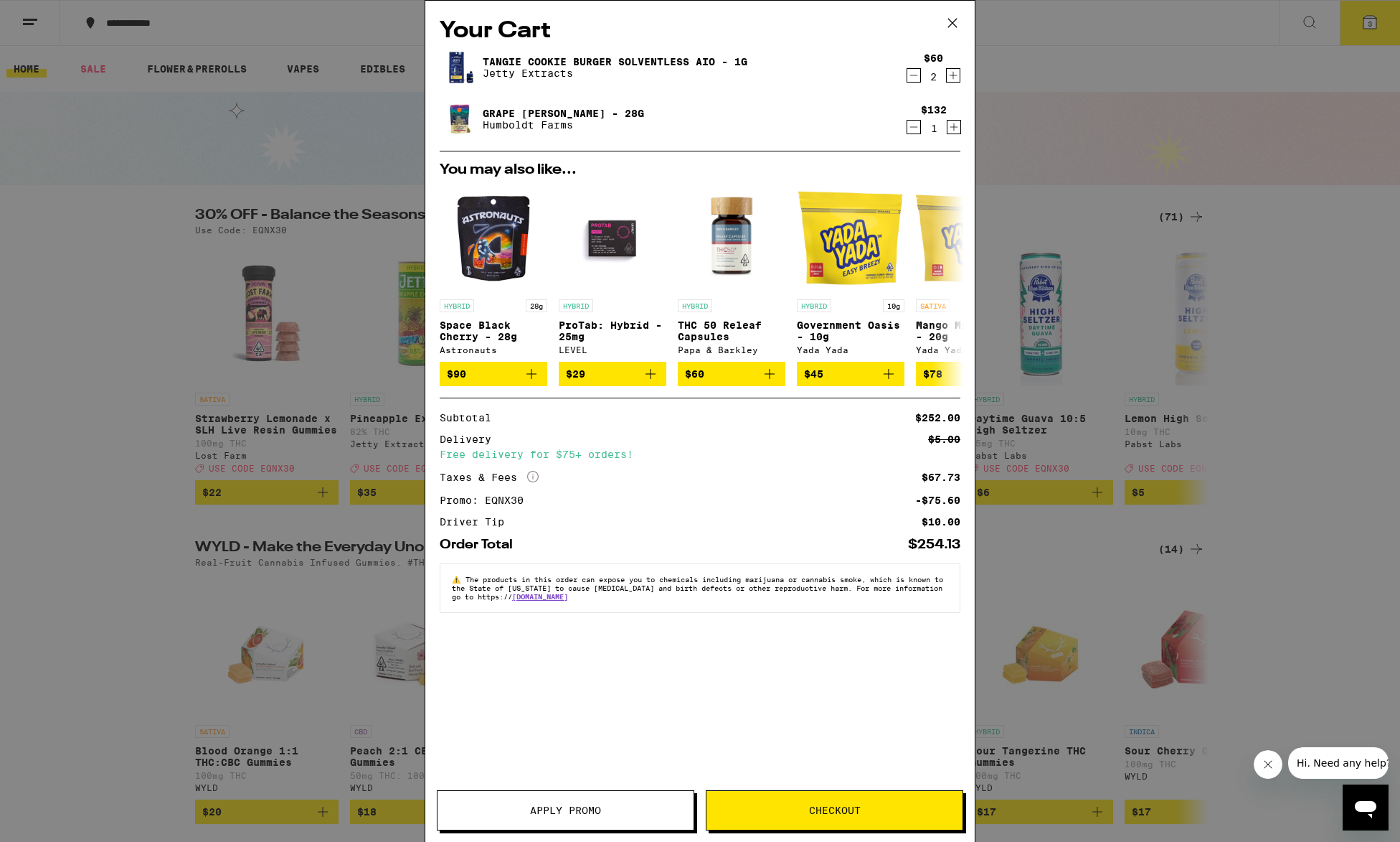
click at [233, 184] on div "Your Cart [PERSON_NAME] Cookie Burger Solventless AIO - 1g Jetty Extracts $60 2…" at bounding box center [700, 421] width 1400 height 842
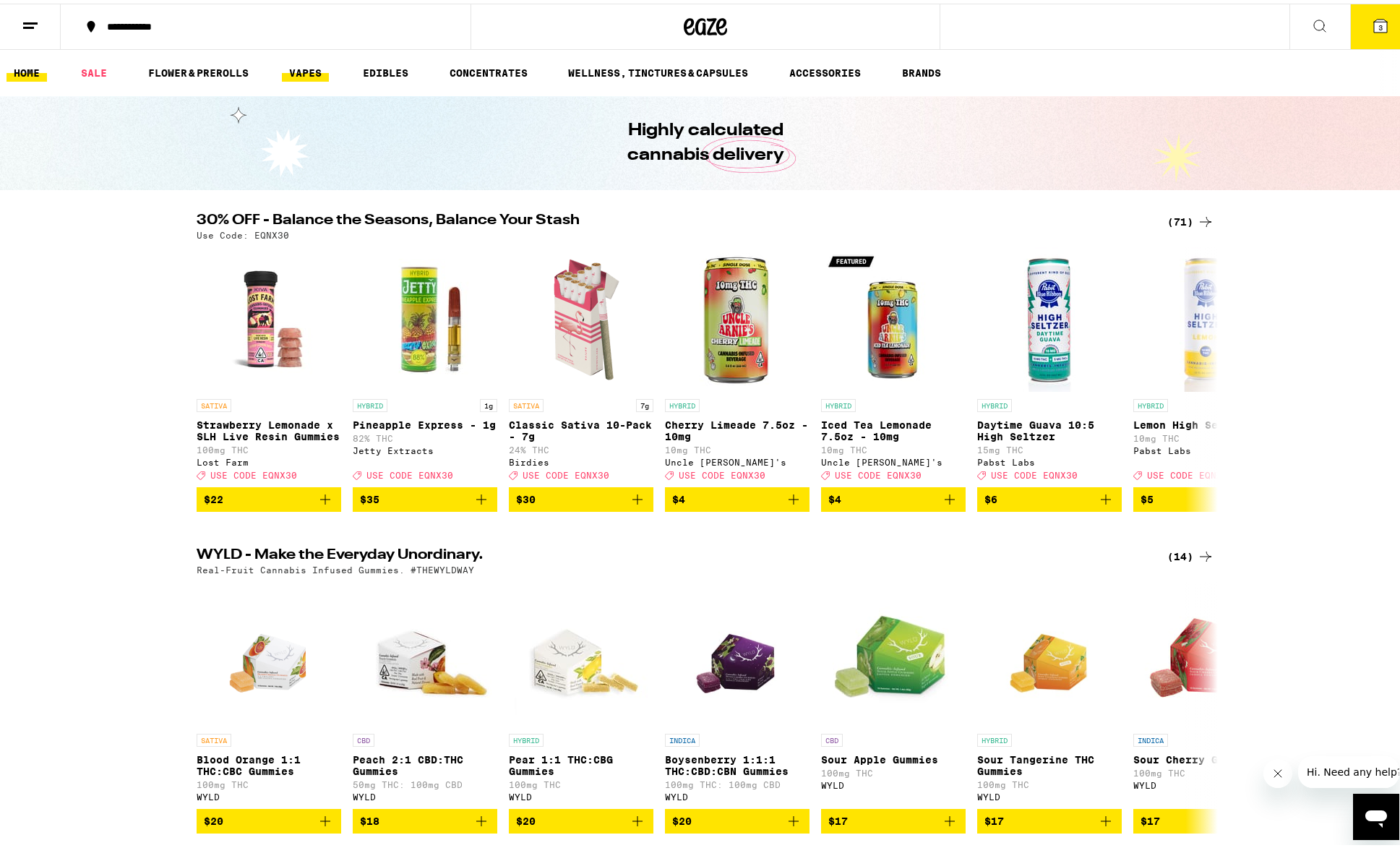
click at [327, 71] on link "VAPES" at bounding box center [305, 70] width 47 height 17
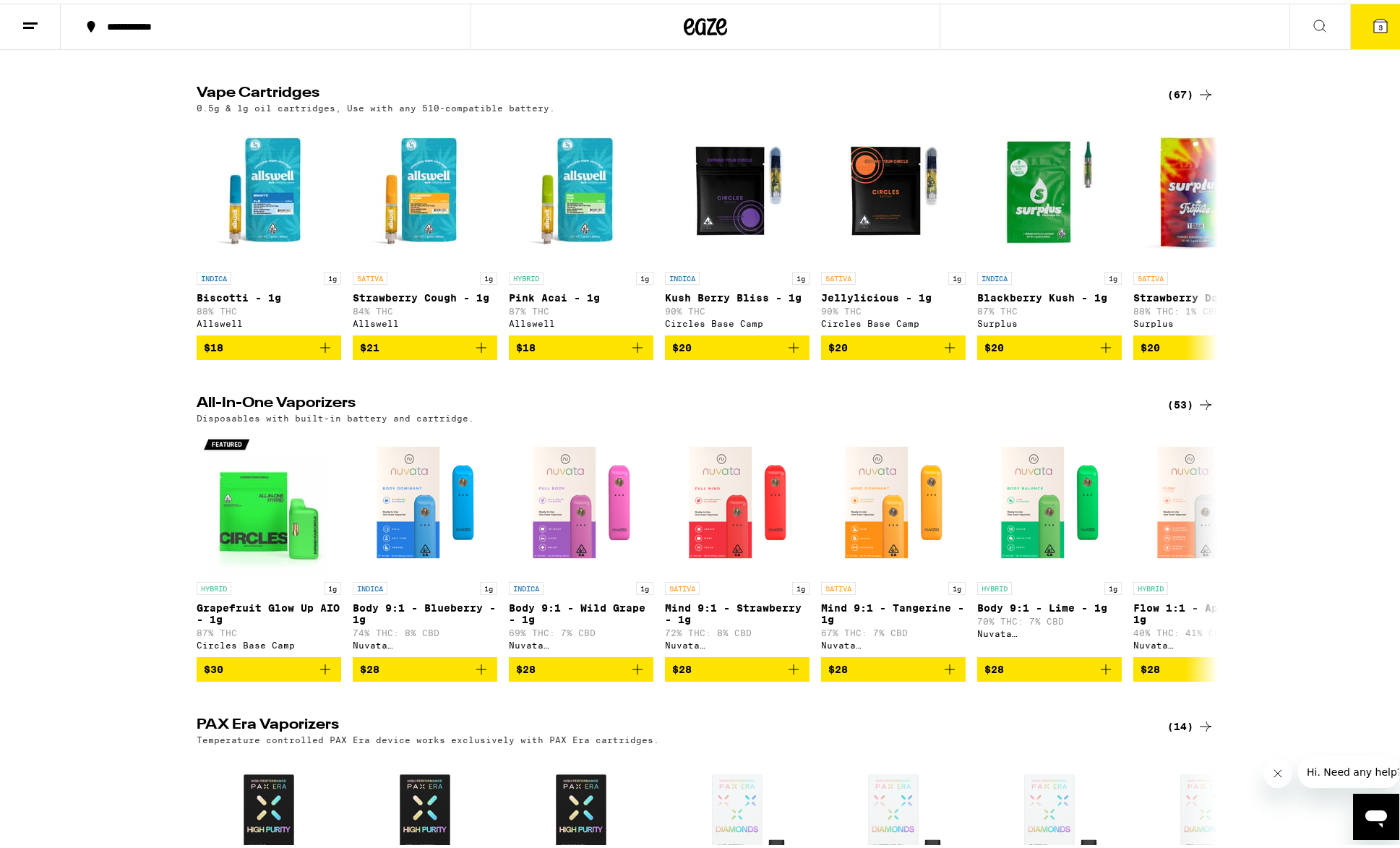
scroll to position [506, 0]
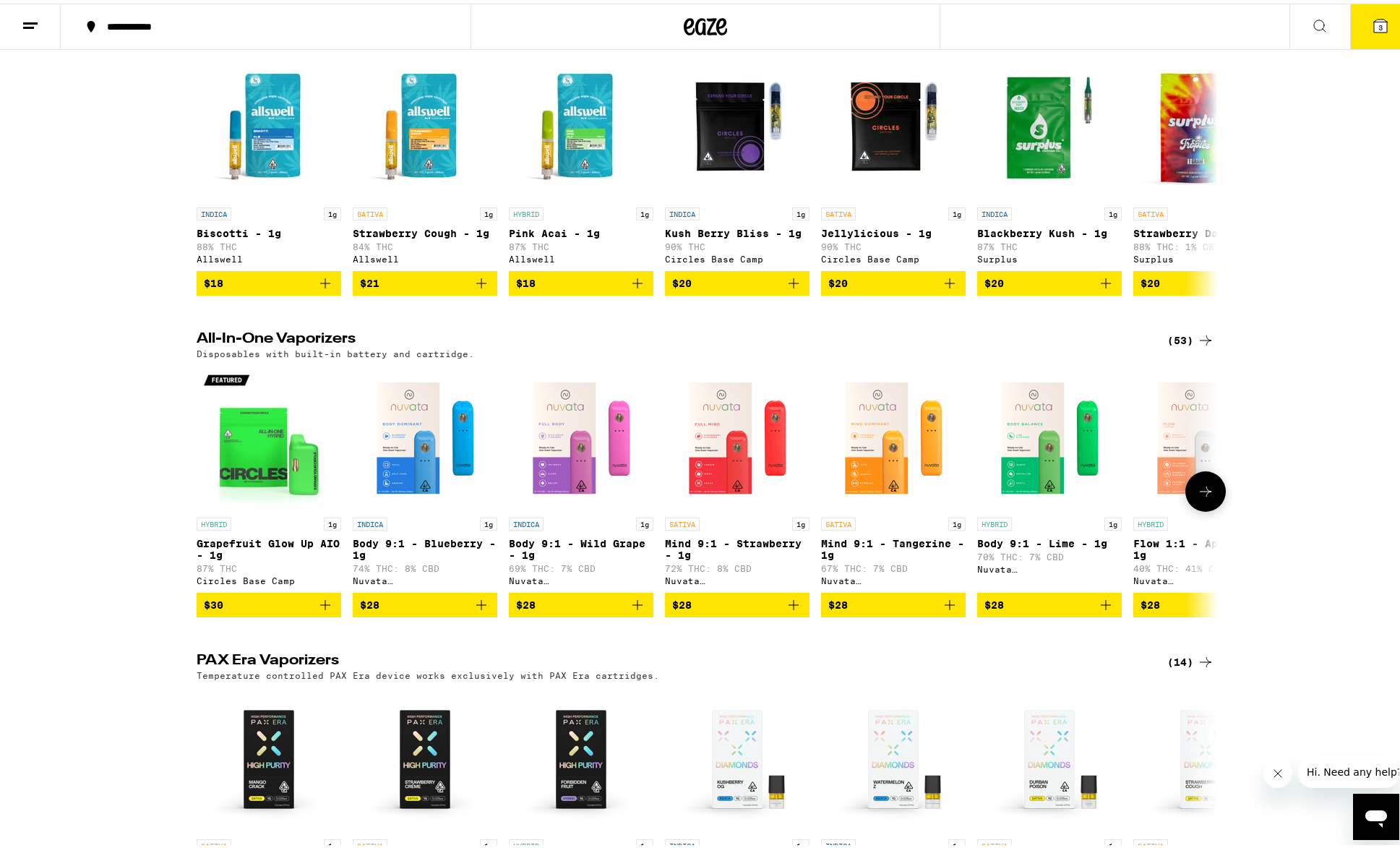
click at [1202, 496] on icon at bounding box center [1205, 488] width 17 height 17
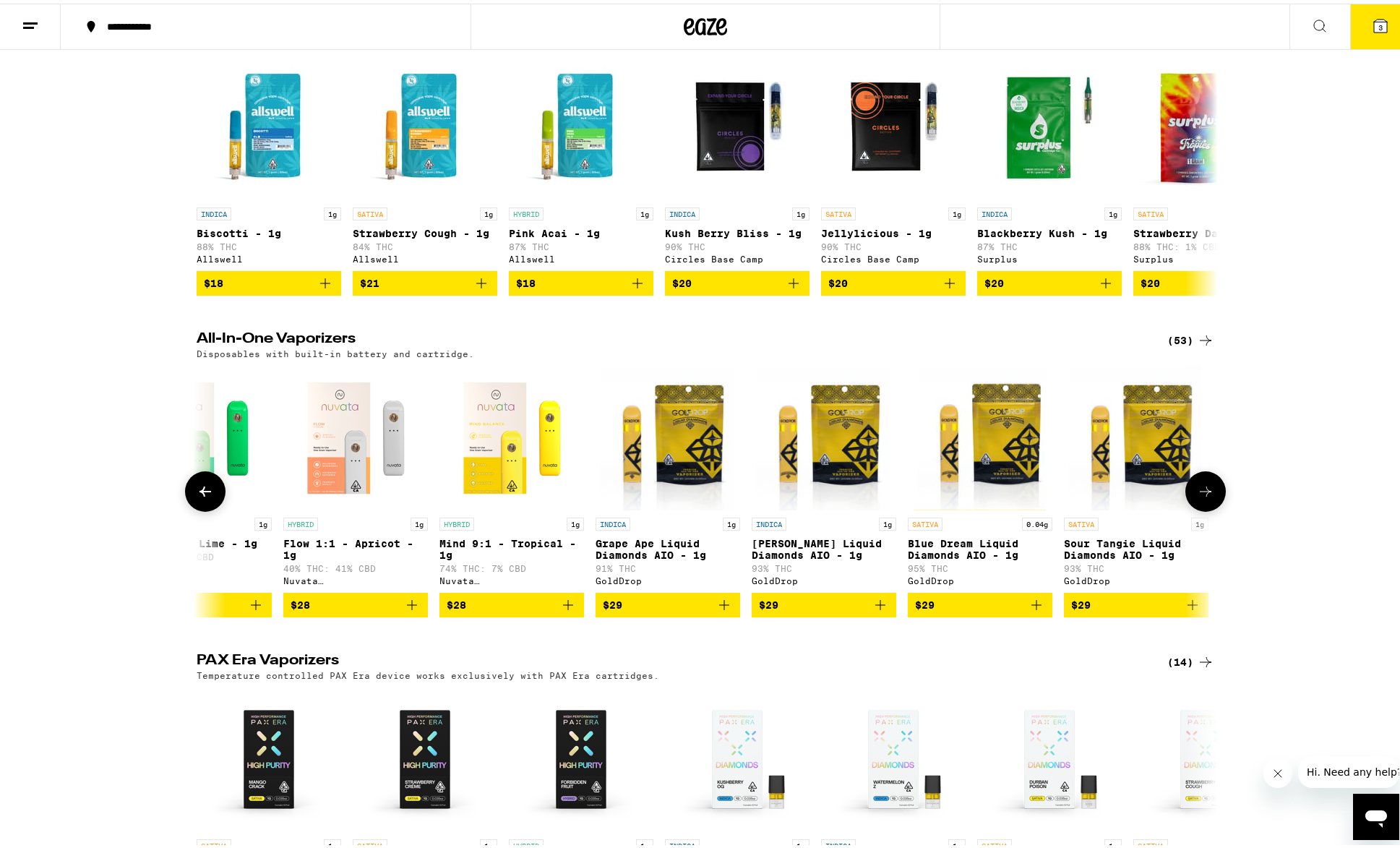
scroll to position [0, 860]
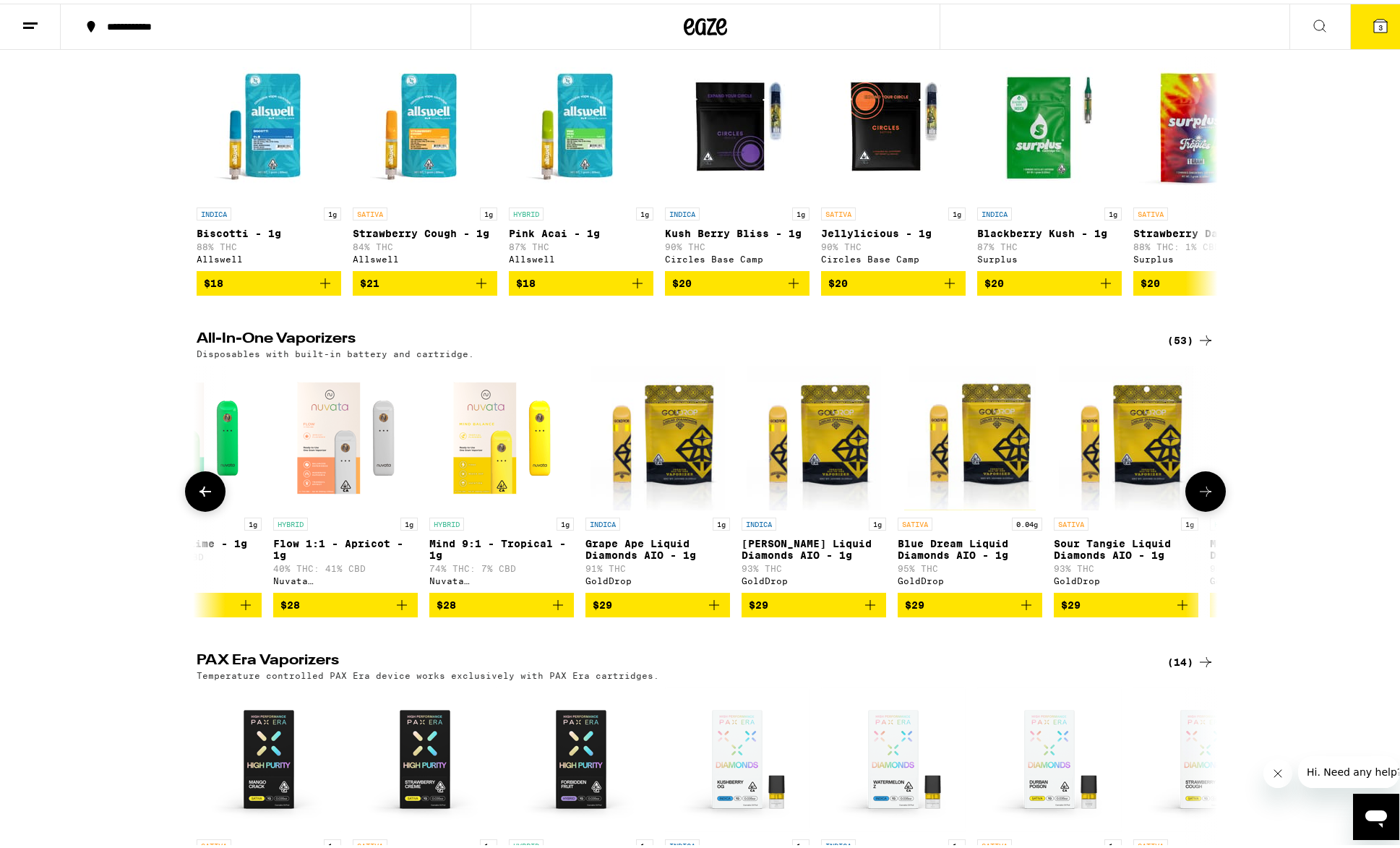
click at [1203, 496] on icon at bounding box center [1205, 488] width 17 height 17
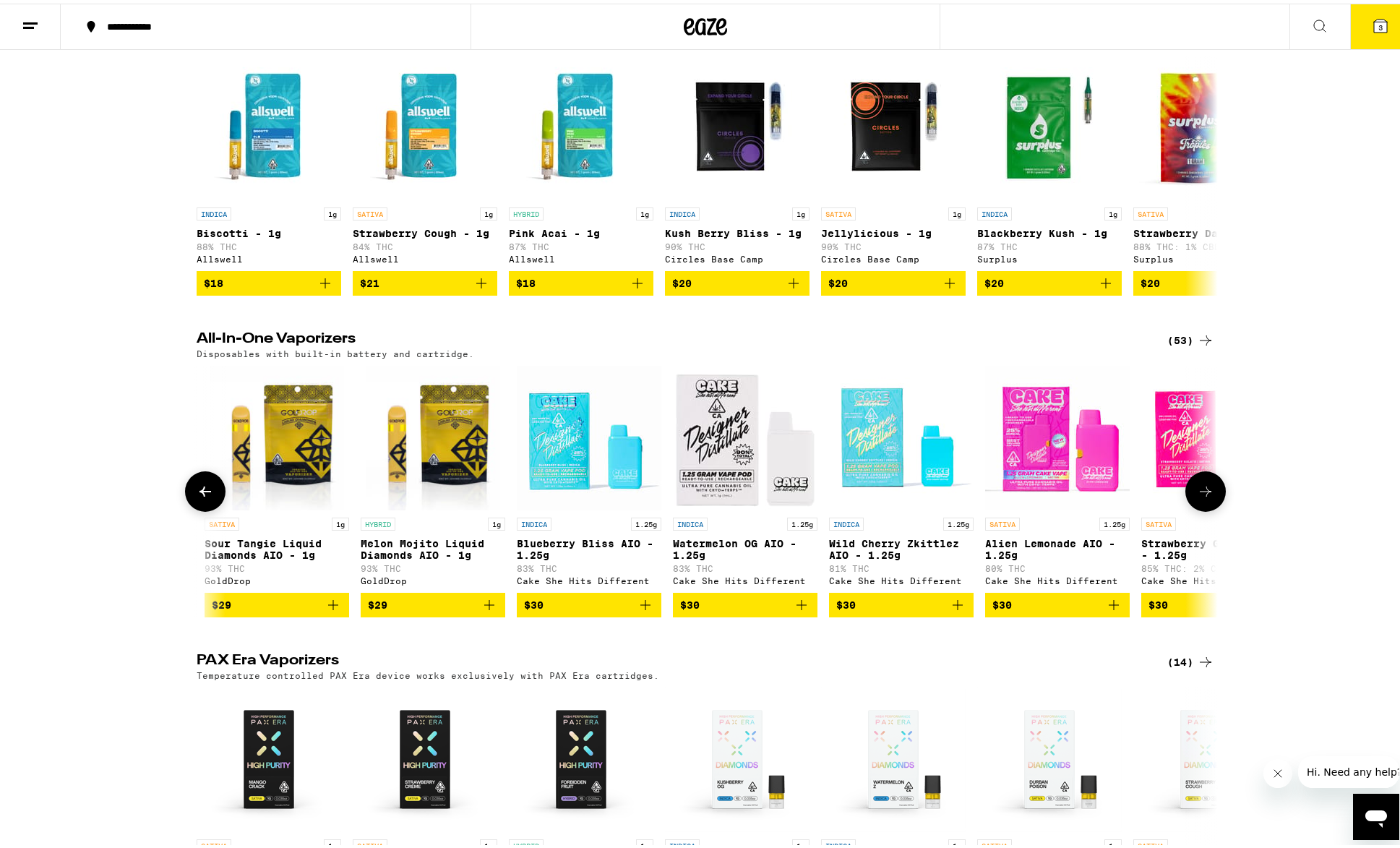
scroll to position [0, 1720]
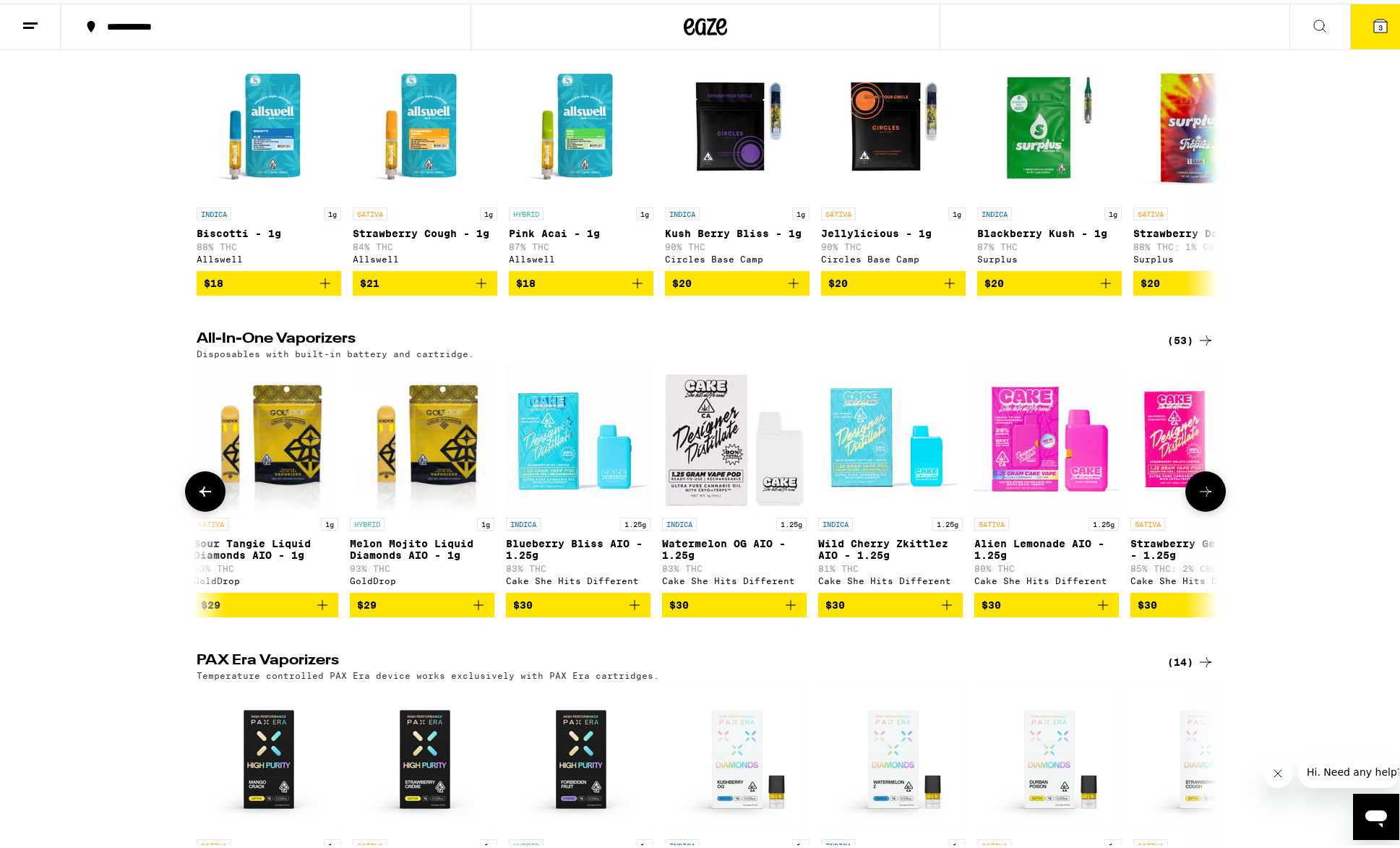
click at [1203, 496] on icon at bounding box center [1205, 488] width 17 height 17
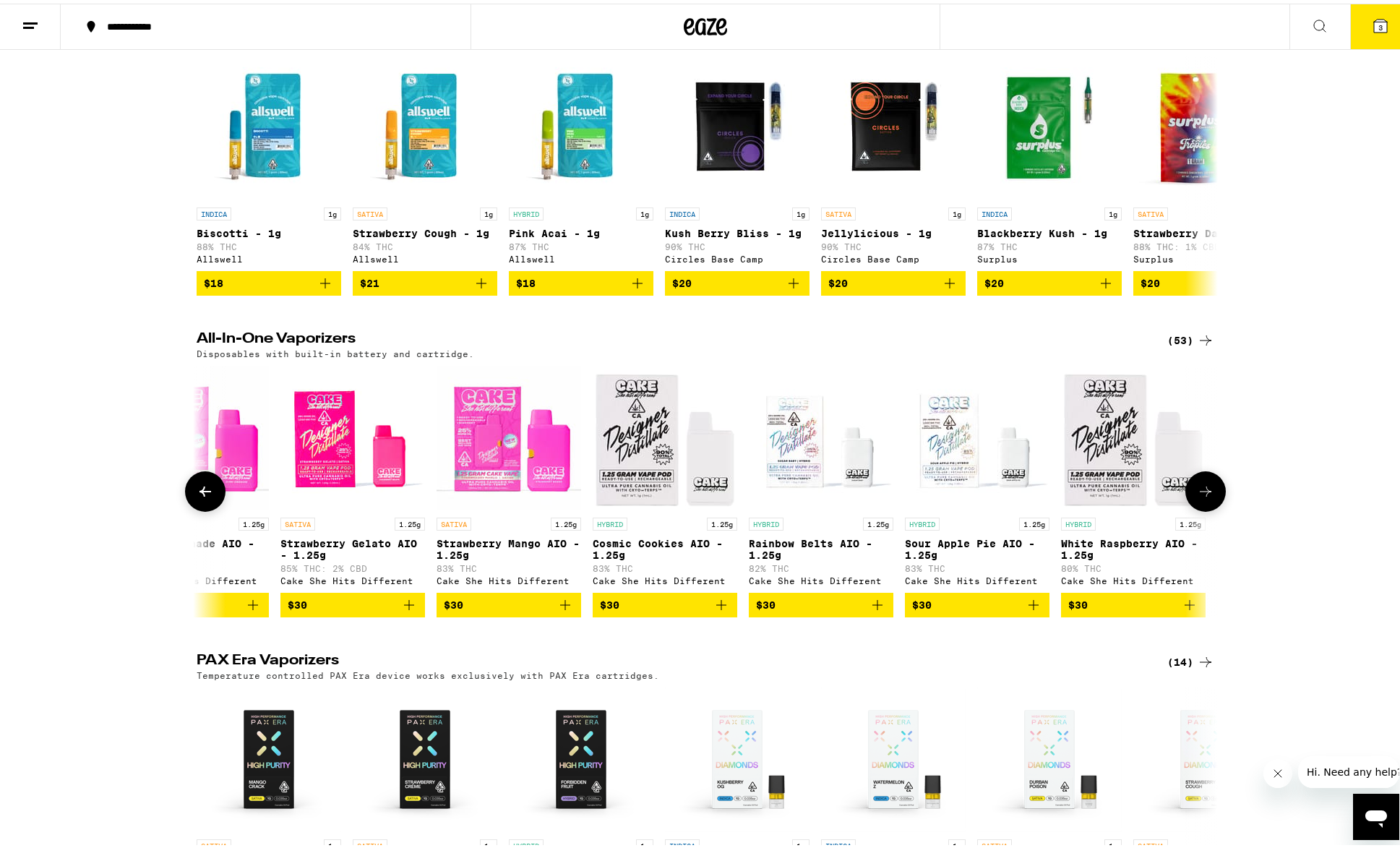
scroll to position [0, 2580]
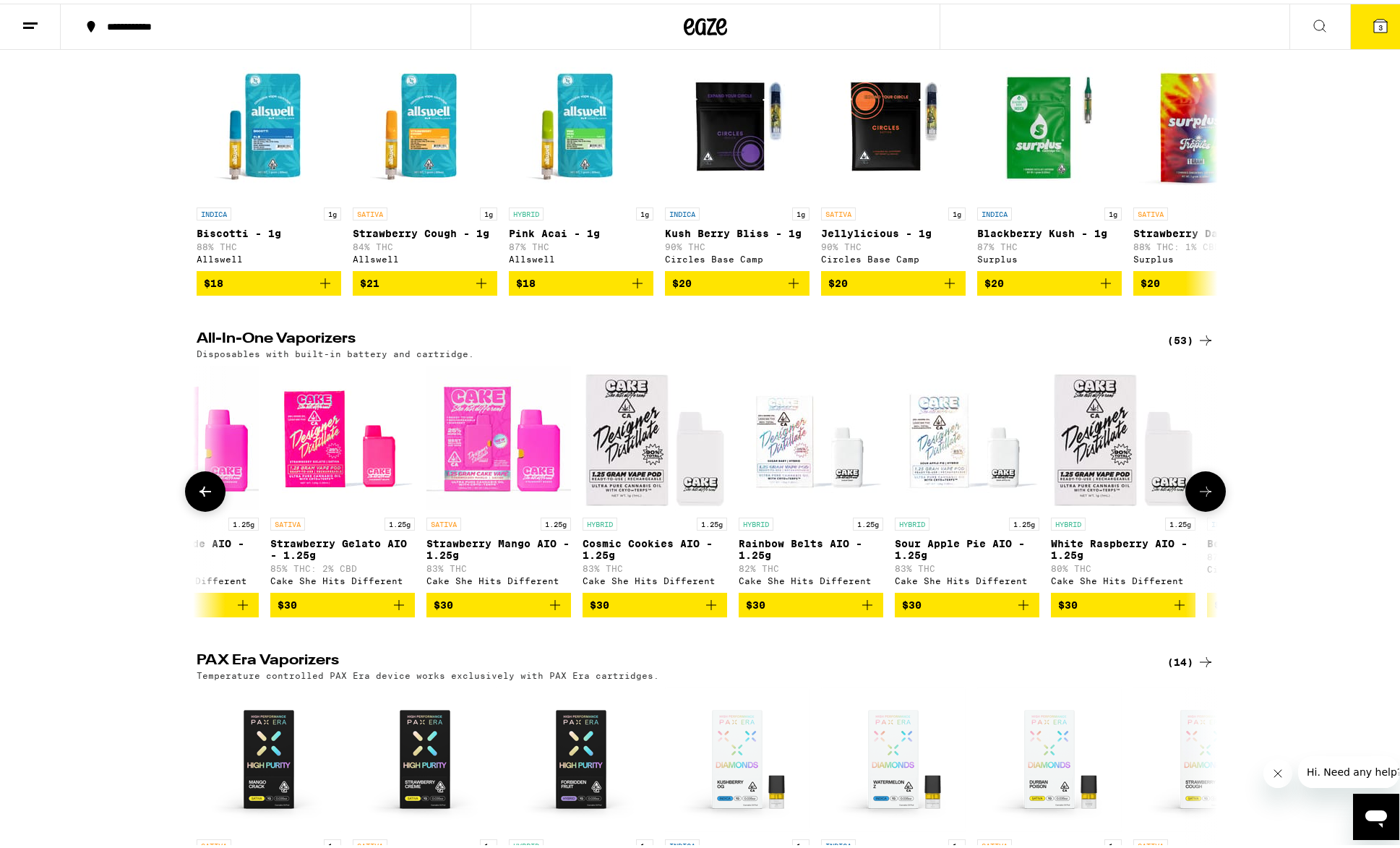
click at [1203, 496] on icon at bounding box center [1205, 488] width 17 height 17
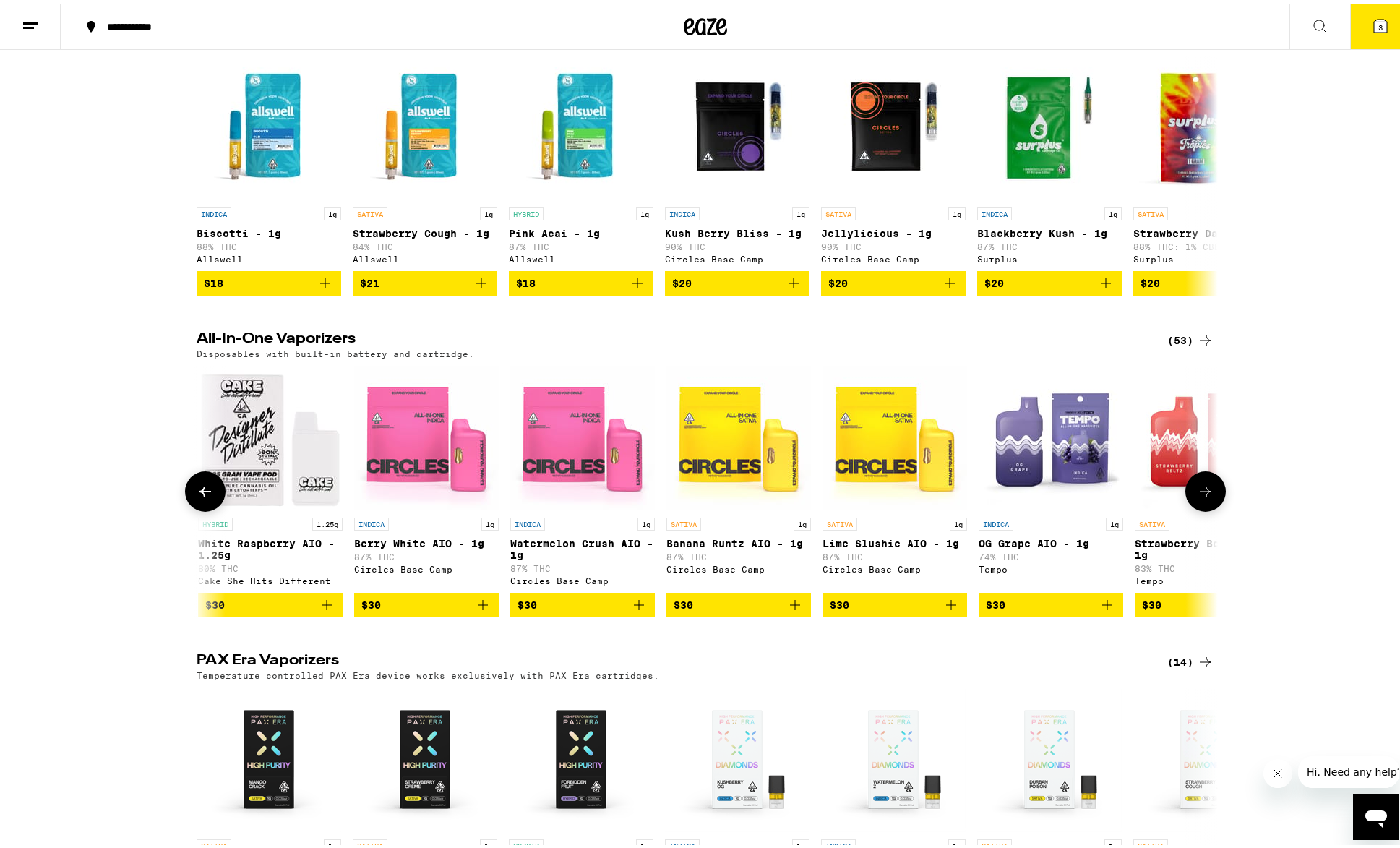
scroll to position [0, 3440]
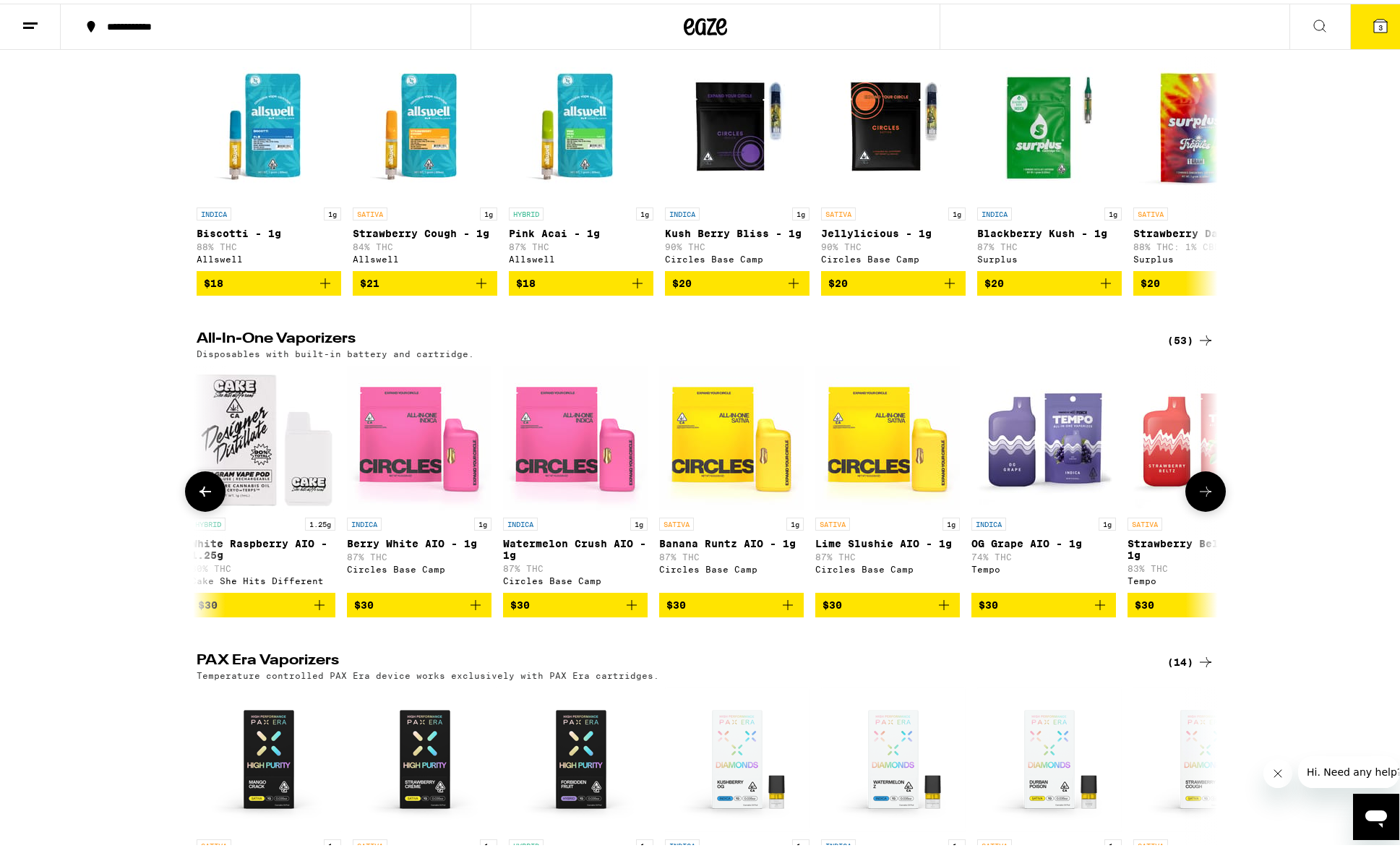
click at [1203, 496] on icon at bounding box center [1205, 488] width 17 height 17
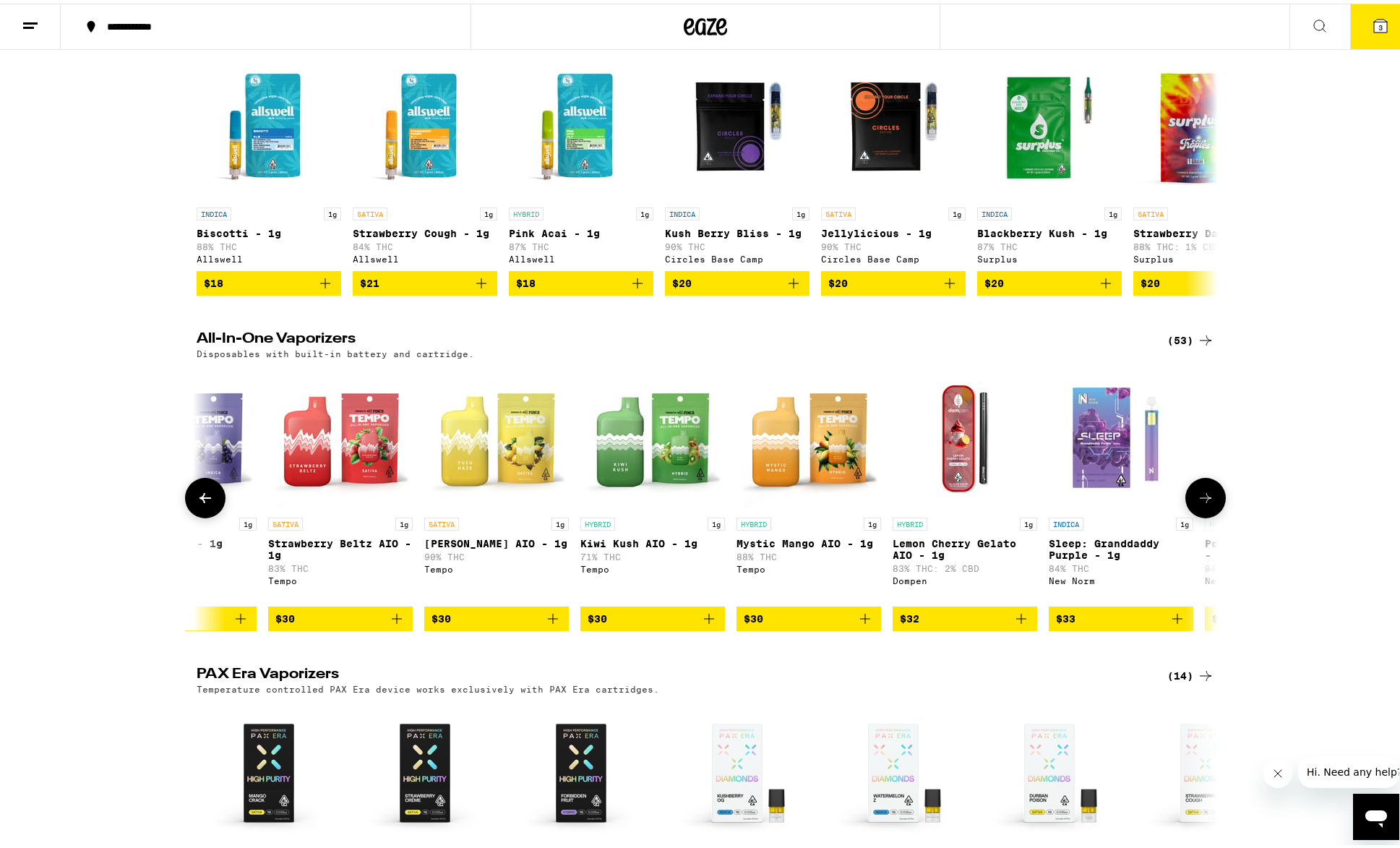
scroll to position [0, 4300]
drag, startPoint x: 1203, startPoint y: 516, endPoint x: 1335, endPoint y: 519, distance: 132.0
click at [1335, 519] on div "All-In-One Vaporizers (53) Disposables with built-in battery and cartridge. HYB…" at bounding box center [705, 477] width 1411 height 298
click at [199, 503] on icon at bounding box center [205, 494] width 17 height 17
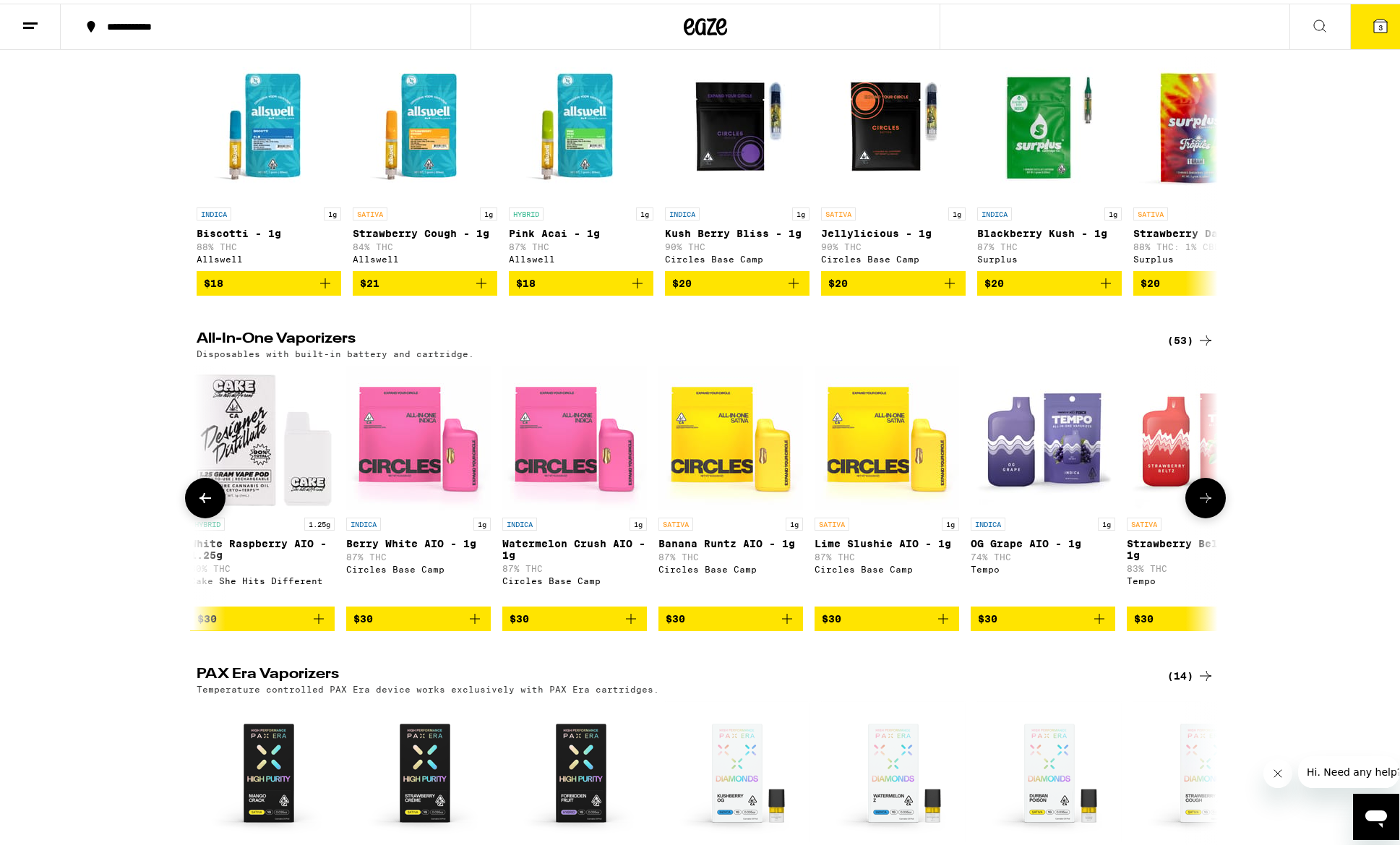
scroll to position [0, 3440]
click at [1200, 503] on icon at bounding box center [1205, 494] width 17 height 17
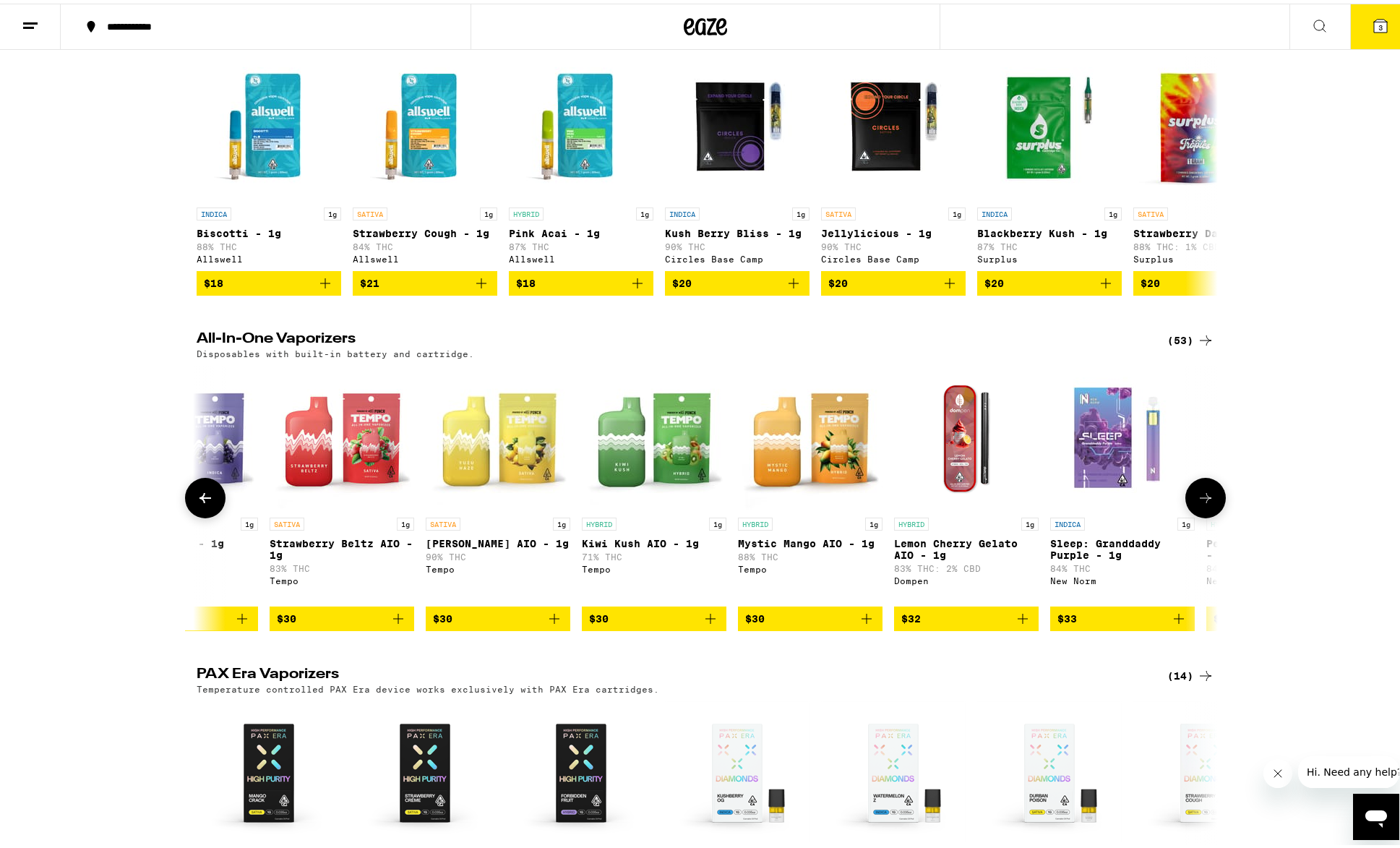
scroll to position [0, 4300]
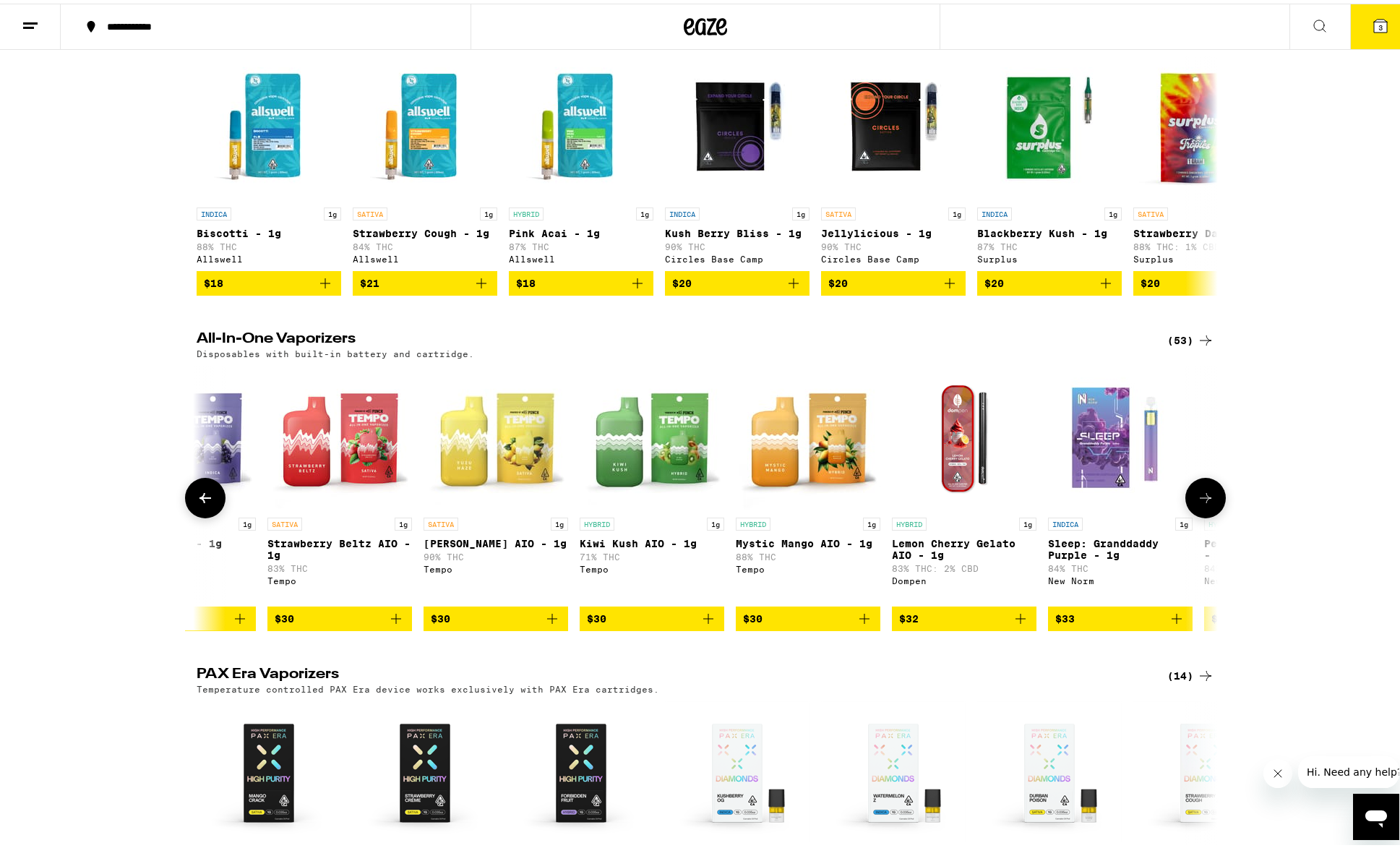
click at [487, 624] on span "$30" at bounding box center [496, 615] width 130 height 17
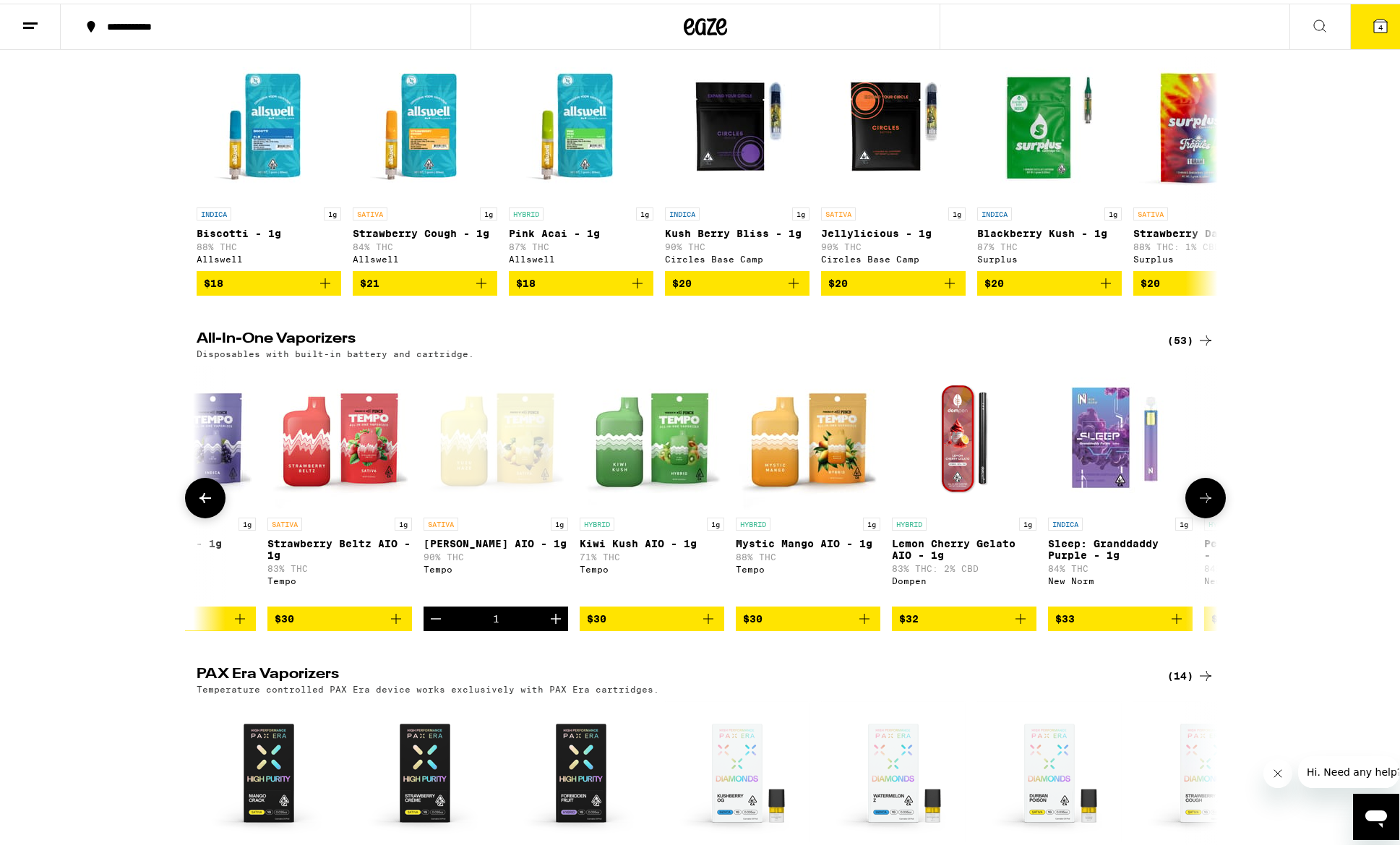
click at [1205, 503] on icon at bounding box center [1205, 494] width 17 height 17
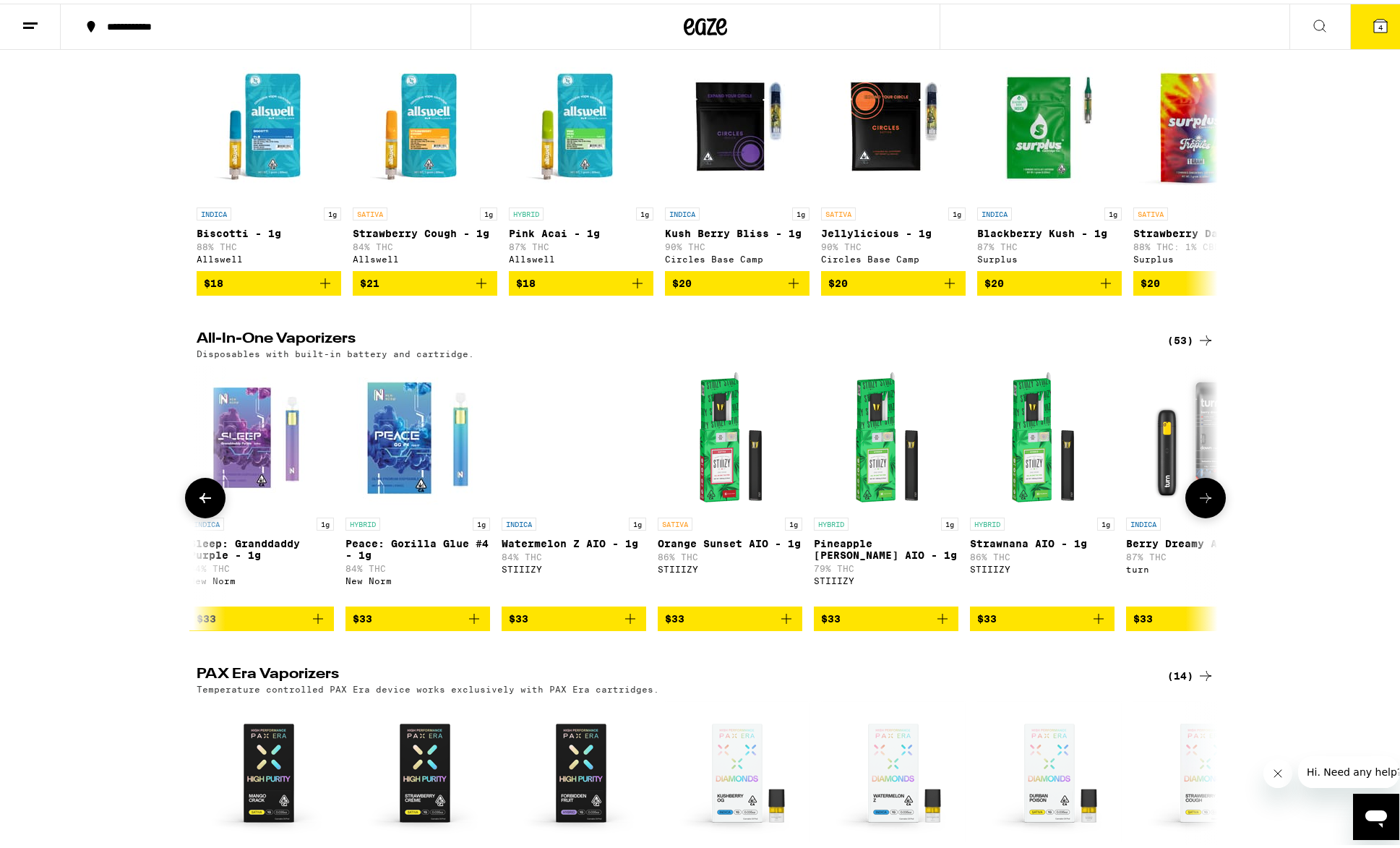
scroll to position [0, 5160]
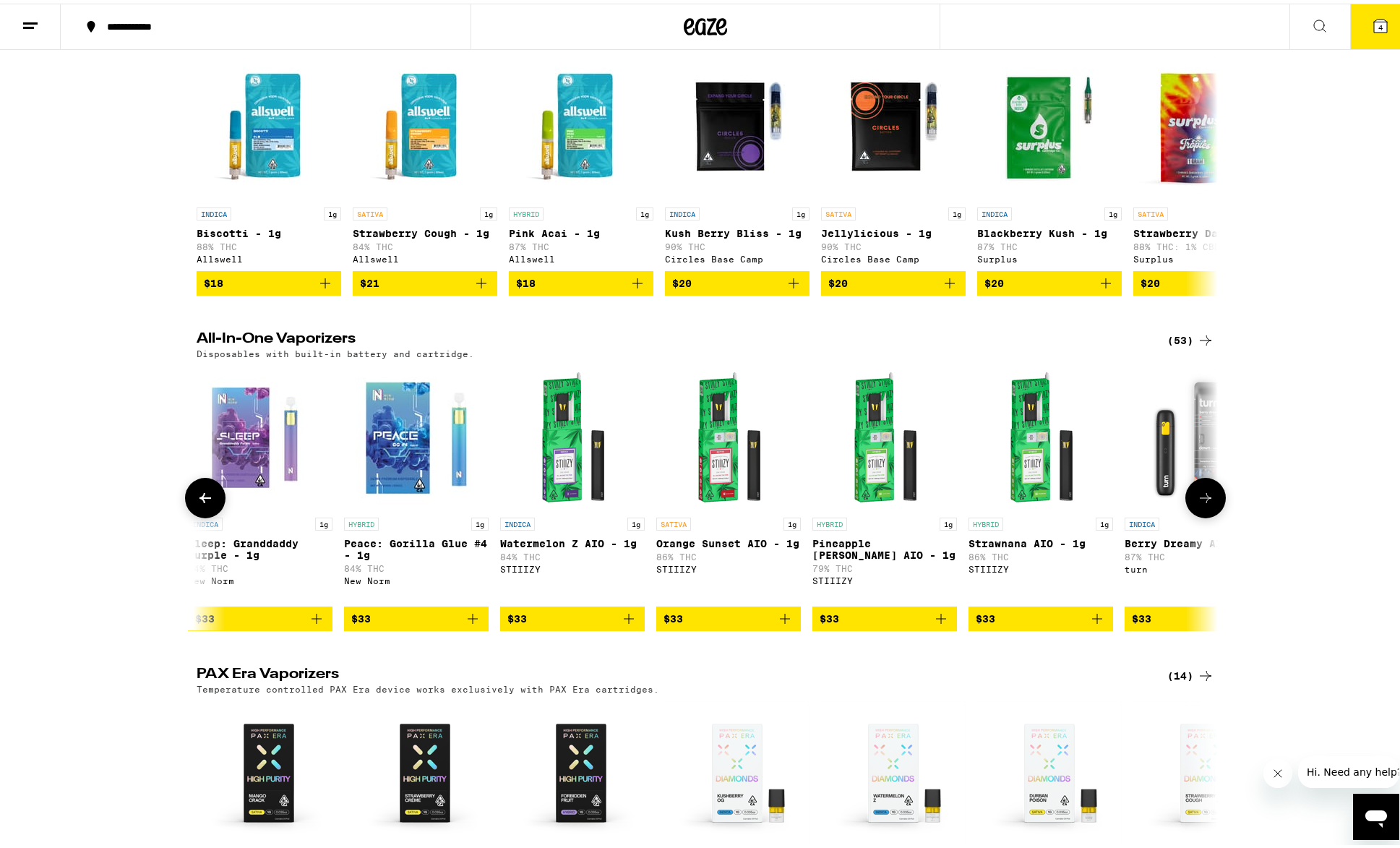
click at [203, 499] on icon at bounding box center [205, 494] width 12 height 10
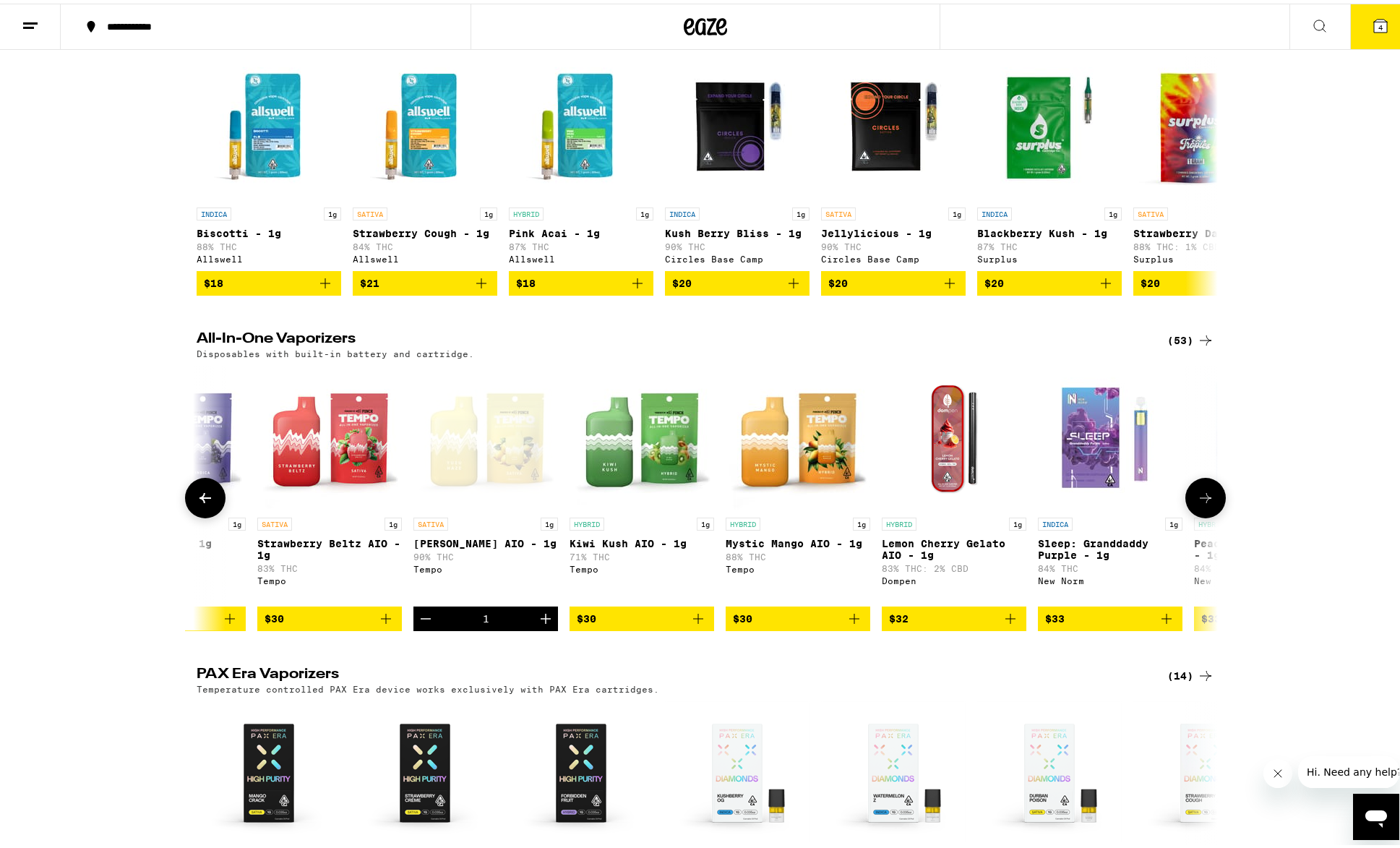
scroll to position [0, 4300]
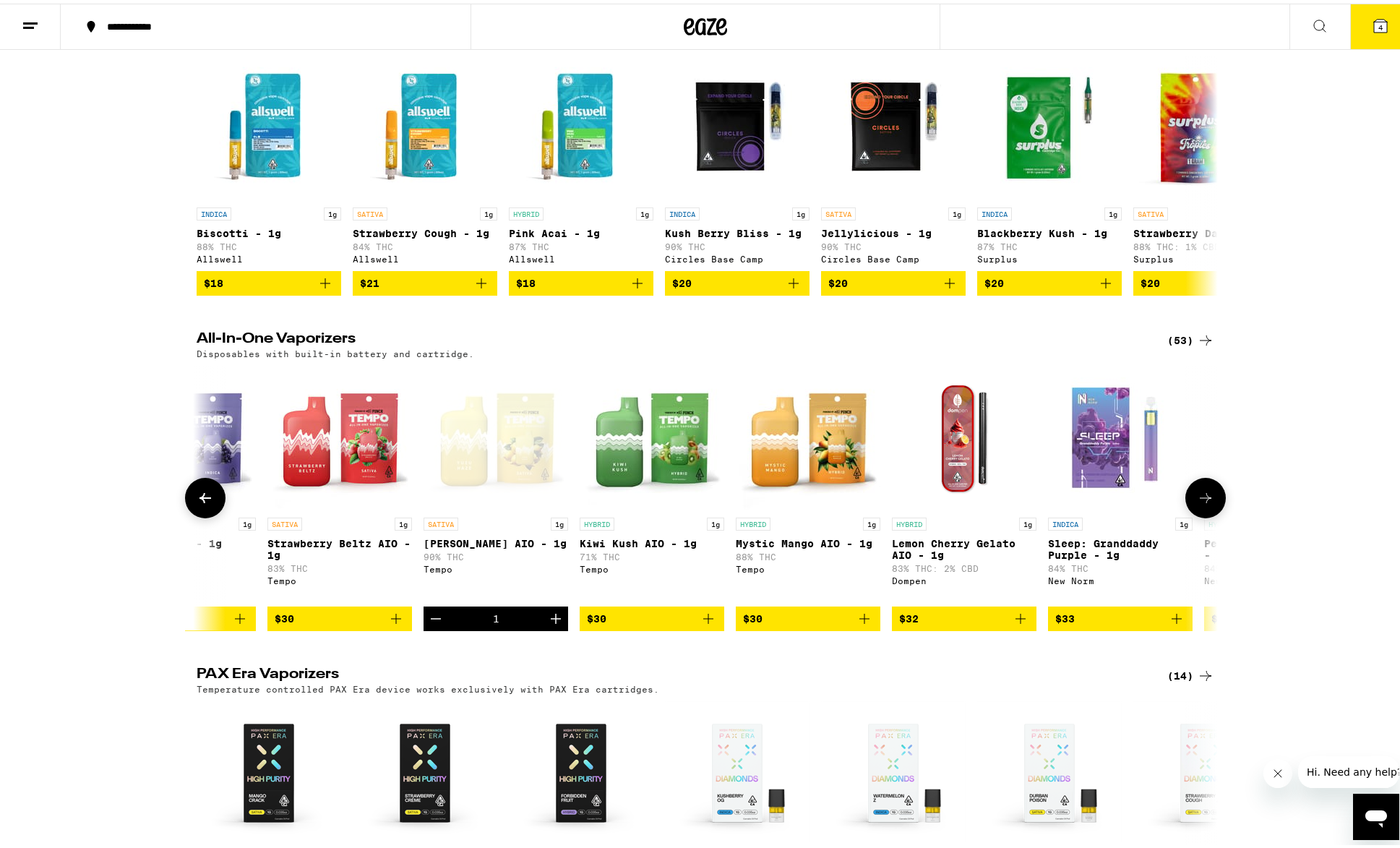
click at [792, 624] on span "$30" at bounding box center [808, 615] width 130 height 17
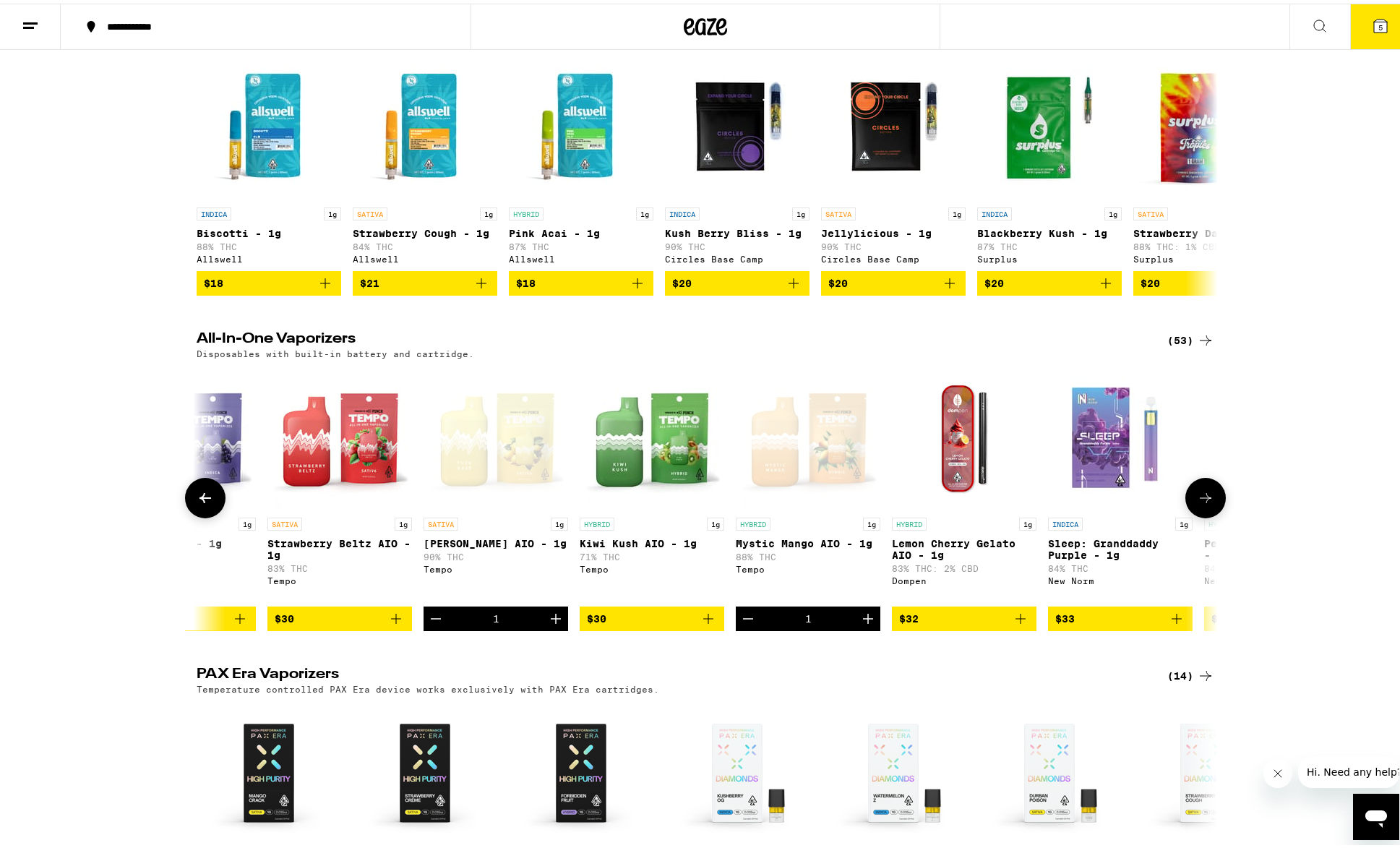
click at [741, 624] on icon "Decrement" at bounding box center [748, 615] width 17 height 17
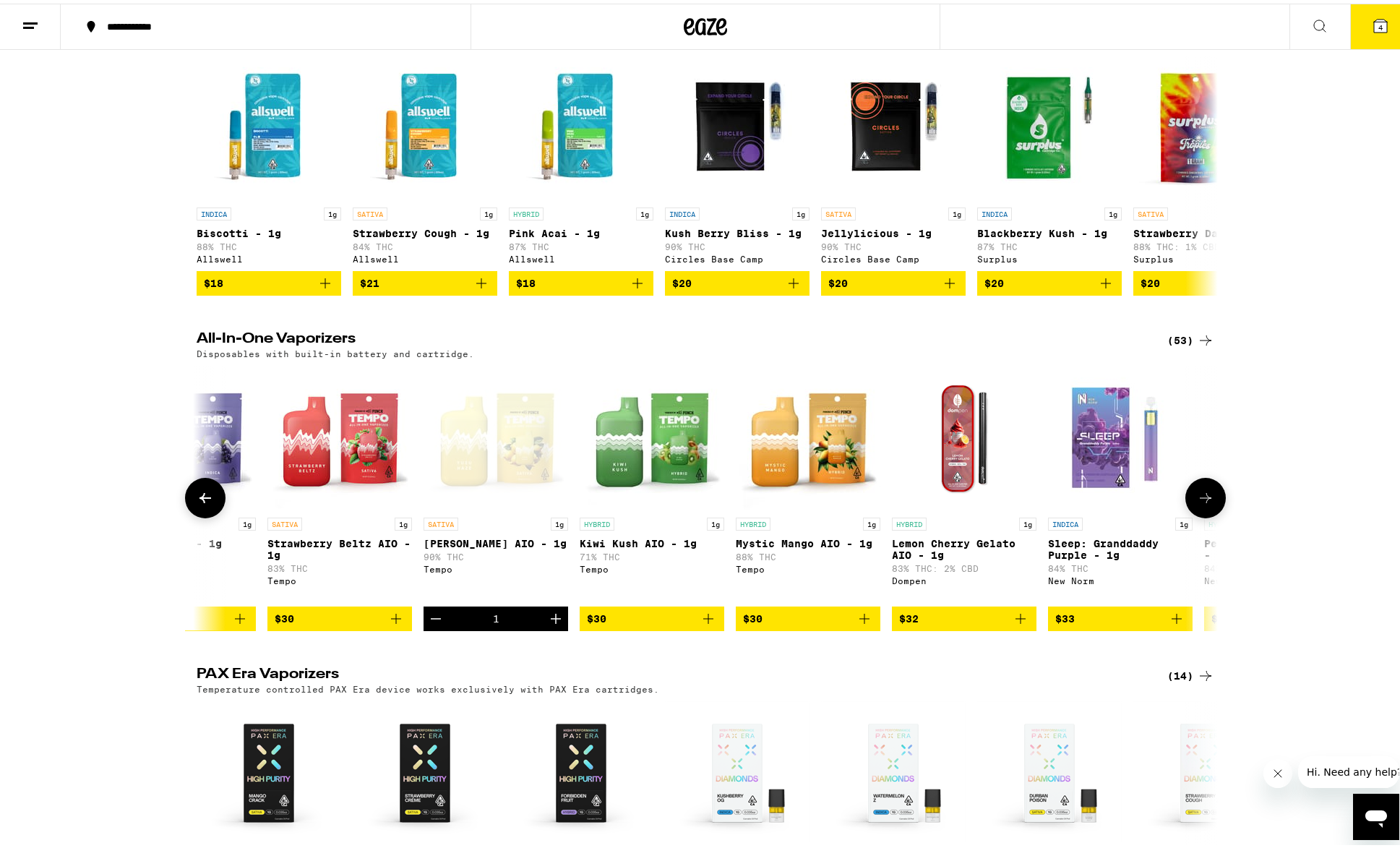
click at [200, 503] on icon at bounding box center [205, 494] width 17 height 17
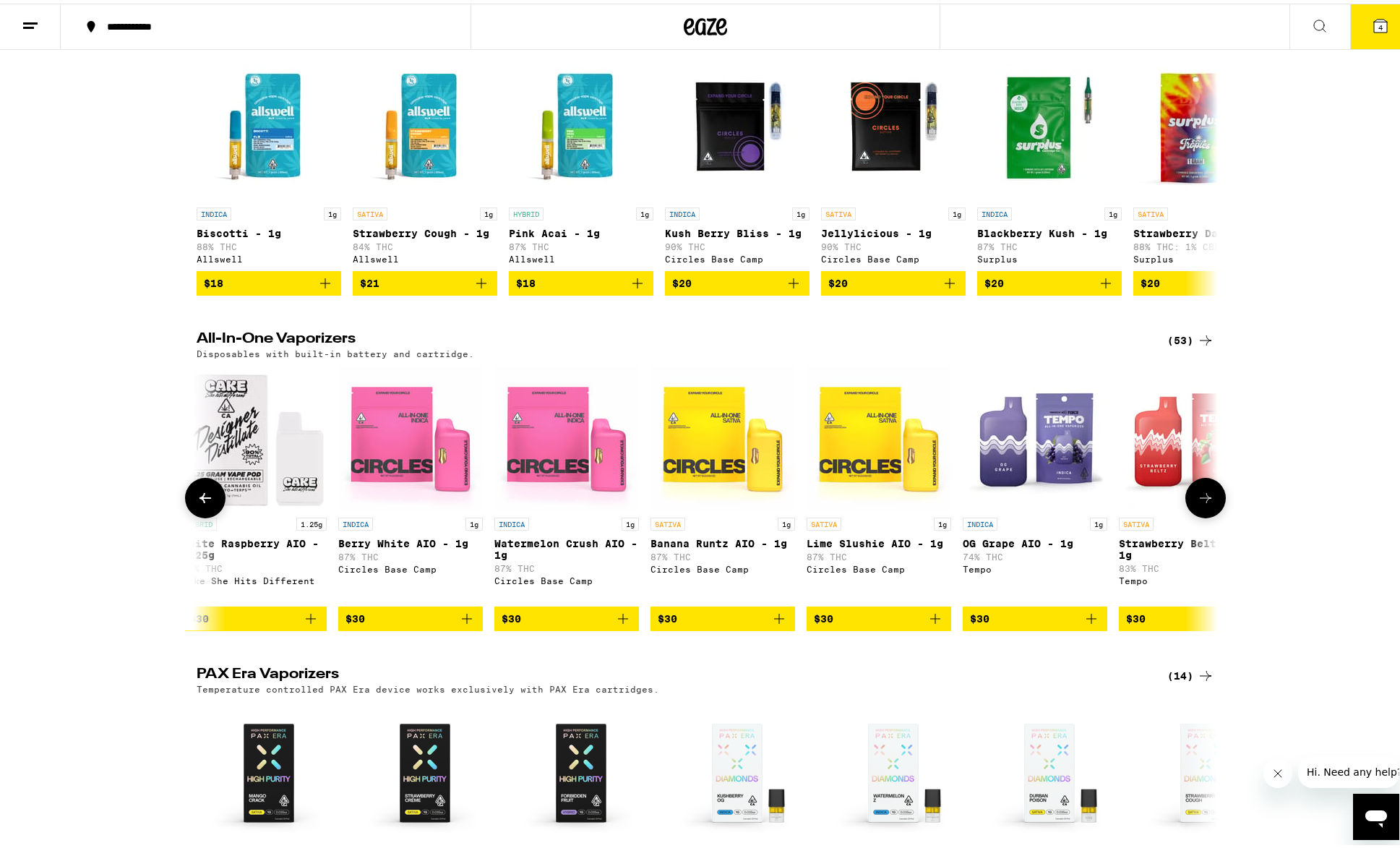
scroll to position [0, 3440]
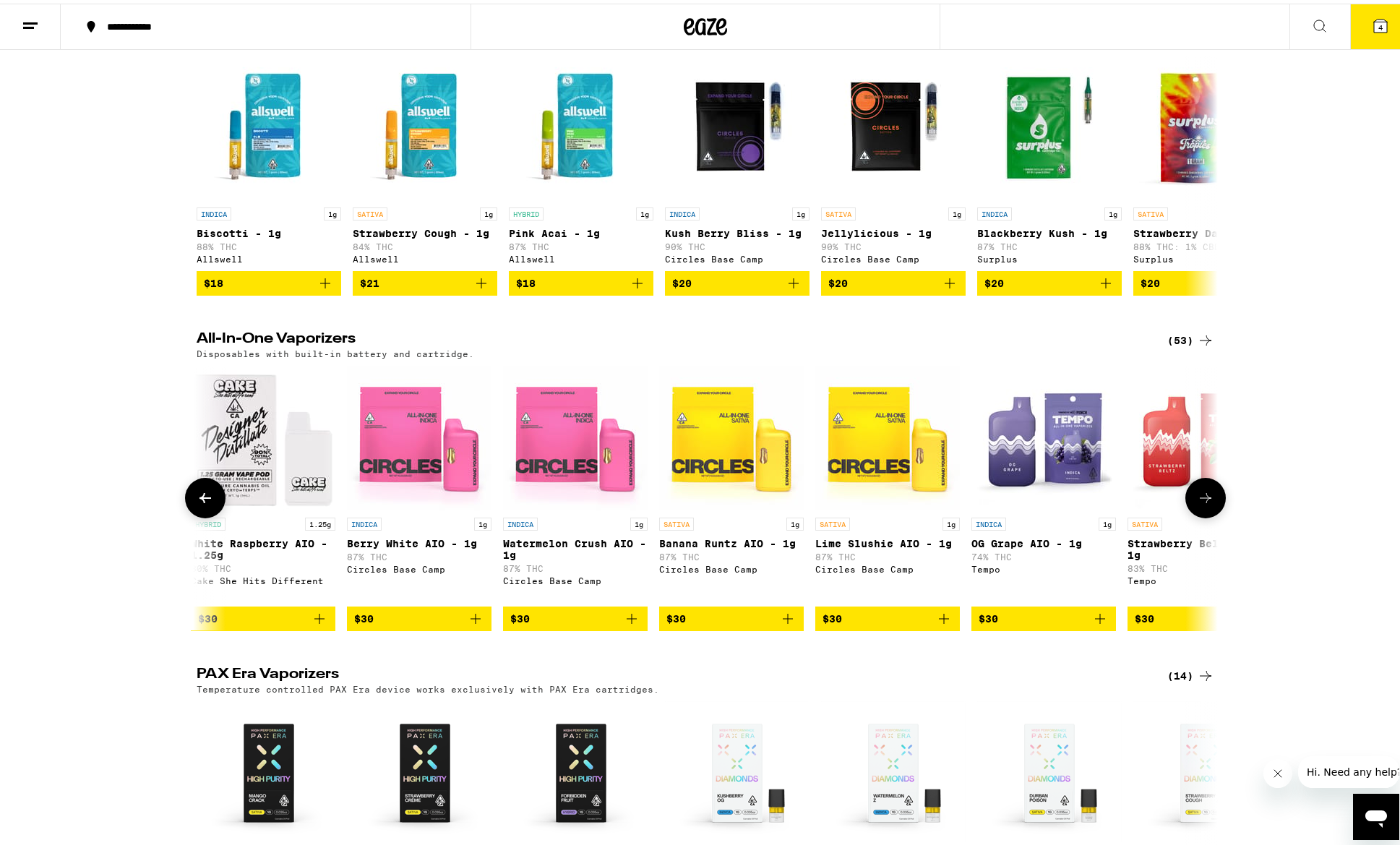
click at [396, 624] on span "$30" at bounding box center [419, 615] width 130 height 17
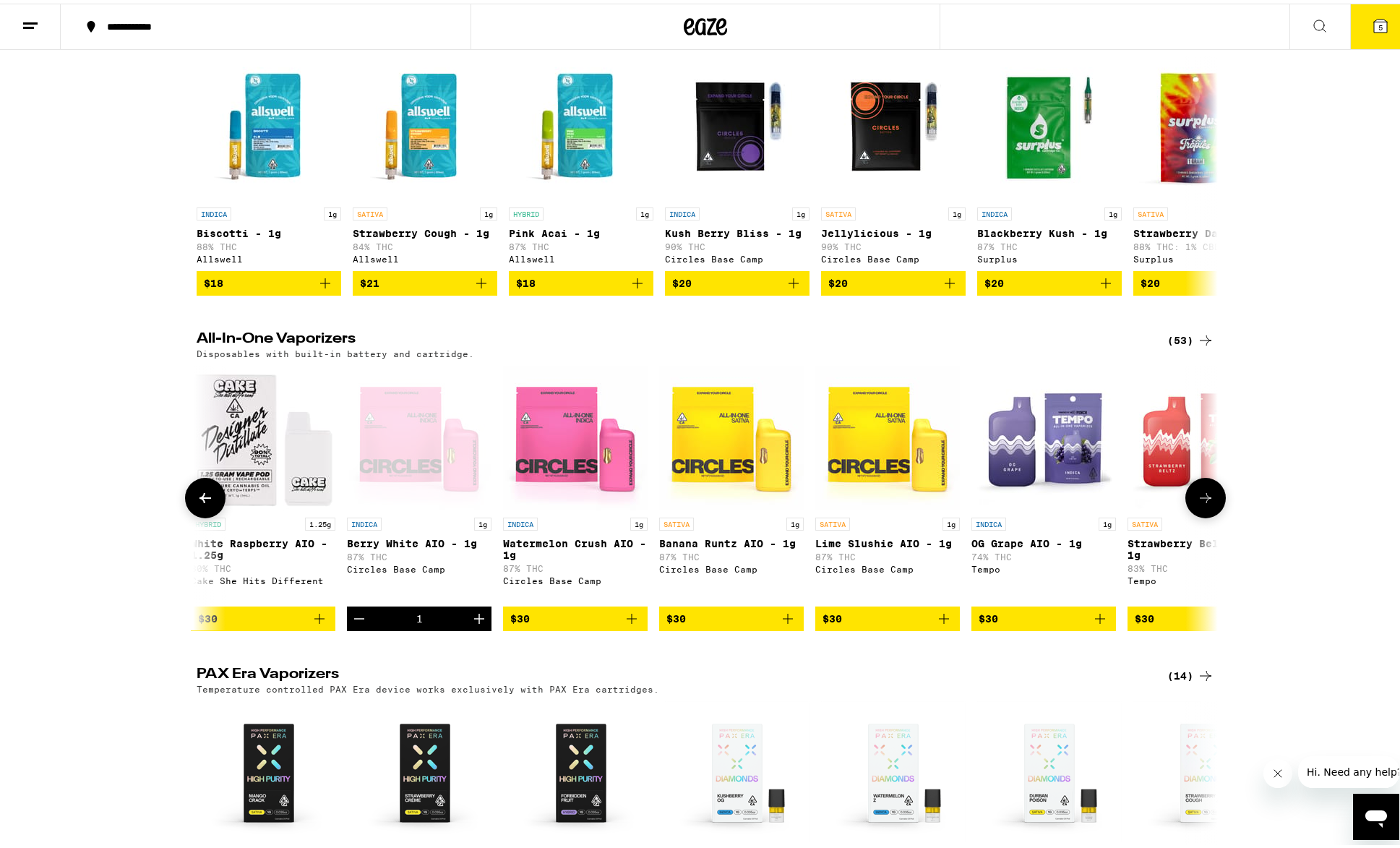
click at [212, 515] on button at bounding box center [205, 494] width 40 height 40
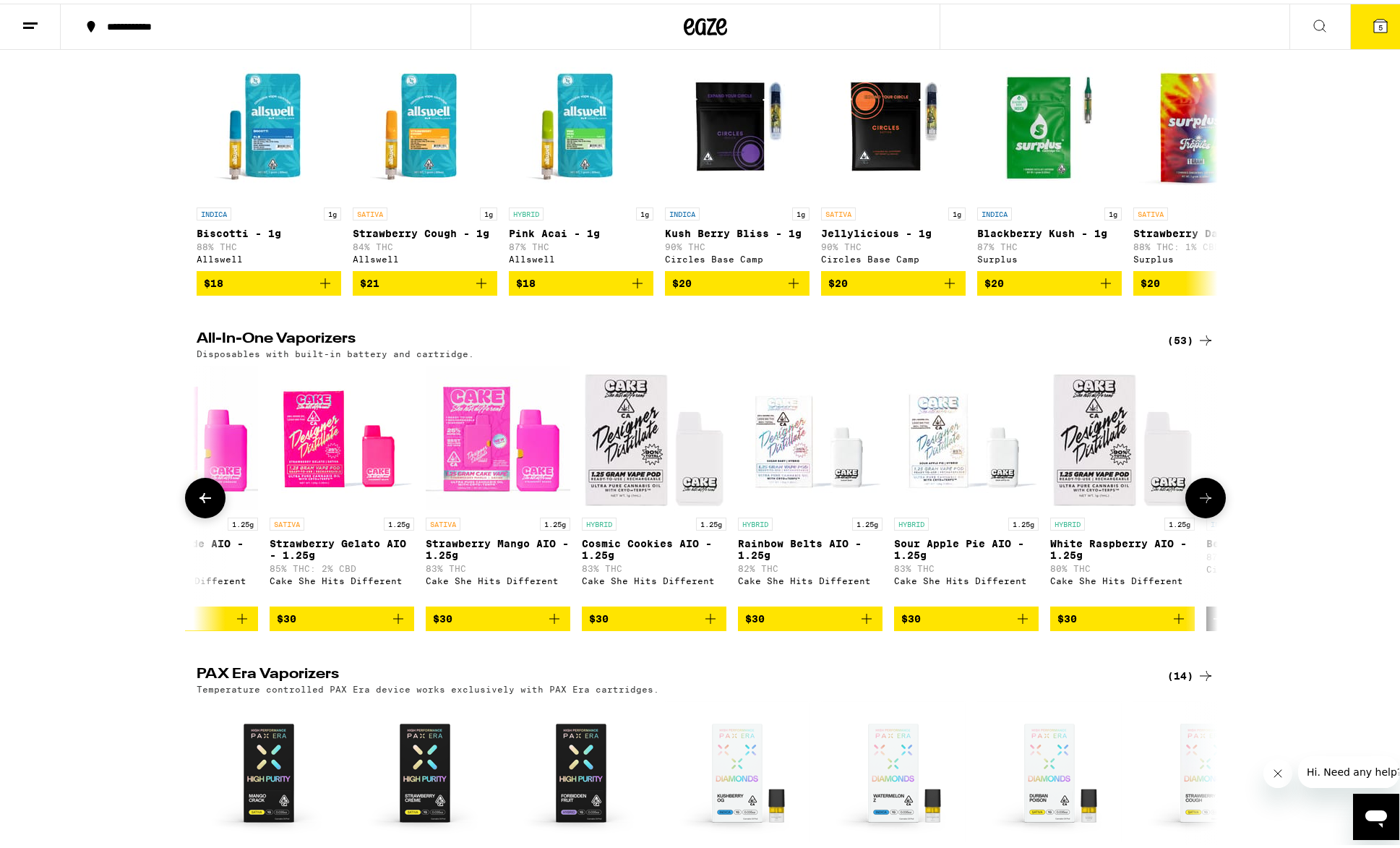
scroll to position [0, 2580]
click at [225, 533] on link "SATIVA 1.25g Alien Lemonade AIO - 1.25g 80% THC Cake She Hits Different" at bounding box center [186, 482] width 145 height 240
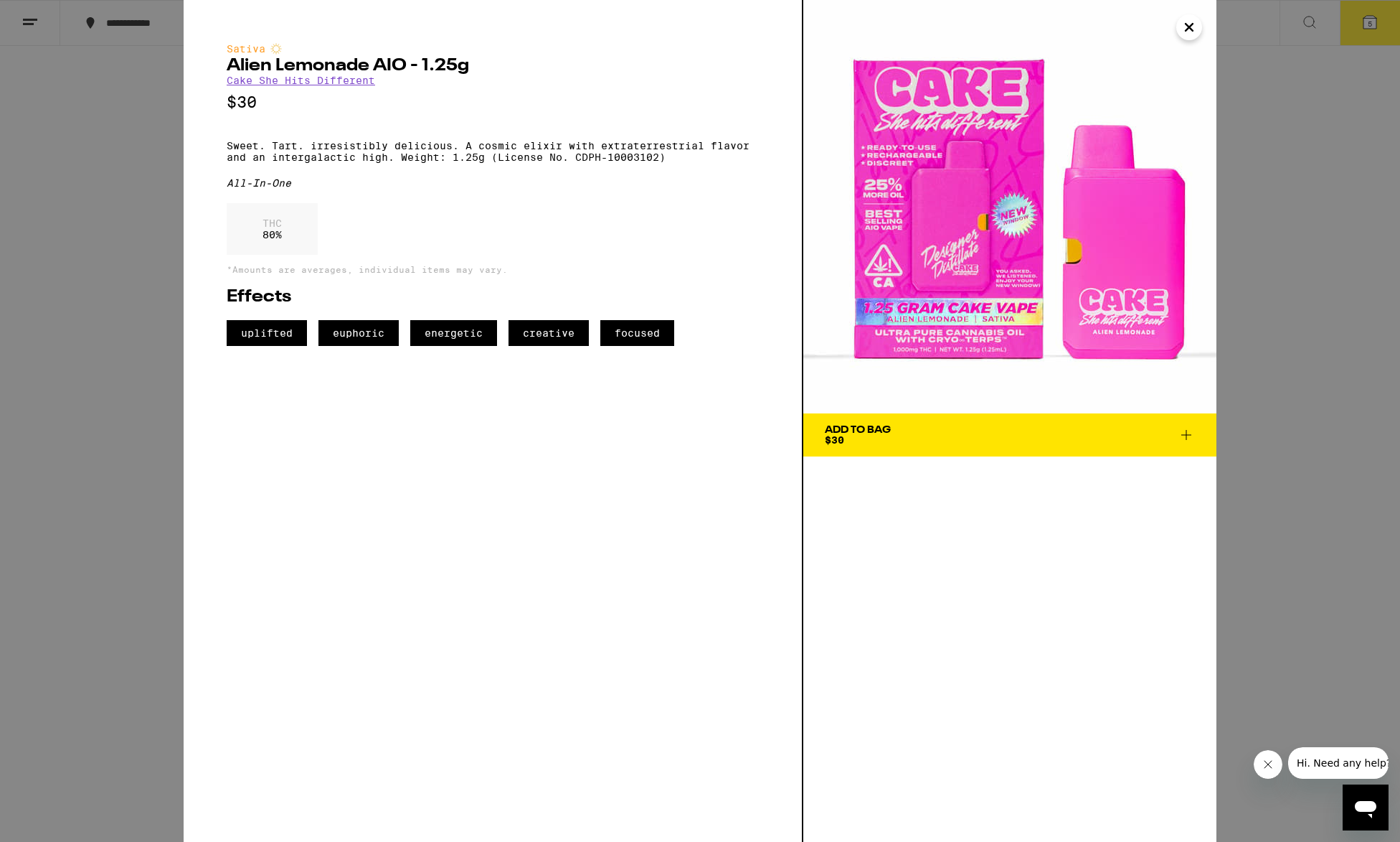
click at [148, 534] on div "Sativa Alien Lemonade AIO - 1.25g Cake She Hits Different $30 Sweet. Tart. irre…" at bounding box center [700, 421] width 1400 height 842
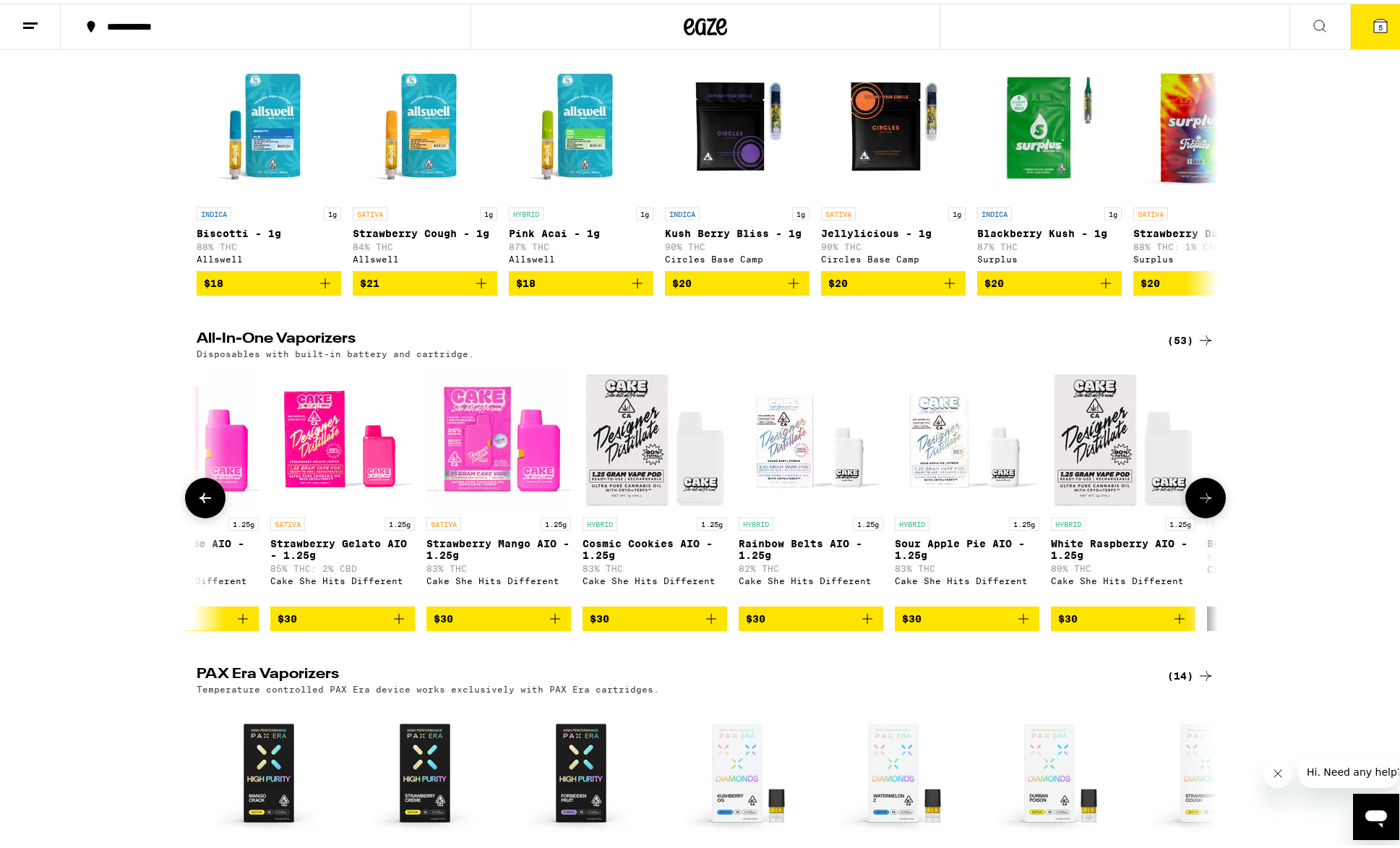
click at [1092, 624] on span "$30" at bounding box center [1123, 615] width 130 height 17
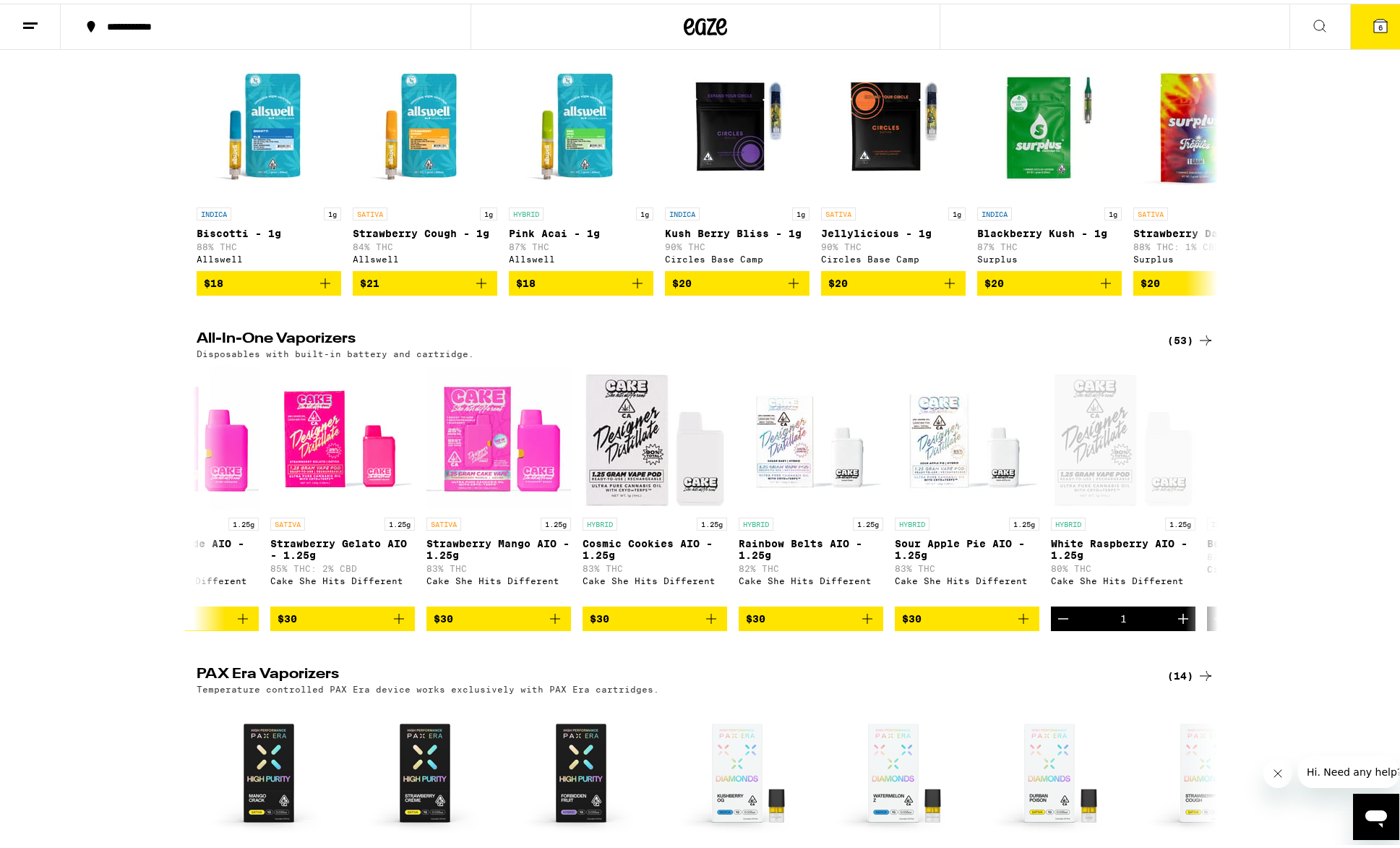
click at [1359, 16] on button "6" at bounding box center [1380, 23] width 61 height 45
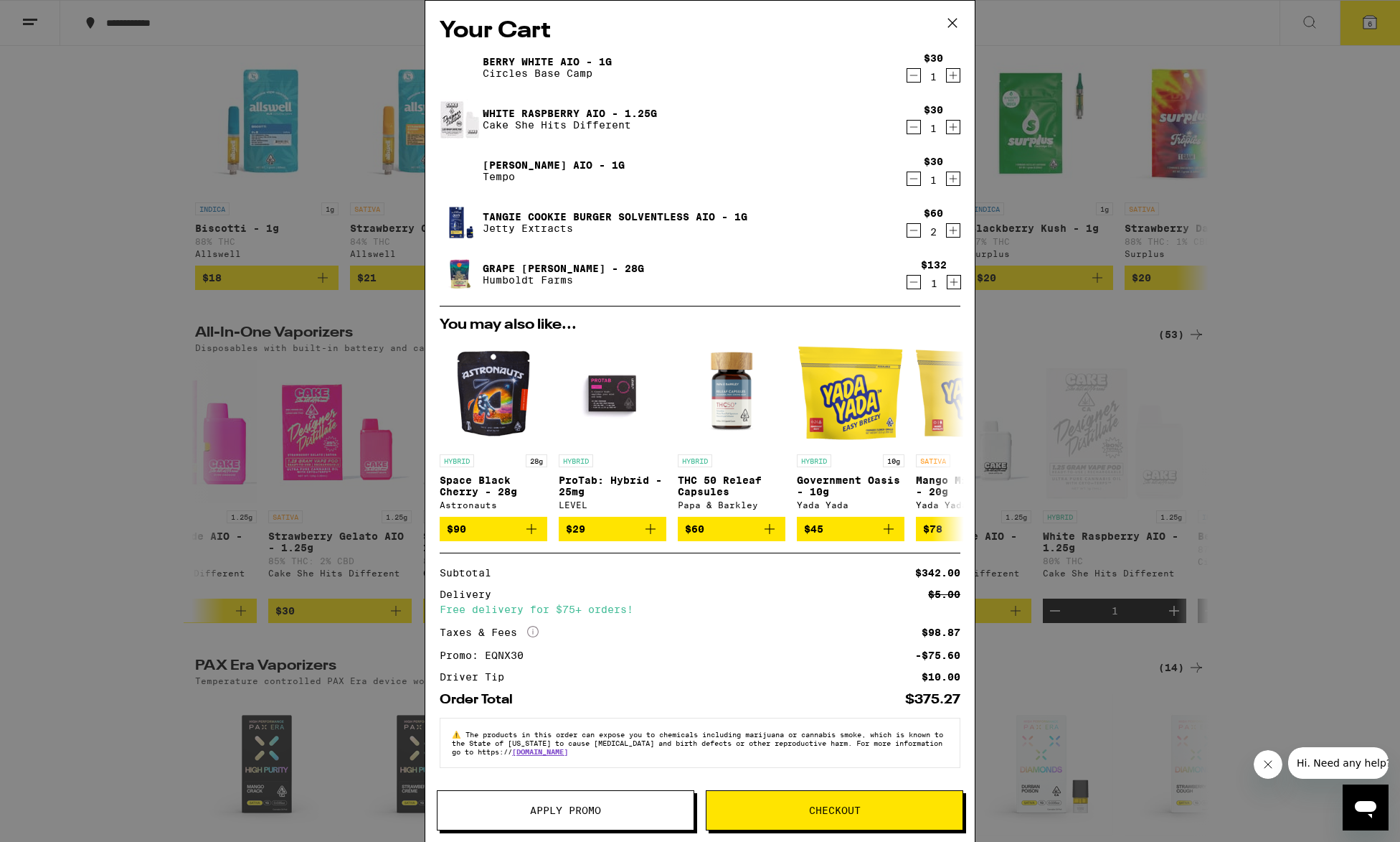
click at [908, 230] on icon "Decrement" at bounding box center [914, 230] width 13 height 17
click at [908, 234] on icon "Decrement" at bounding box center [914, 230] width 13 height 17
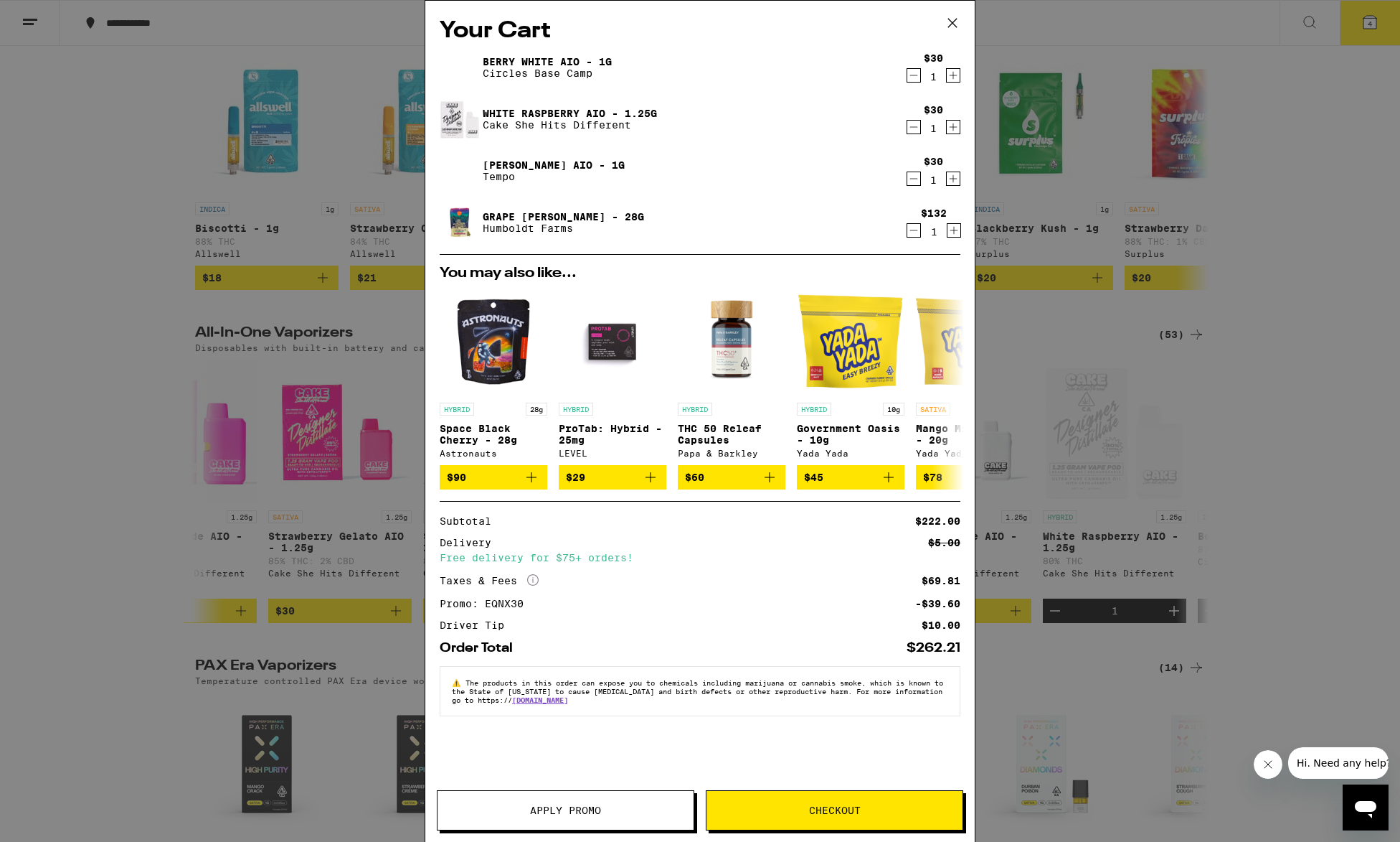
click at [909, 182] on icon "Decrement" at bounding box center [914, 179] width 13 height 17
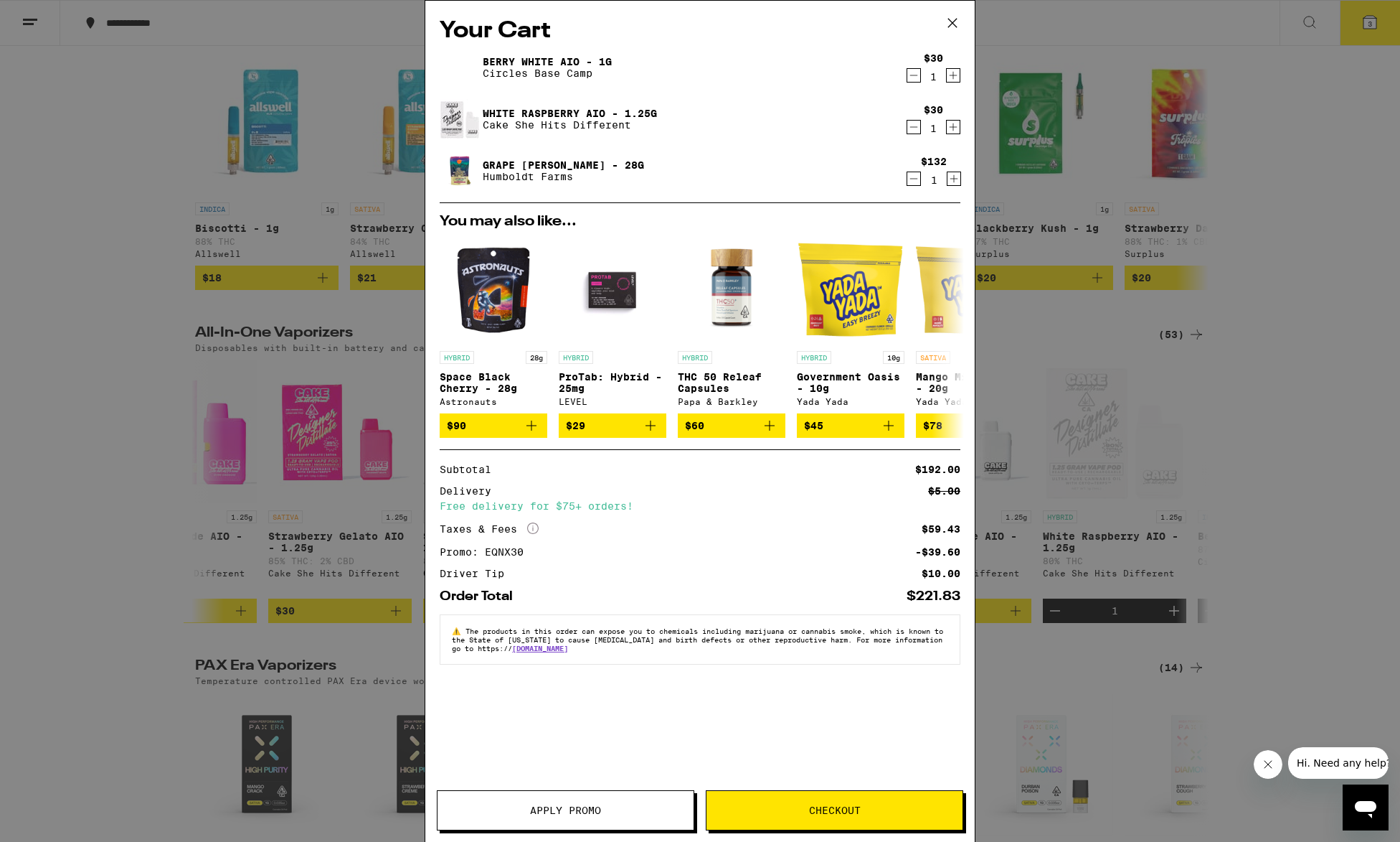
click at [255, 575] on div "Your Cart Berry White AIO - 1g Circles Base Camp $30 1 White Raspberry AIO - 1.…" at bounding box center [700, 421] width 1400 height 842
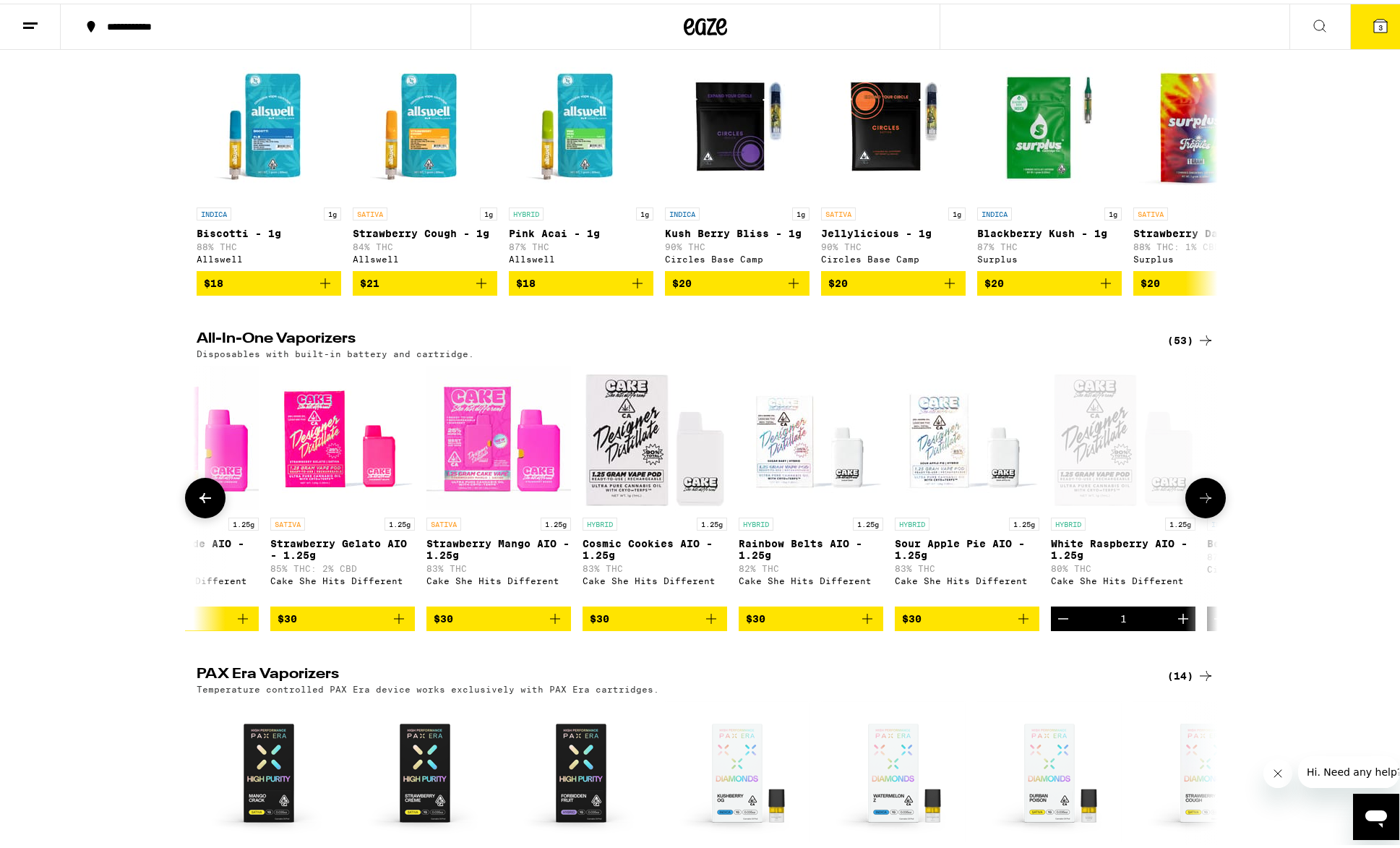
click at [1199, 503] on icon at bounding box center [1205, 494] width 17 height 17
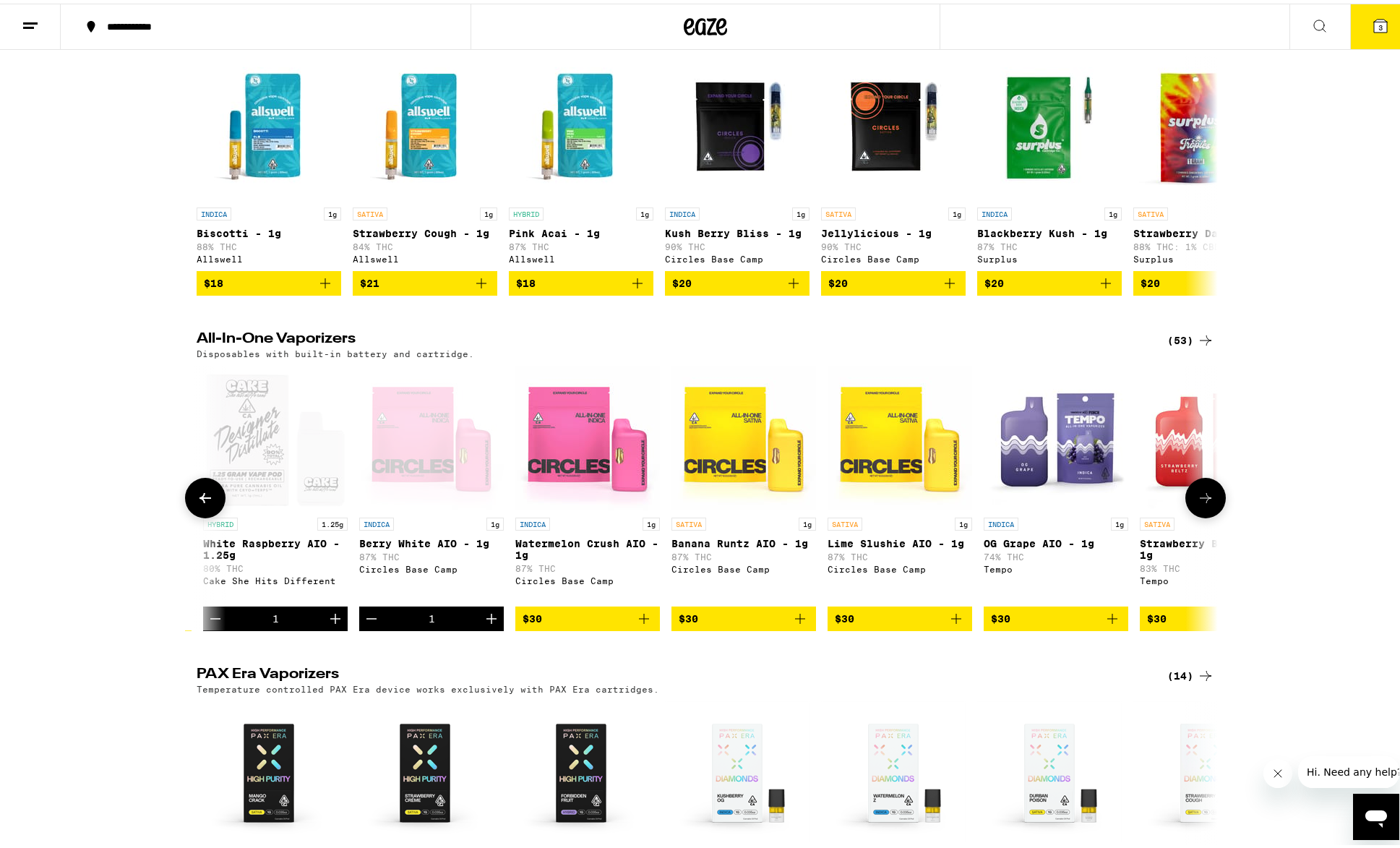
scroll to position [0, 3440]
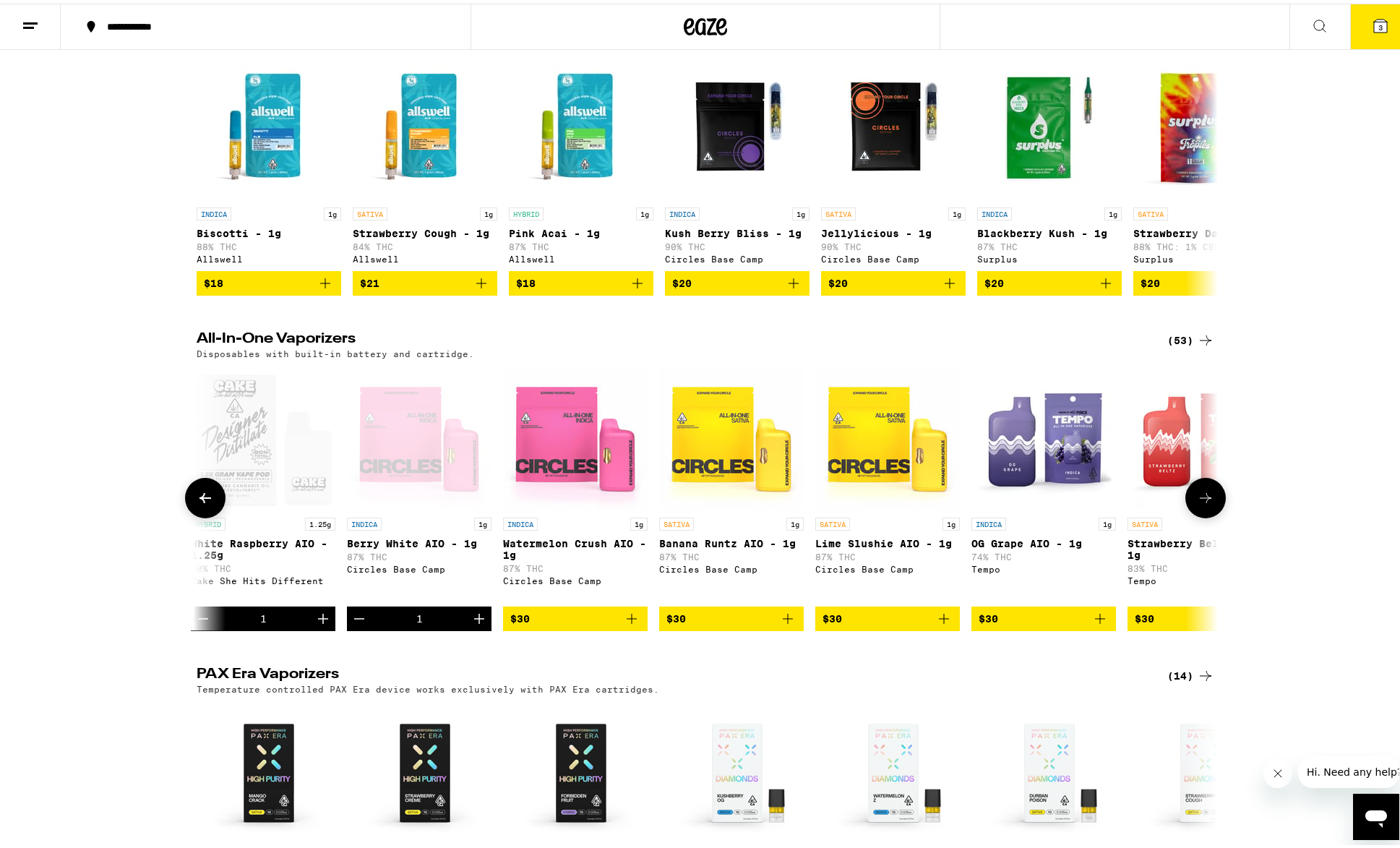
click at [208, 503] on icon at bounding box center [205, 494] width 17 height 17
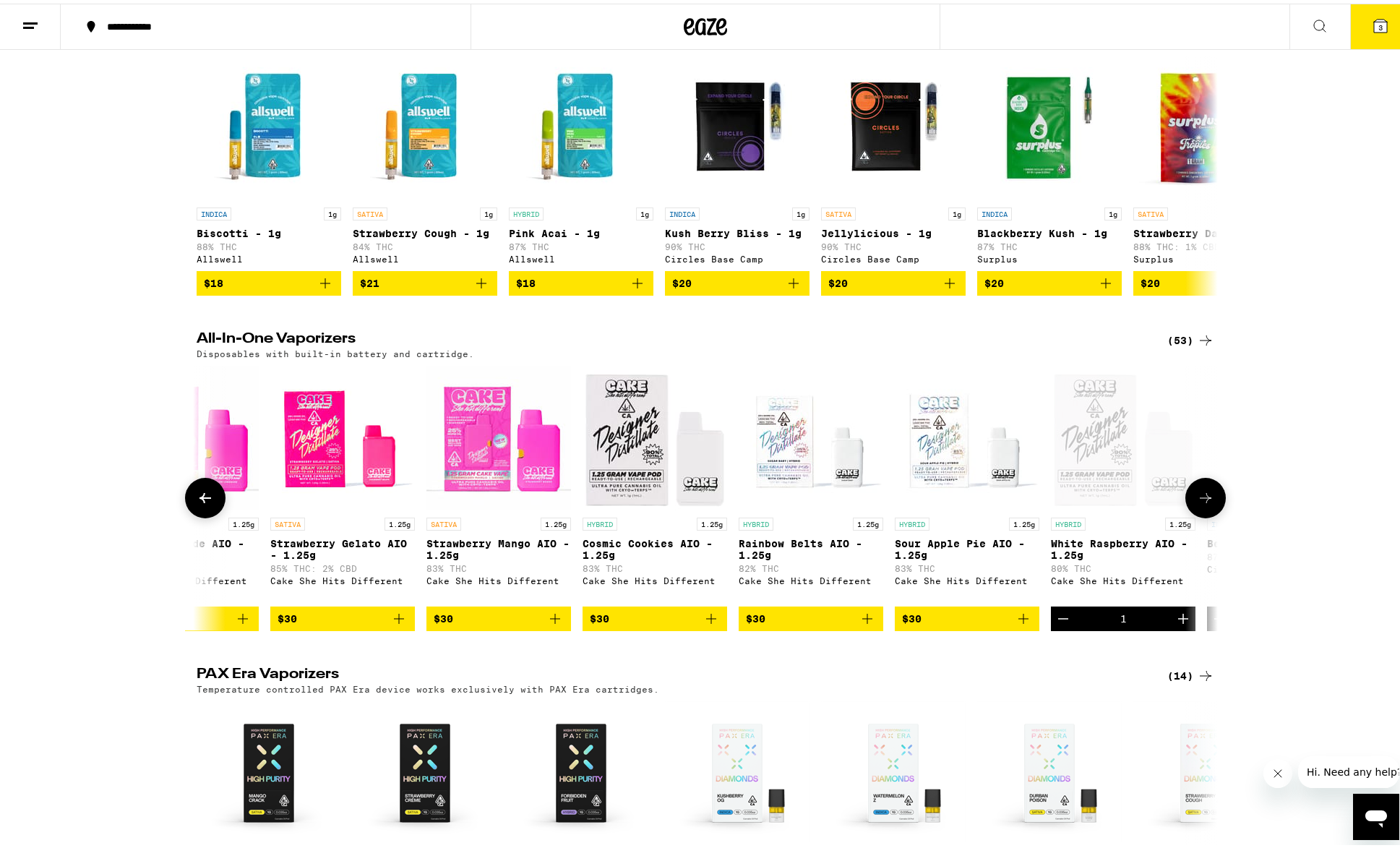
click at [208, 503] on icon at bounding box center [205, 494] width 17 height 17
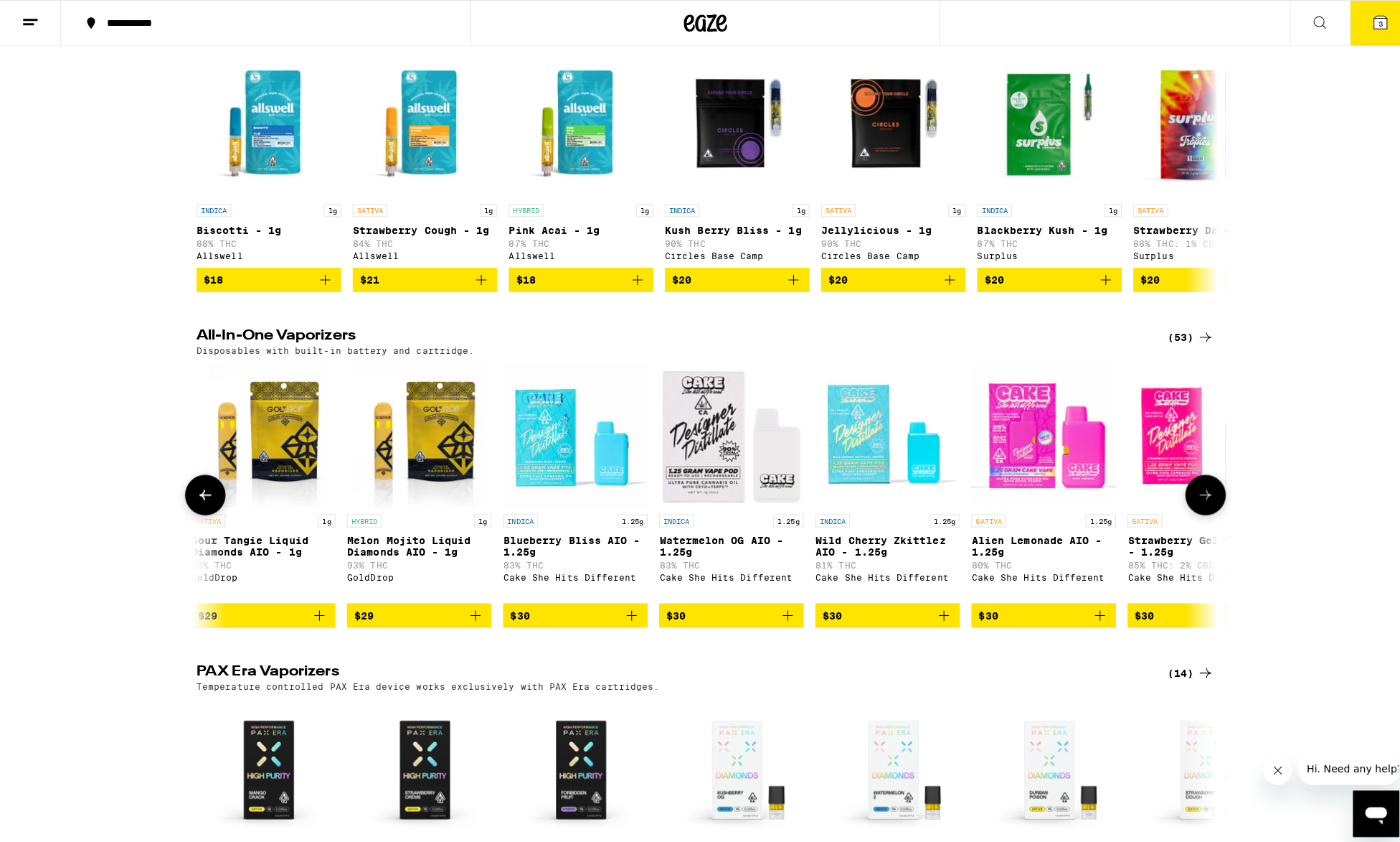
scroll to position [0, 1707]
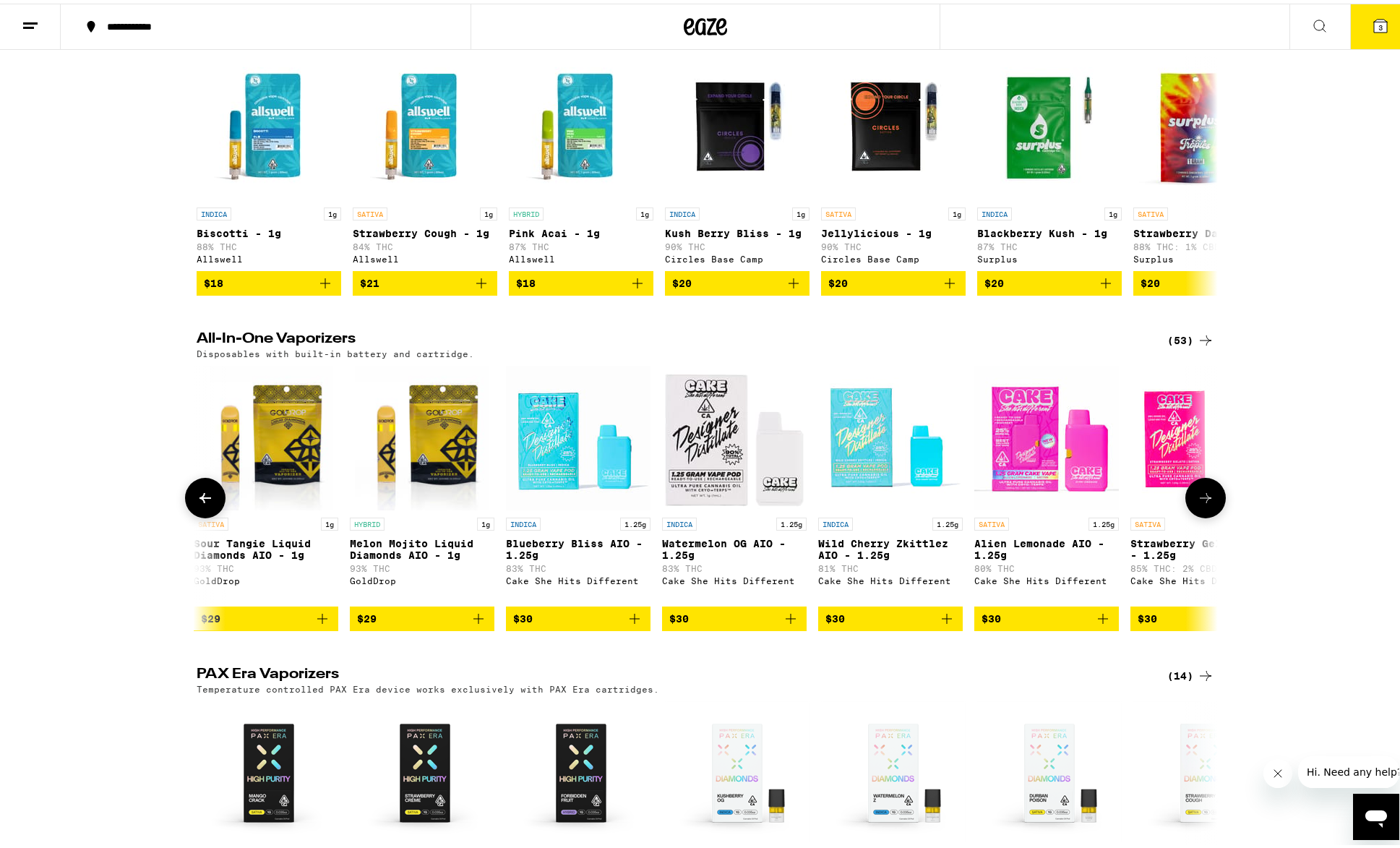
click at [529, 624] on span "$30" at bounding box center [578, 615] width 130 height 17
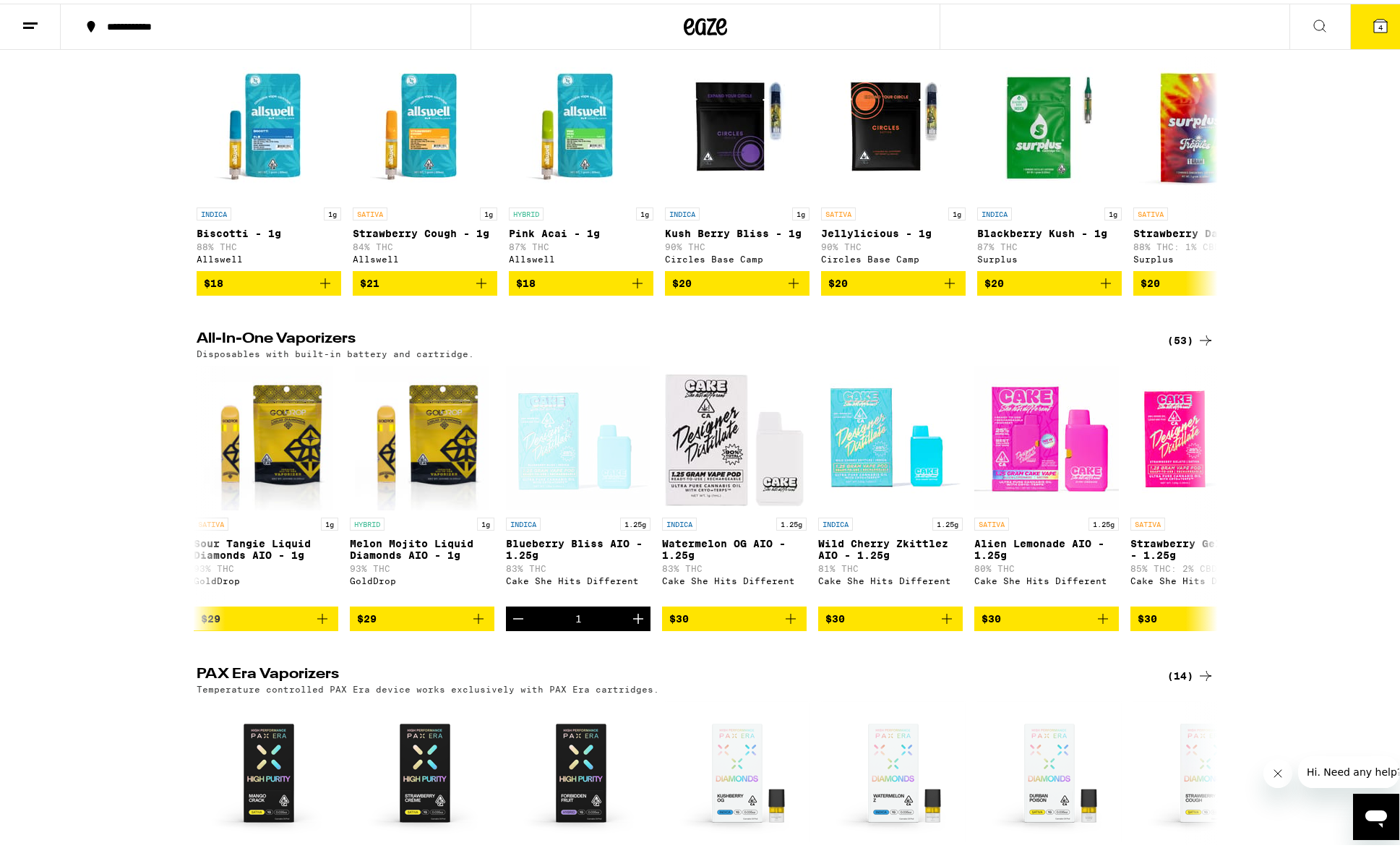
click at [1357, 17] on button "4" at bounding box center [1380, 23] width 61 height 45
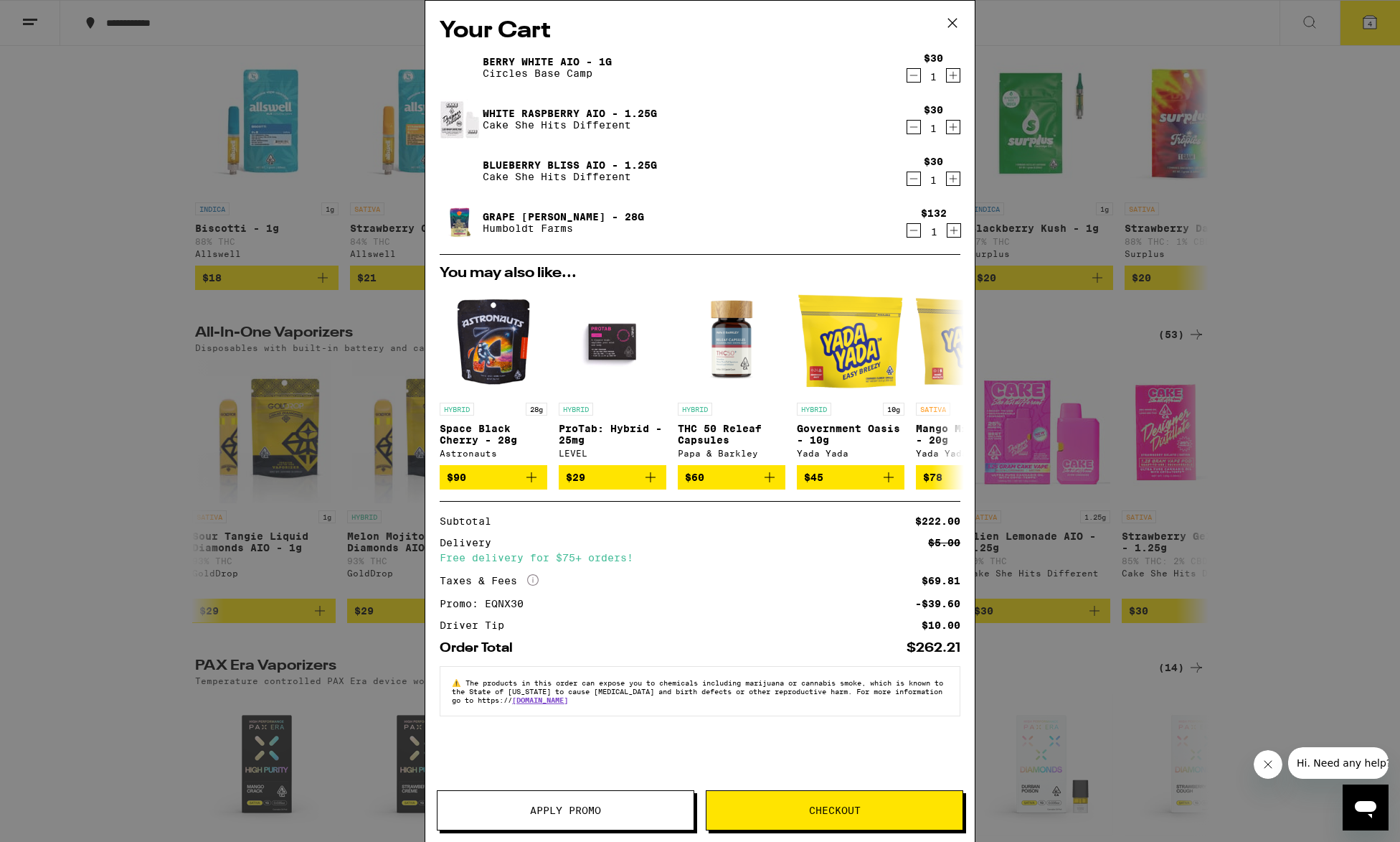
click at [730, 798] on button "Checkout" at bounding box center [835, 810] width 258 height 40
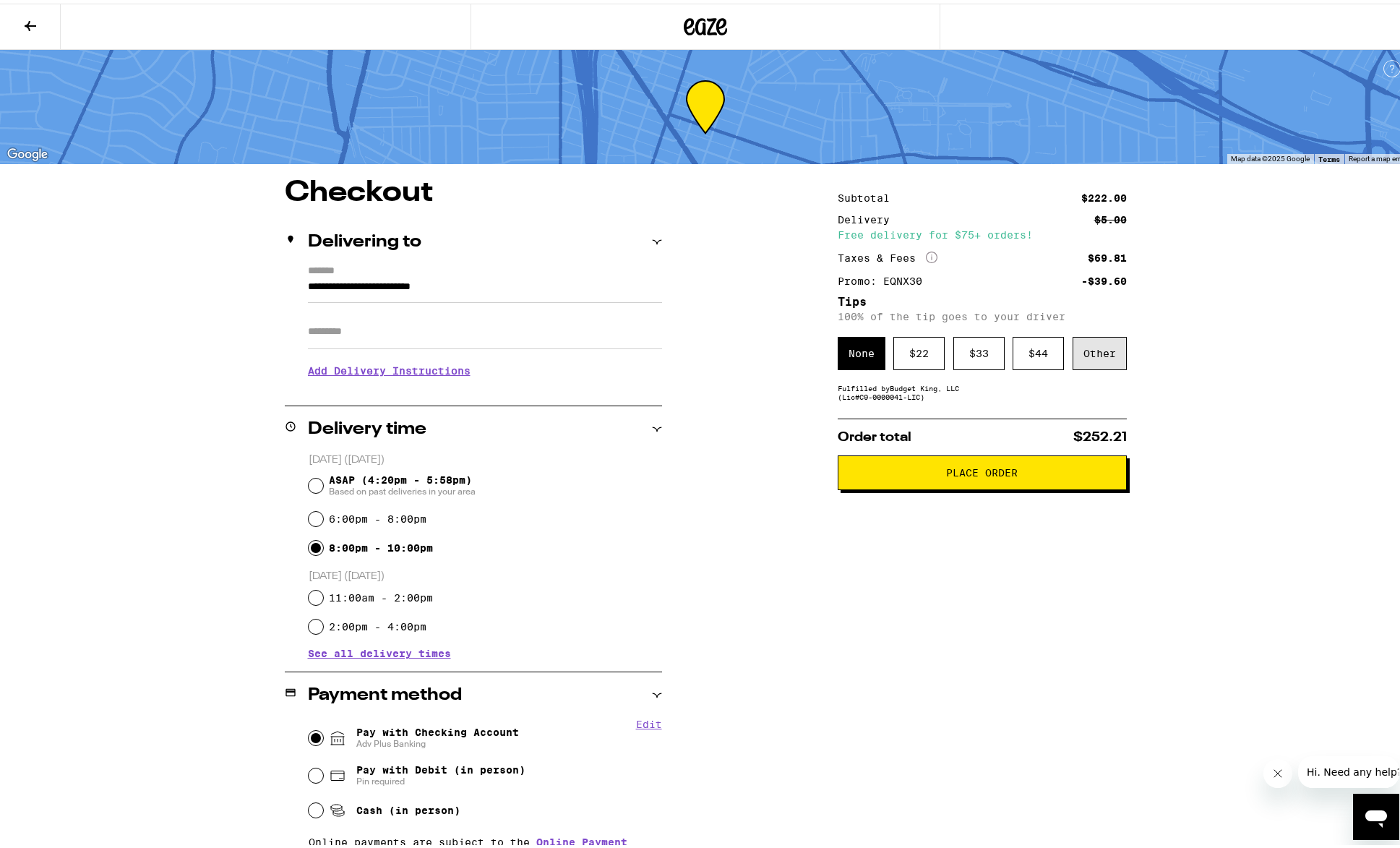
click at [1090, 354] on div "Other" at bounding box center [1099, 349] width 54 height 33
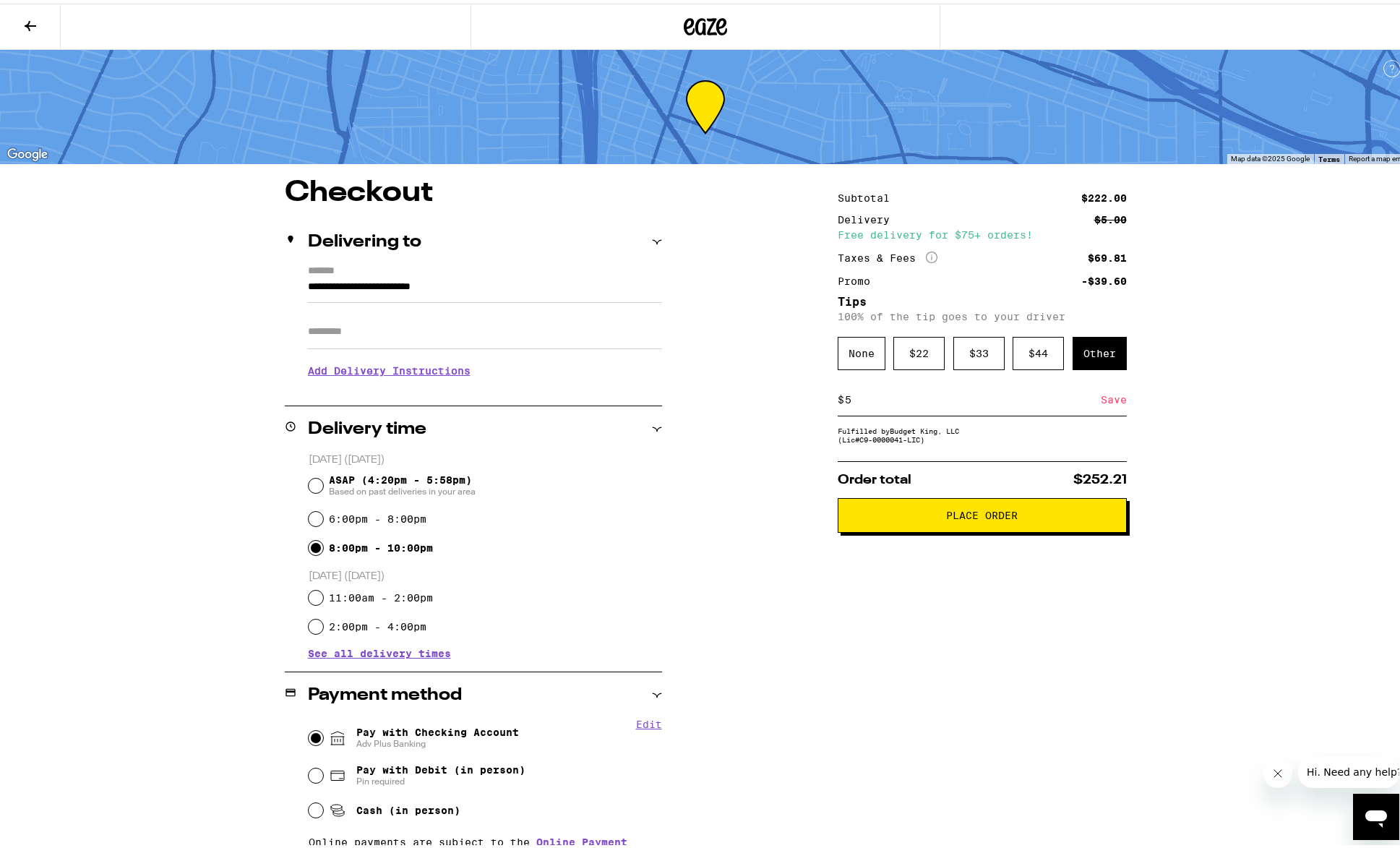
type input "5"
click at [1103, 403] on div "Save" at bounding box center [1114, 396] width 26 height 32
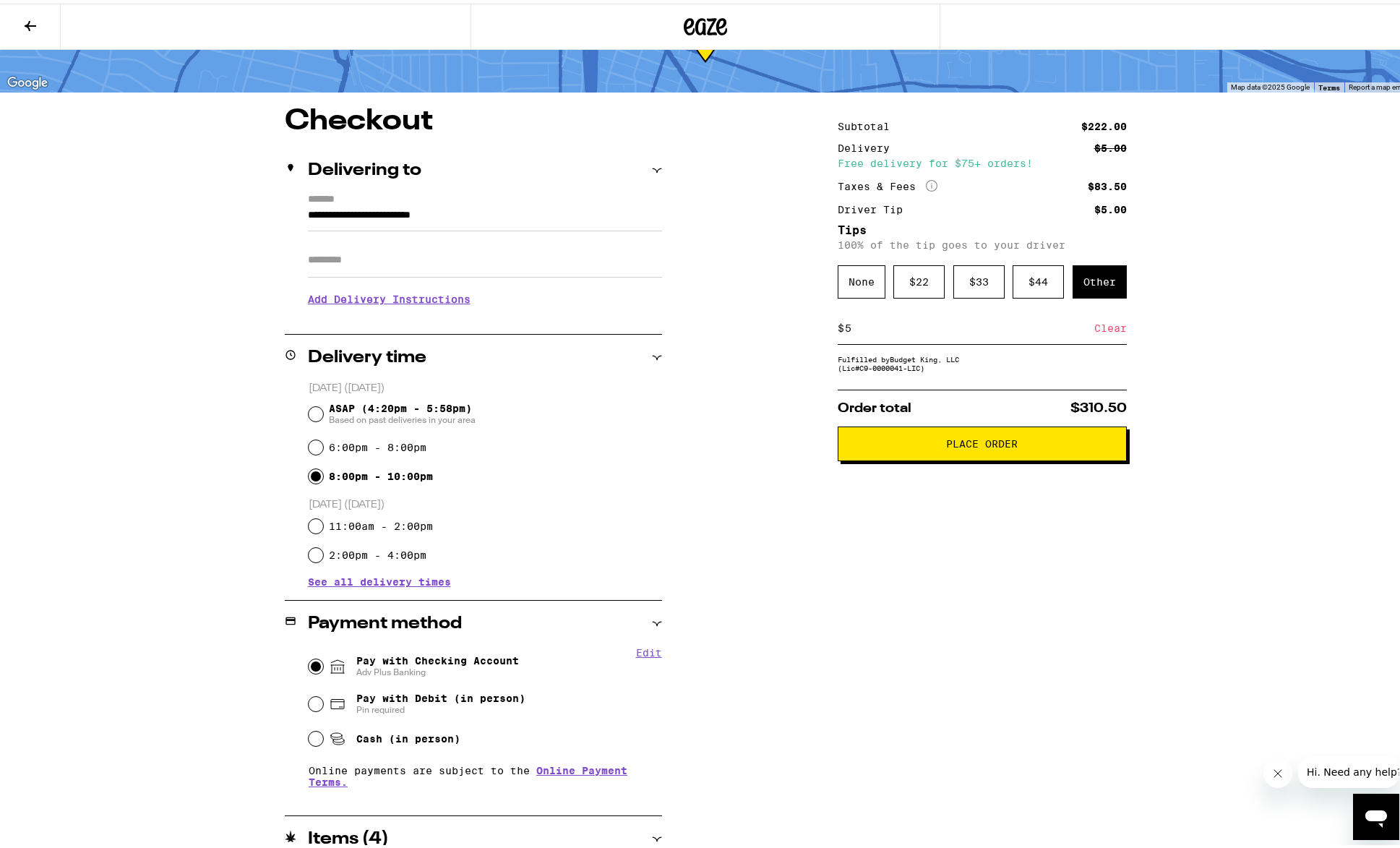
scroll to position [2, 0]
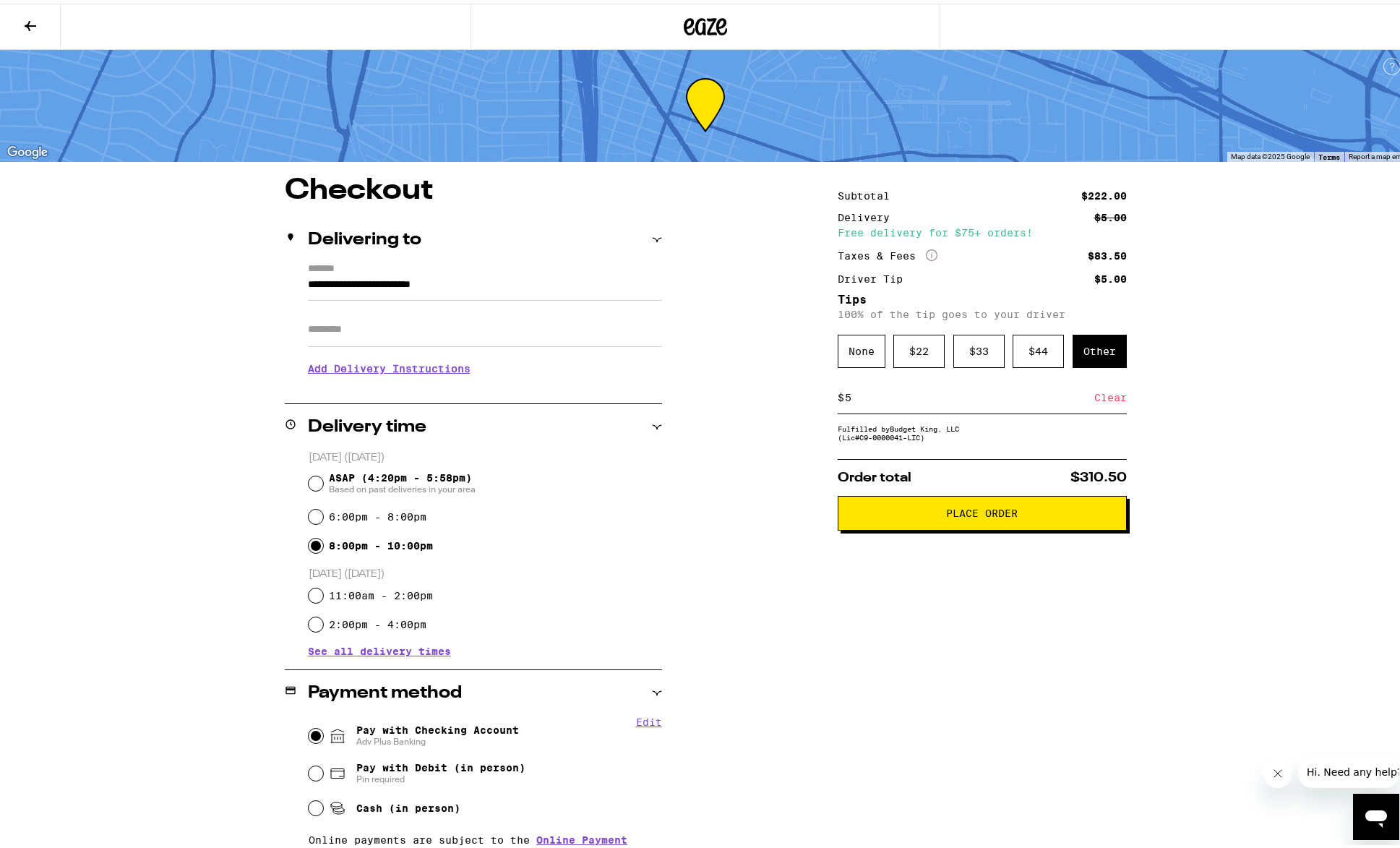
click at [20, 17] on button at bounding box center [30, 23] width 61 height 46
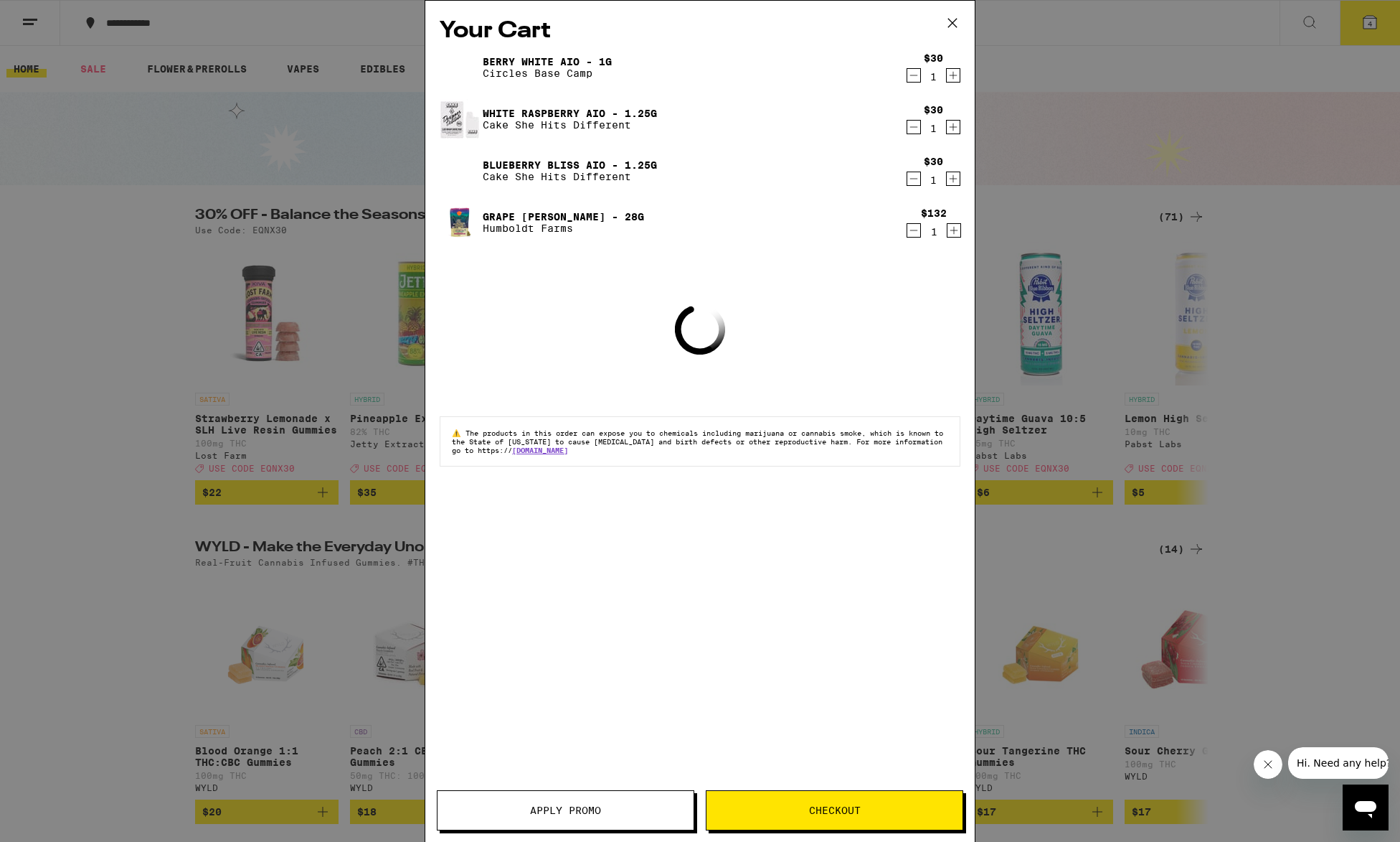
click at [579, 823] on button "Apply Promo" at bounding box center [565, 810] width 258 height 40
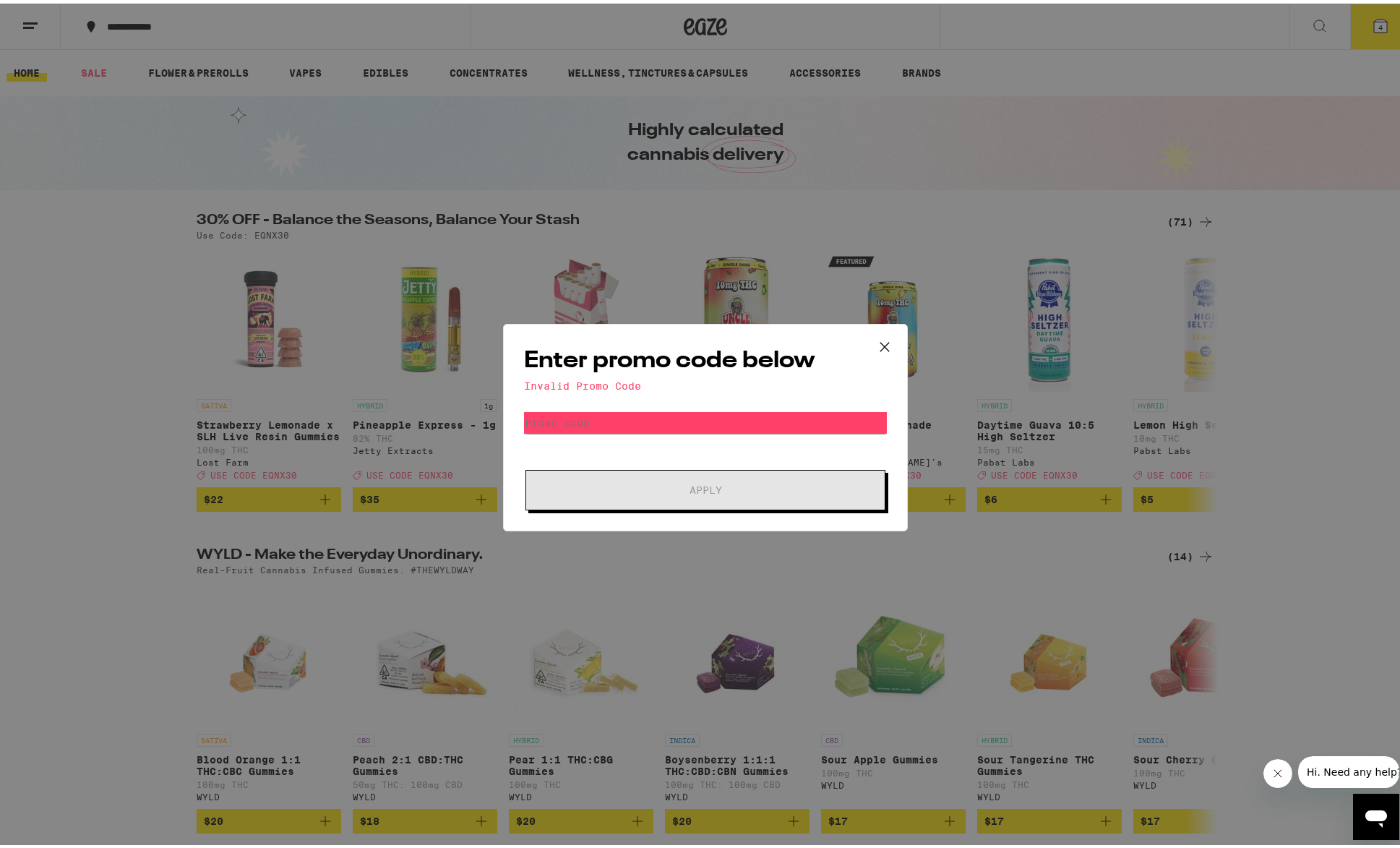
click at [554, 600] on div "Enter promo code below Invalid Promo Code Promo Code Apply" at bounding box center [705, 424] width 1411 height 848
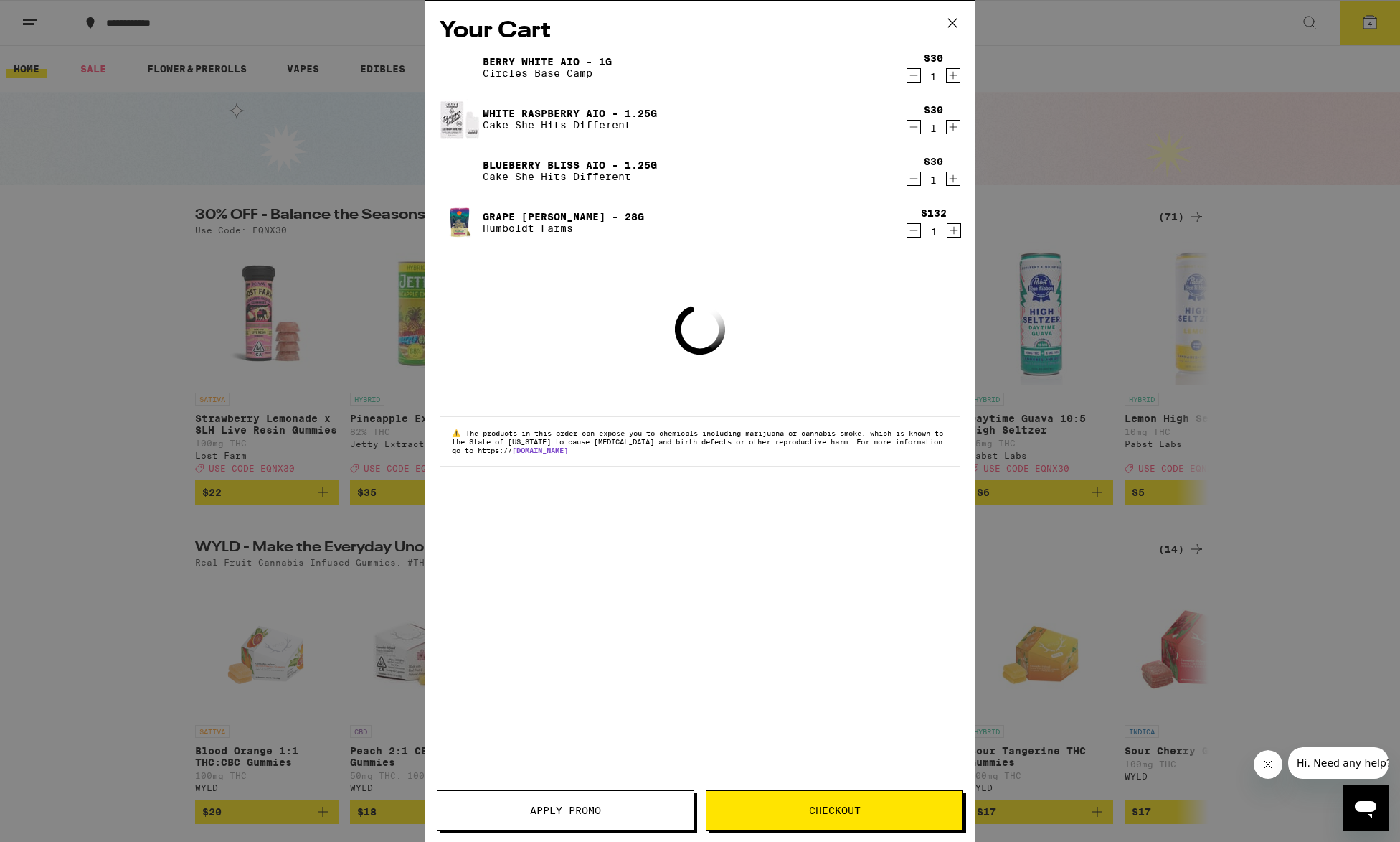
click at [964, 25] on button at bounding box center [952, 24] width 44 height 46
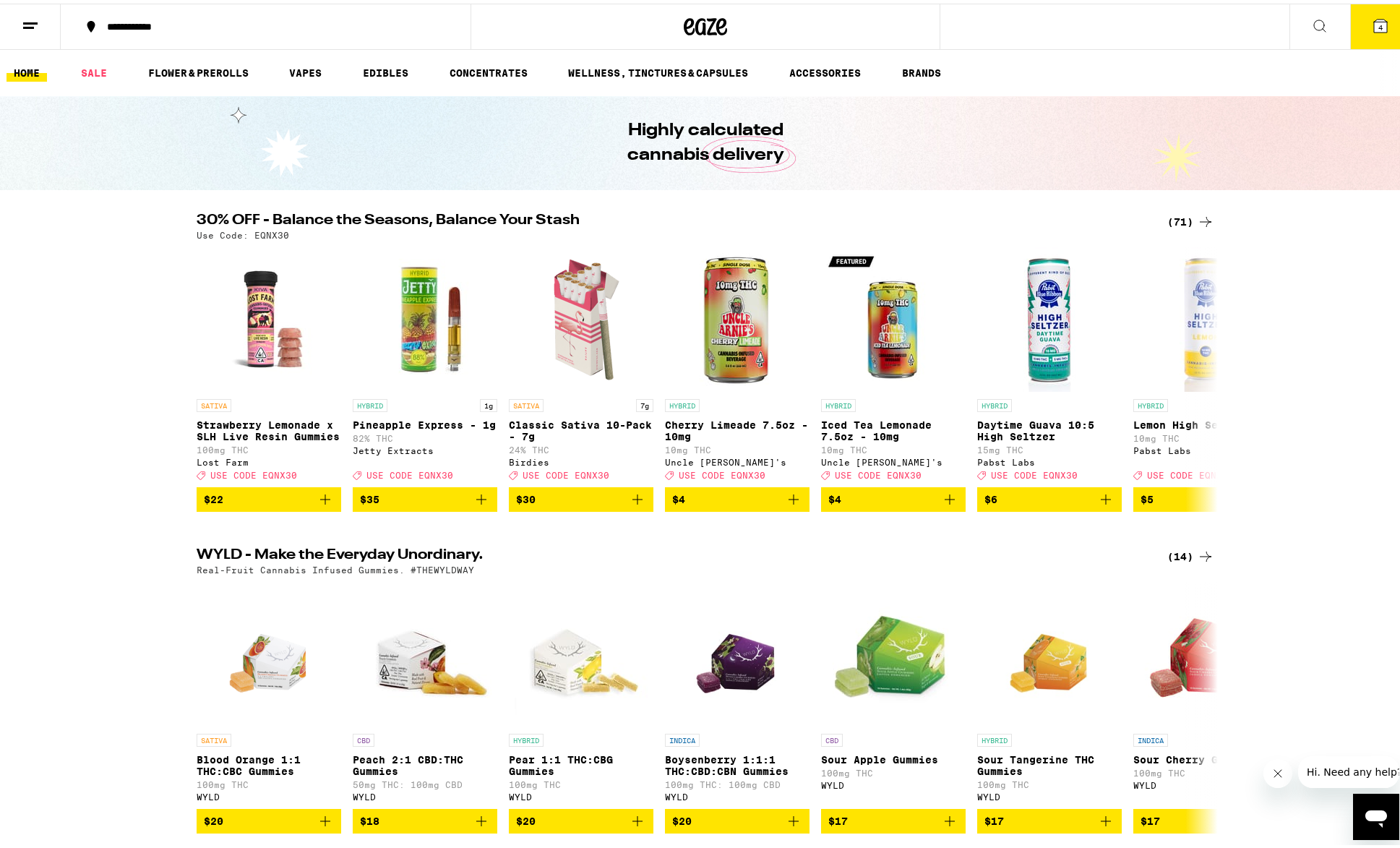
click at [1355, 26] on button "4" at bounding box center [1380, 23] width 61 height 45
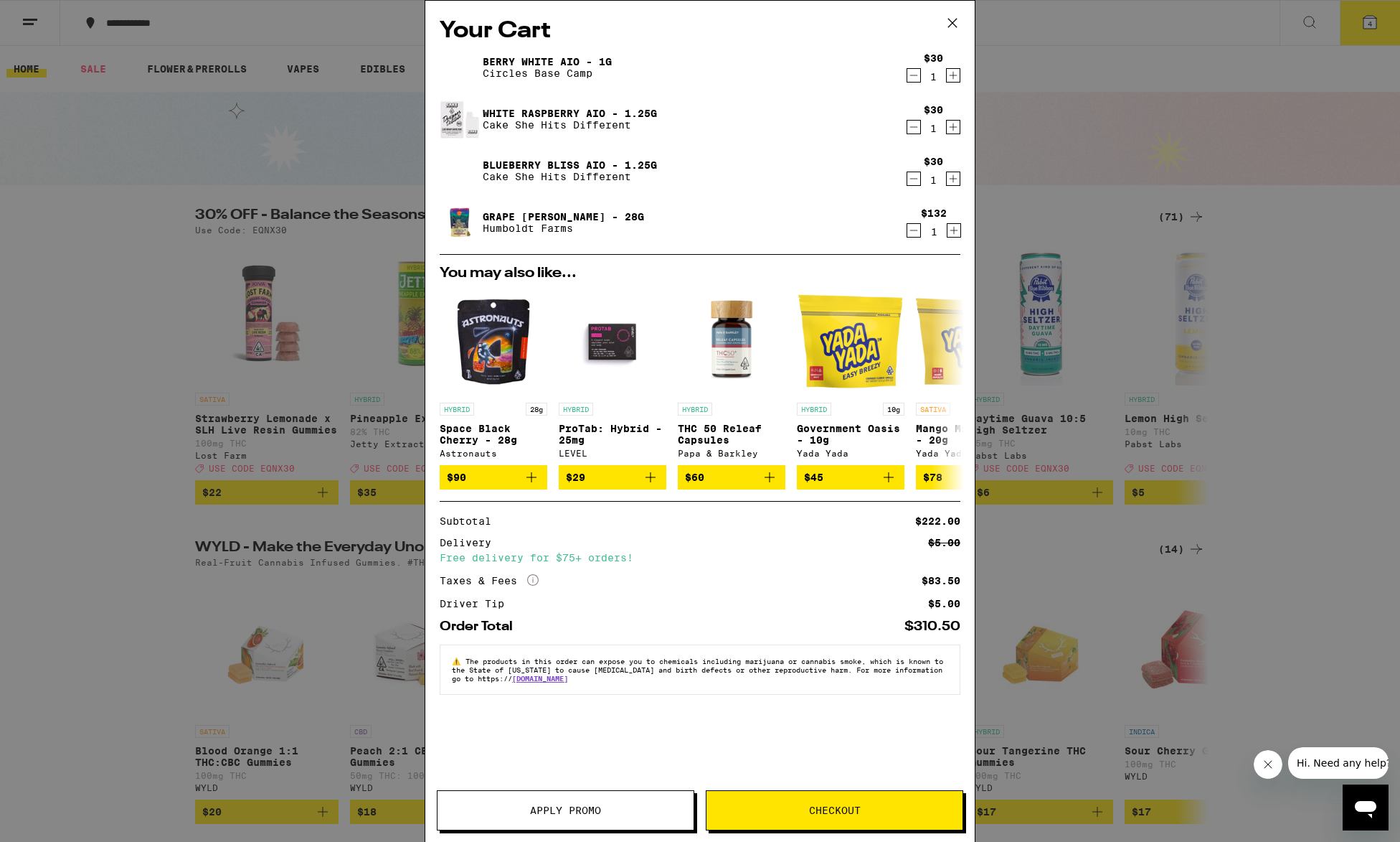
click at [515, 816] on button "Apply Promo" at bounding box center [565, 810] width 258 height 40
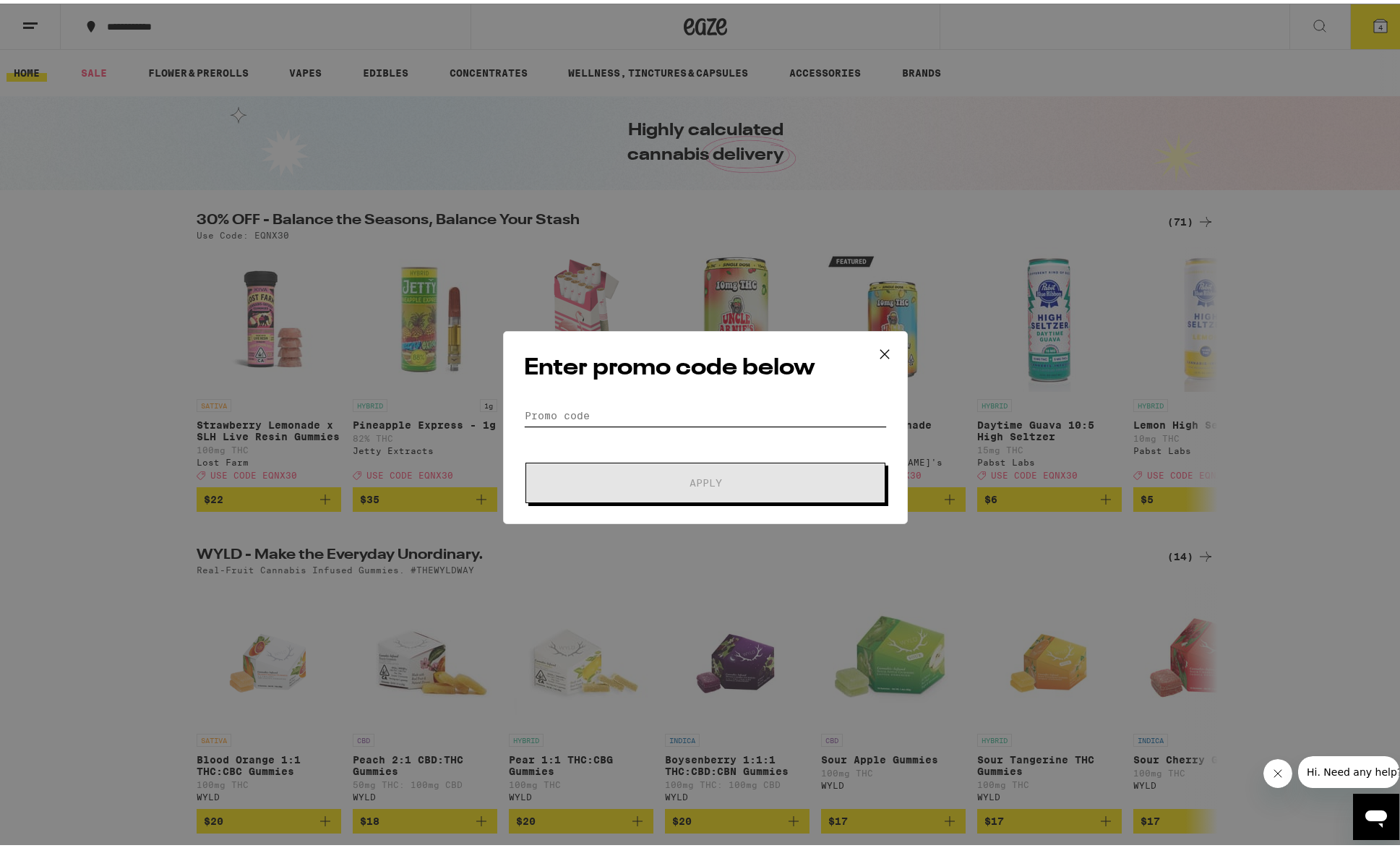
click at [583, 404] on input "Promo Code" at bounding box center [705, 412] width 363 height 22
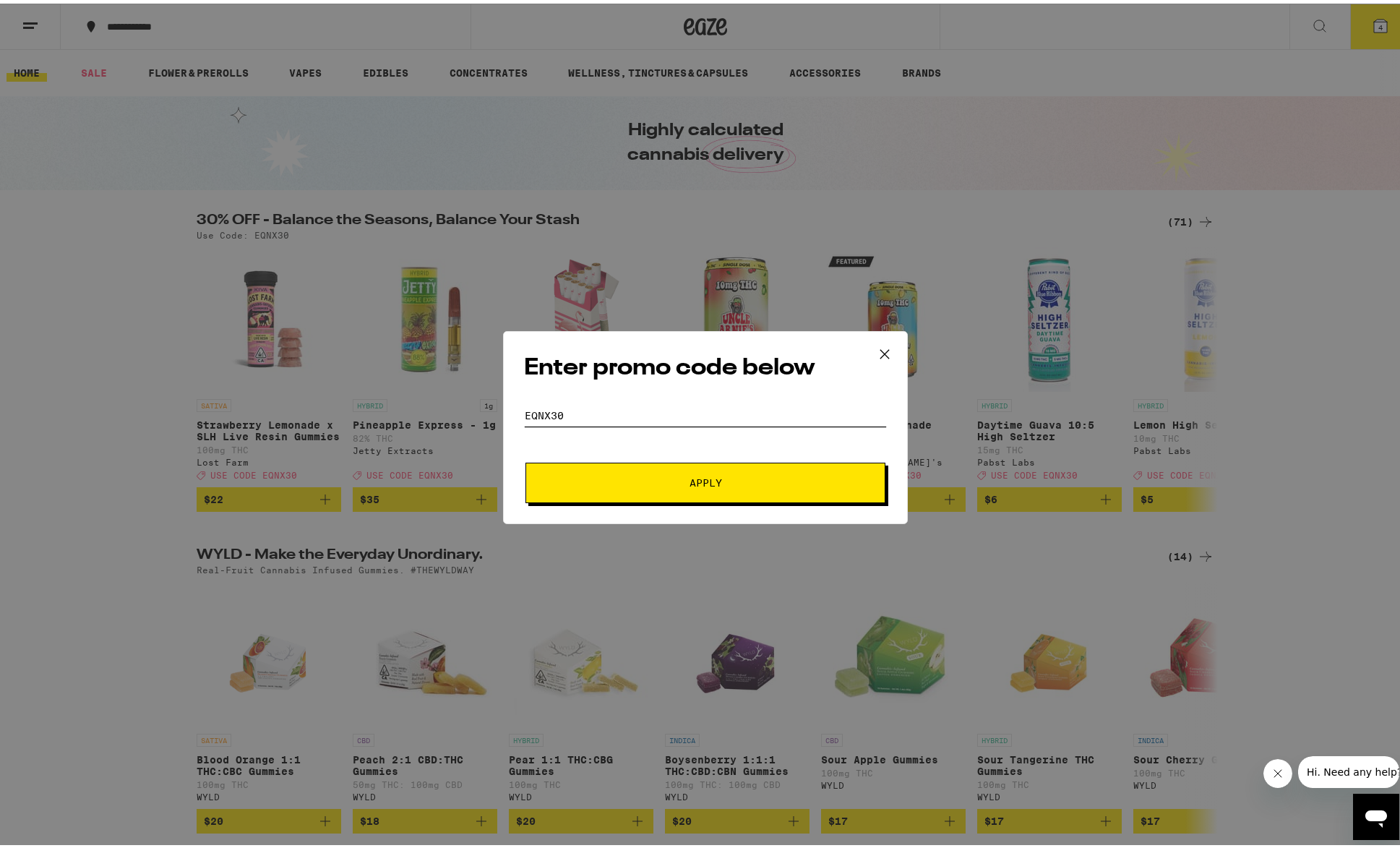
type input "eqnx30"
click at [718, 460] on button "Apply" at bounding box center [706, 479] width 360 height 40
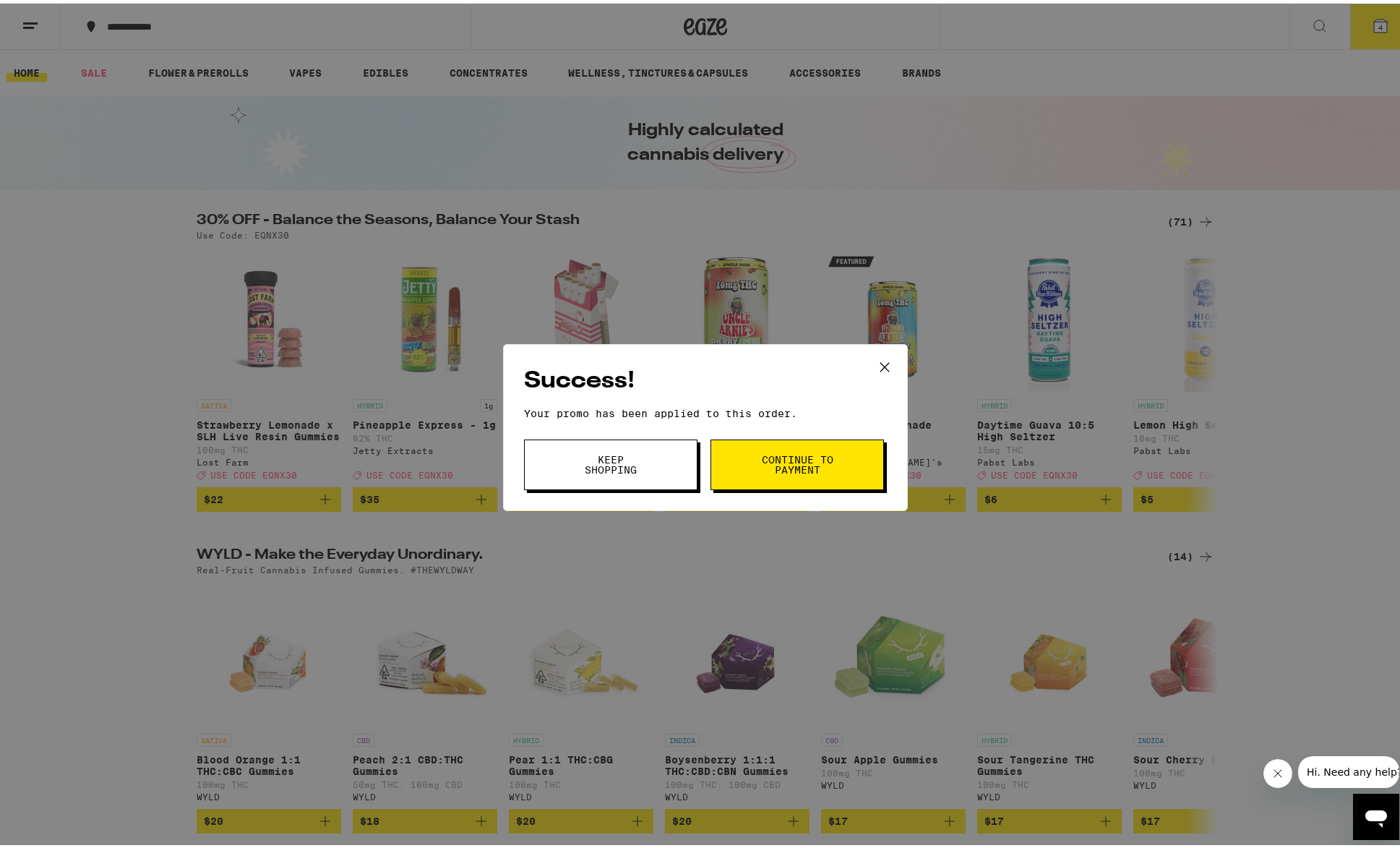
click at [792, 484] on button "Continue to payment" at bounding box center [797, 461] width 173 height 50
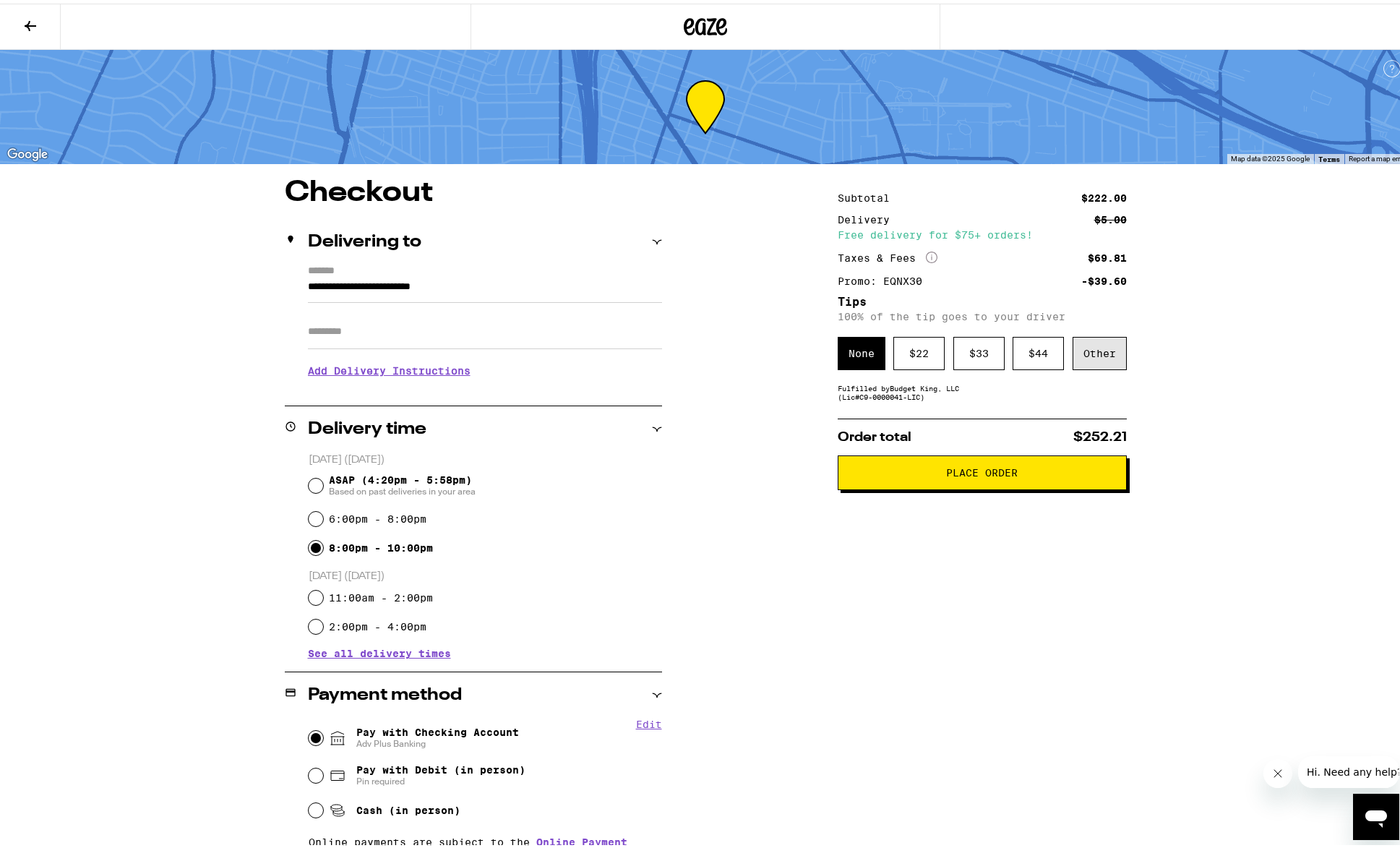
click at [1094, 332] on div "Subtotal $222.00 Delivery $5.00 Free delivery for $75+ orders! Taxes & Fees Mor…" at bounding box center [982, 656] width 289 height 964
click at [1092, 337] on div "Other" at bounding box center [1099, 349] width 54 height 33
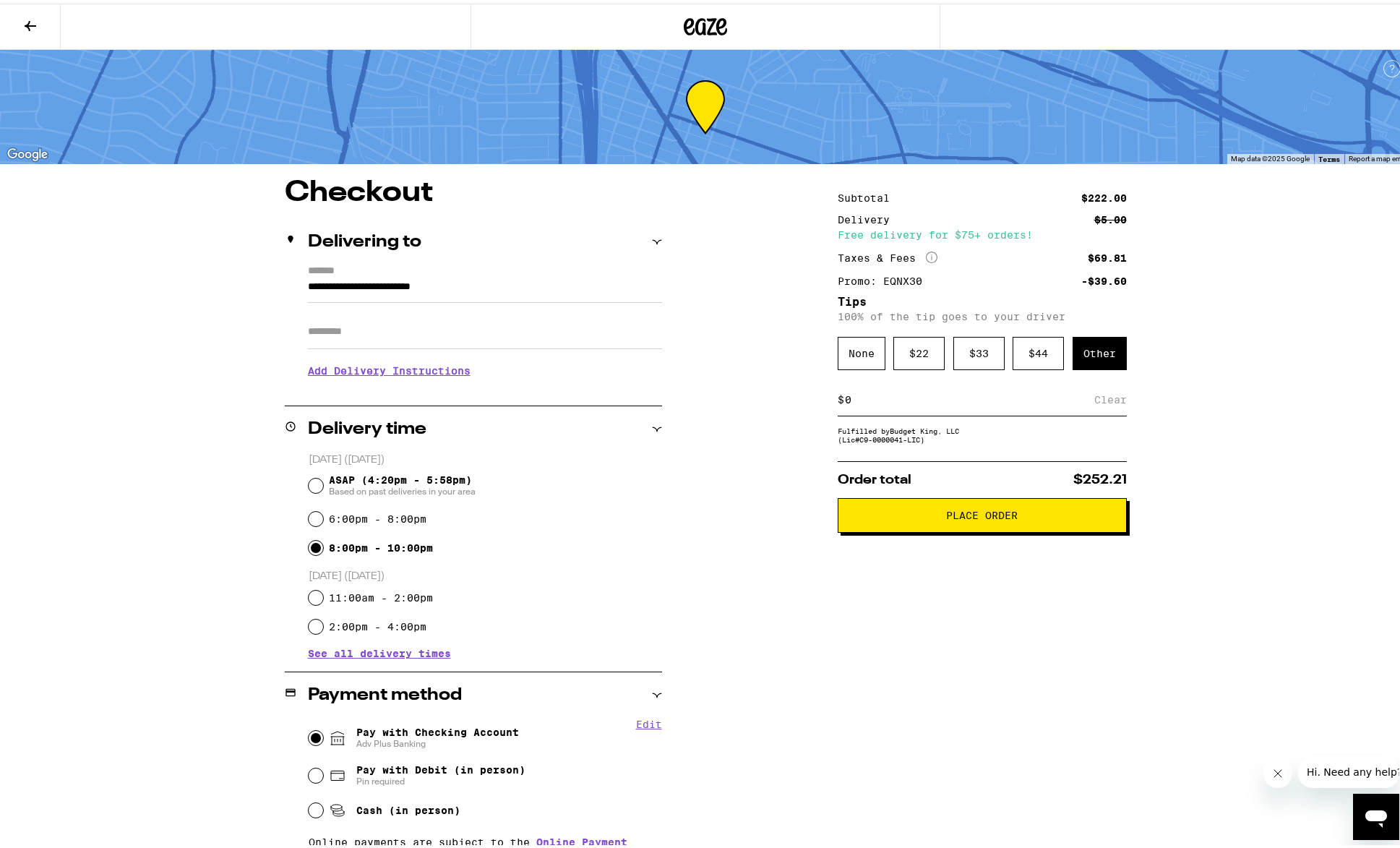
click at [941, 403] on input at bounding box center [969, 396] width 250 height 13
type input "10"
click at [1114, 400] on div "Save" at bounding box center [1114, 396] width 26 height 32
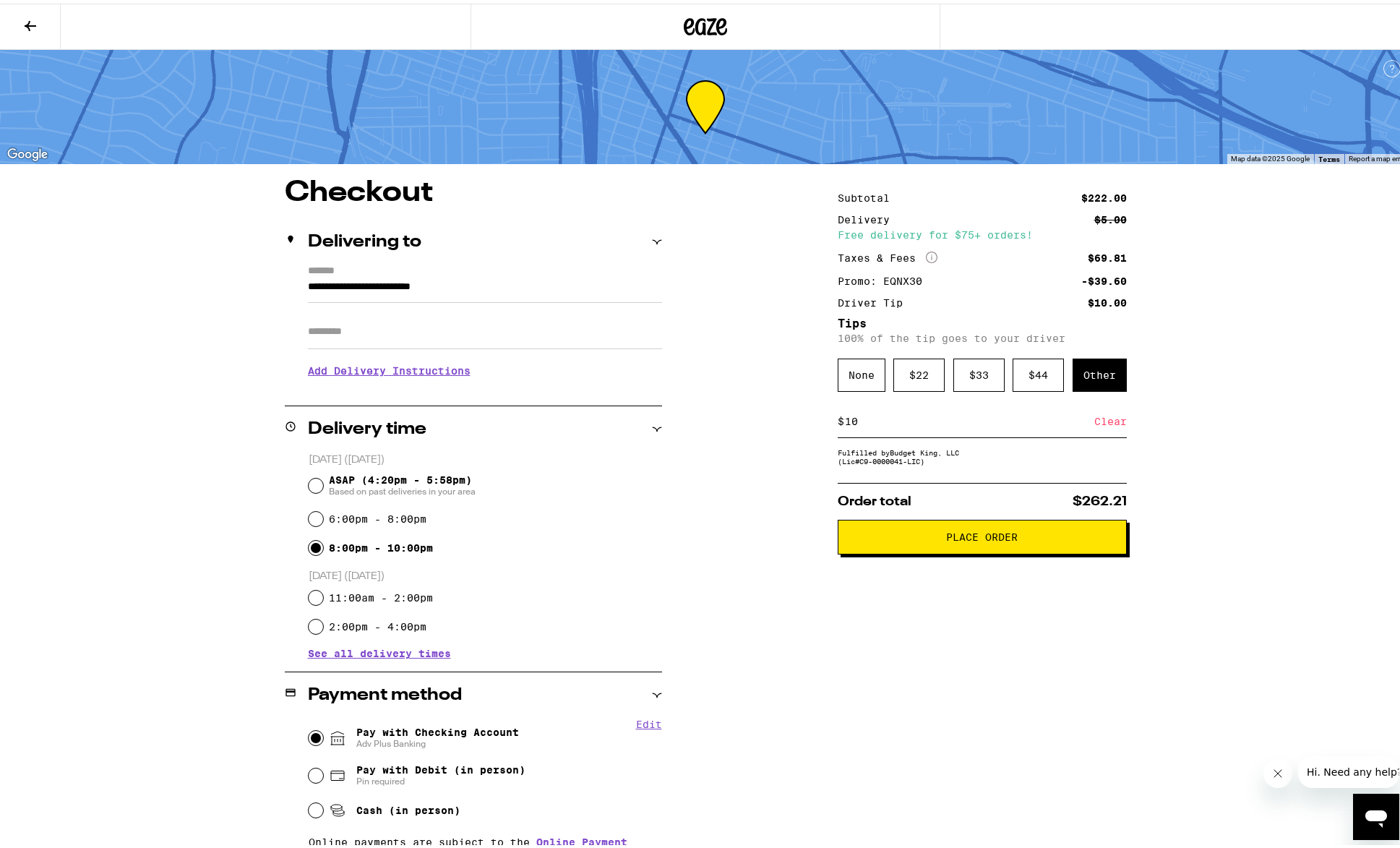
click at [1012, 536] on span "Place Order" at bounding box center [982, 533] width 72 height 10
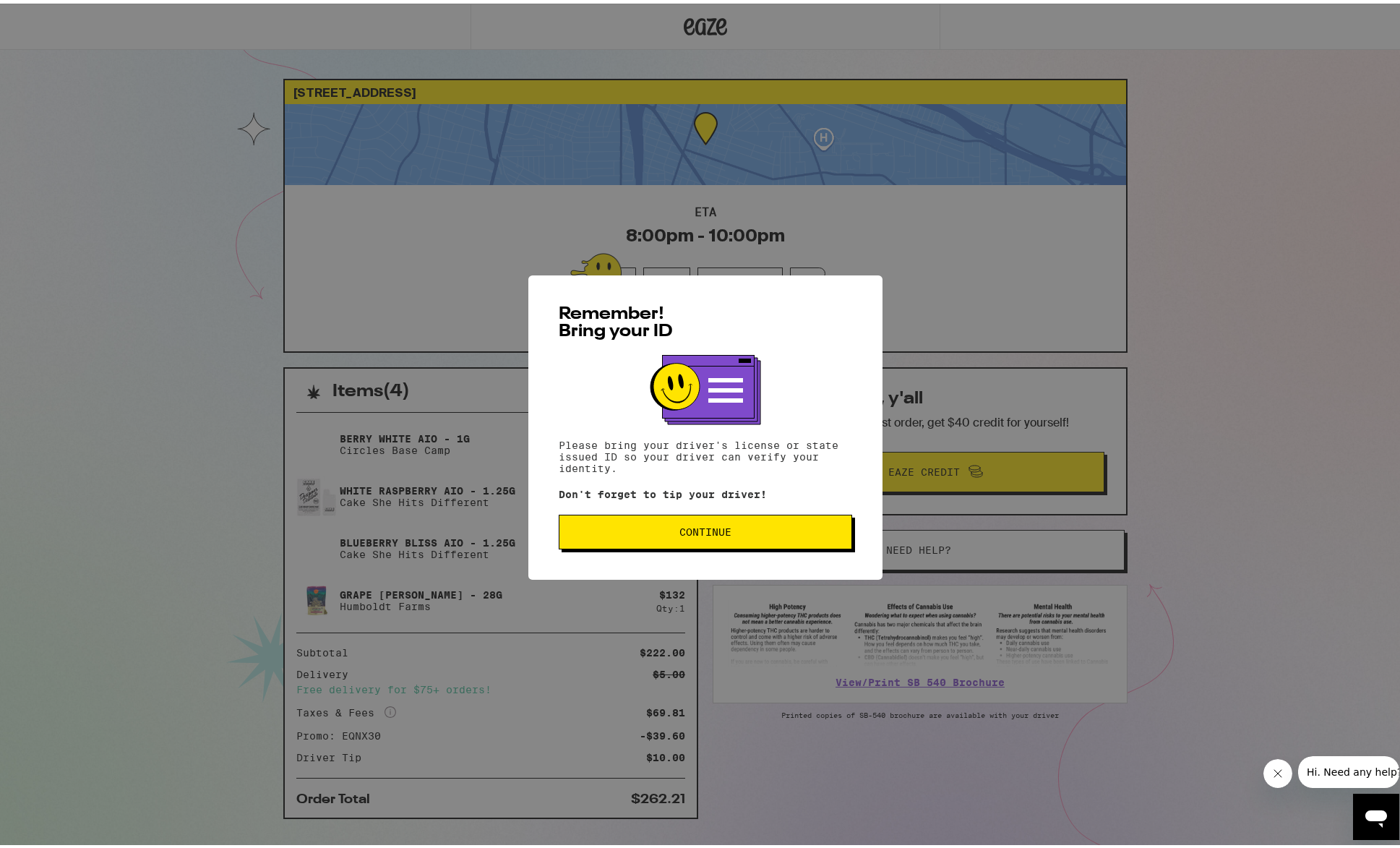
click at [690, 532] on span "Continue" at bounding box center [705, 528] width 52 height 10
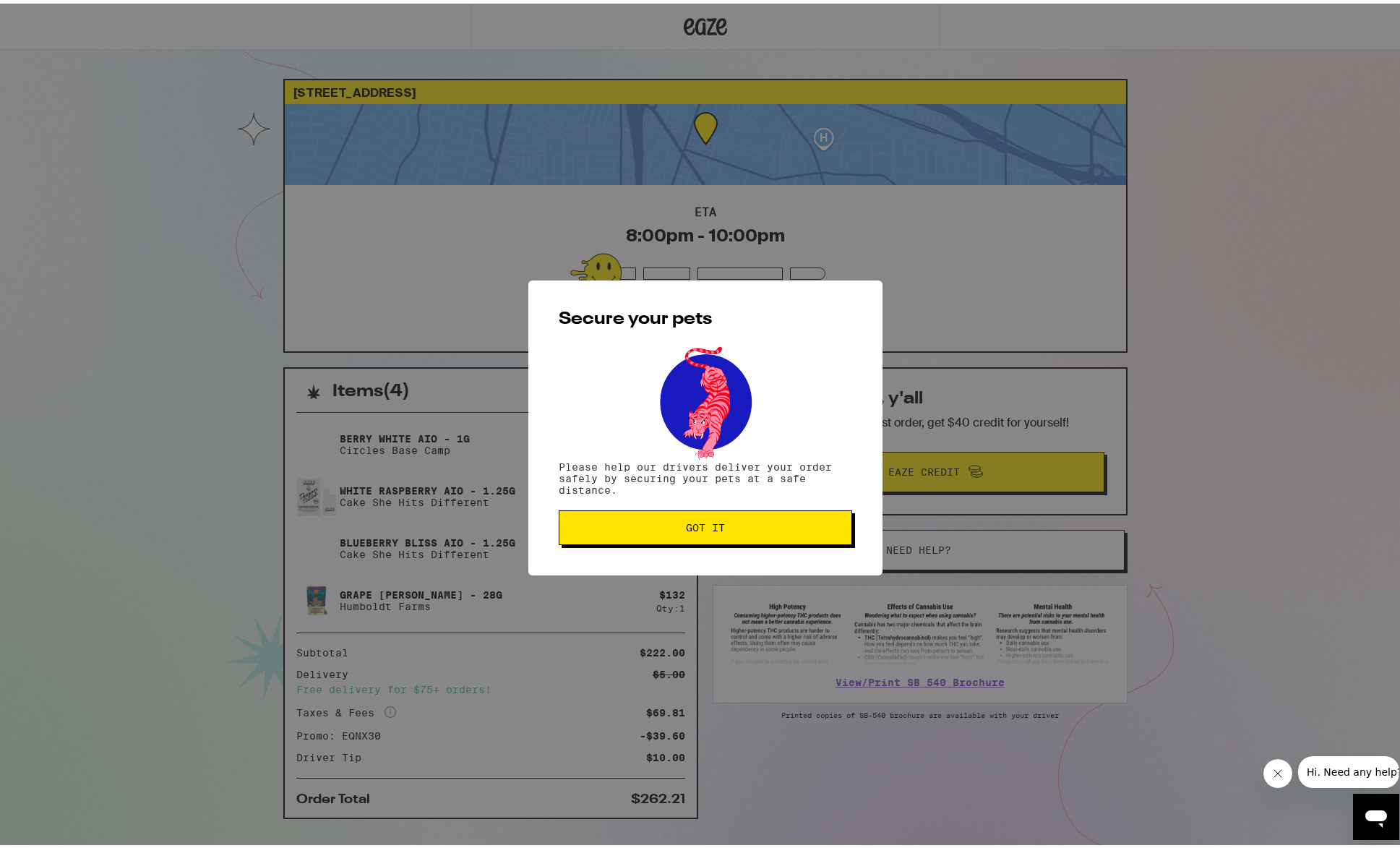
click at [696, 529] on span "Got it" at bounding box center [705, 523] width 39 height 10
